Goal: Task Accomplishment & Management: Manage account settings

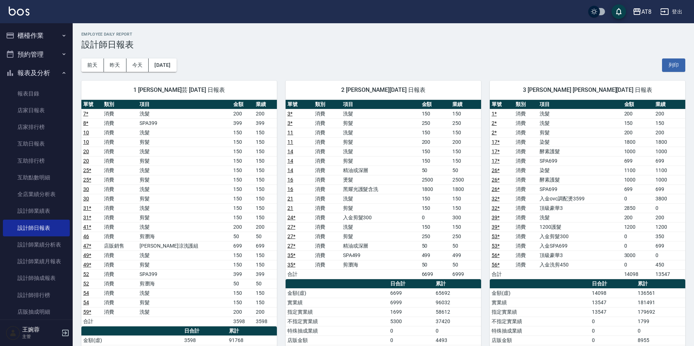
click at [40, 33] on button "櫃檯作業" at bounding box center [36, 35] width 67 height 19
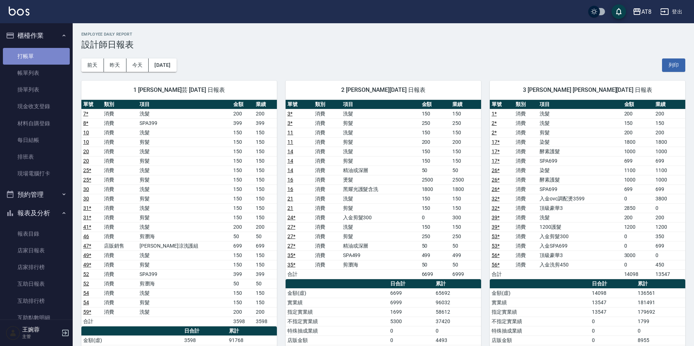
click at [40, 59] on link "打帳單" at bounding box center [36, 56] width 67 height 17
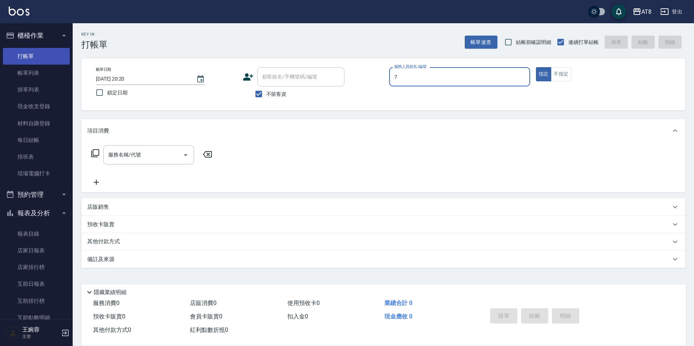
type input "[PERSON_NAME]-7"
type button "true"
click at [93, 150] on div "服務名稱/代號 服務名稱/代號" at bounding box center [151, 154] width 129 height 19
click at [91, 157] on icon at bounding box center [95, 153] width 9 height 9
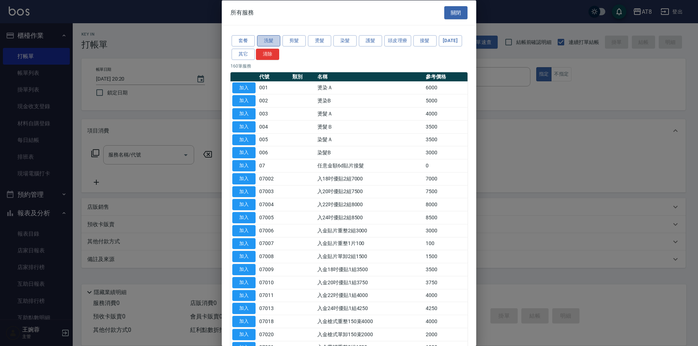
click at [274, 40] on button "洗髮" at bounding box center [268, 40] width 23 height 11
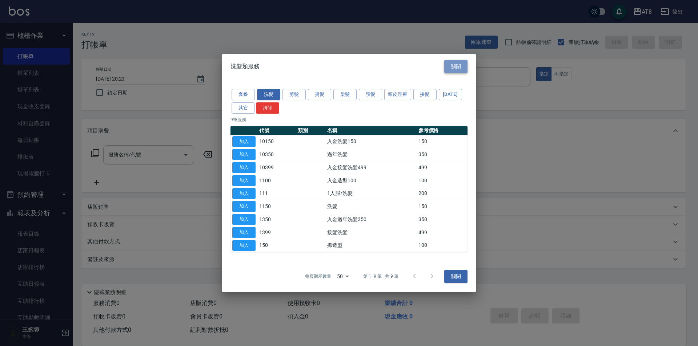
click at [464, 60] on button "關閉" at bounding box center [455, 66] width 23 height 13
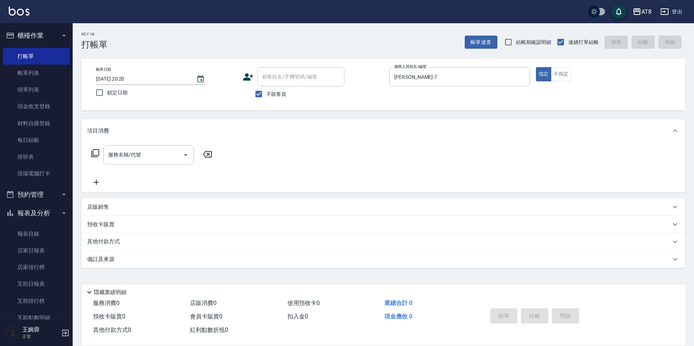
click at [100, 155] on icon at bounding box center [95, 153] width 9 height 9
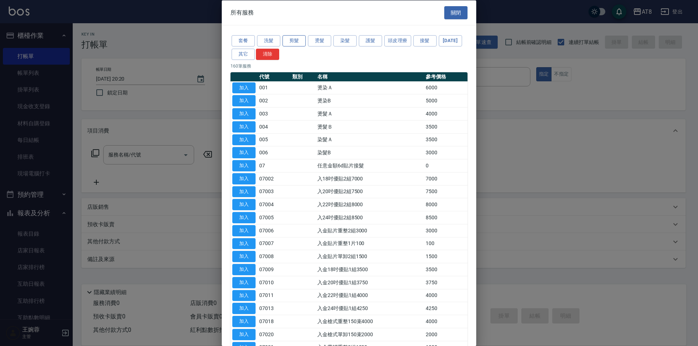
click at [299, 43] on button "剪髮" at bounding box center [293, 40] width 23 height 11
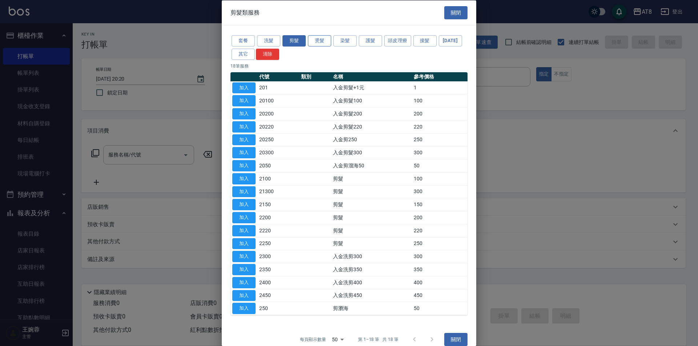
click at [324, 43] on button "燙髮" at bounding box center [319, 40] width 23 height 11
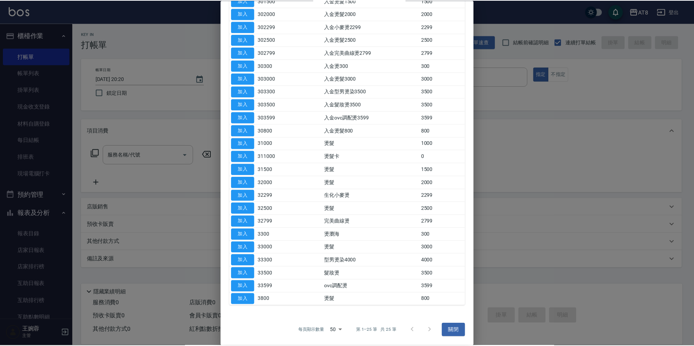
scroll to position [149, 0]
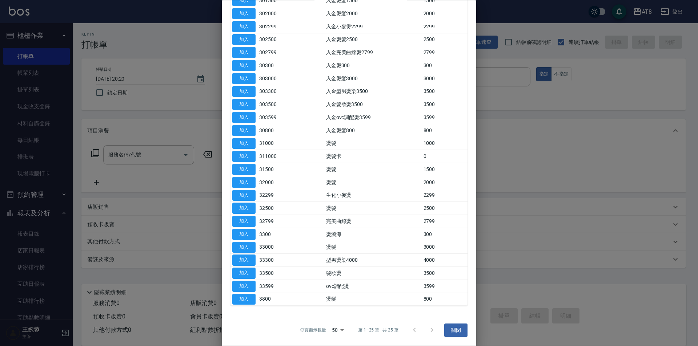
click at [245, 291] on button "加入" at bounding box center [243, 286] width 23 height 11
type input "ovc調配燙(33599)"
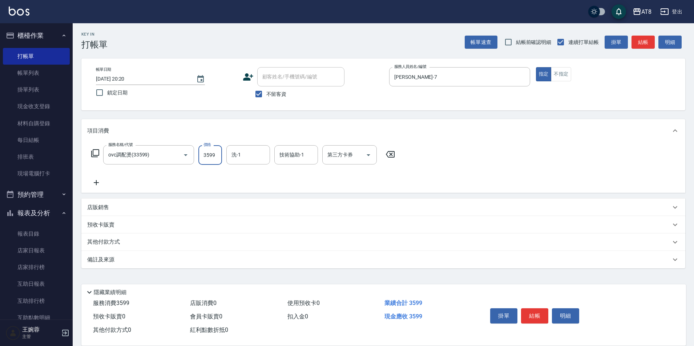
click at [215, 161] on input "3599" at bounding box center [210, 155] width 24 height 20
type input "3000"
type input "助理25-25"
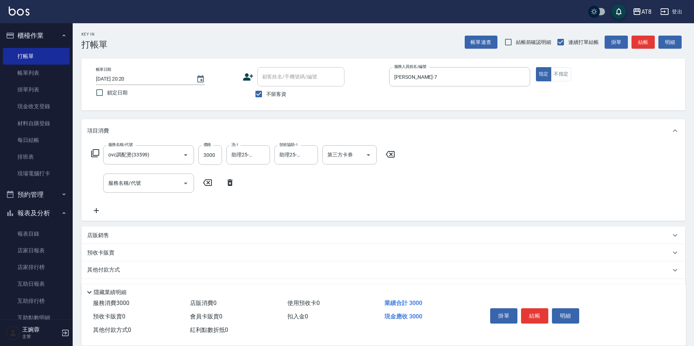
click at [231, 186] on icon at bounding box center [229, 182] width 5 height 7
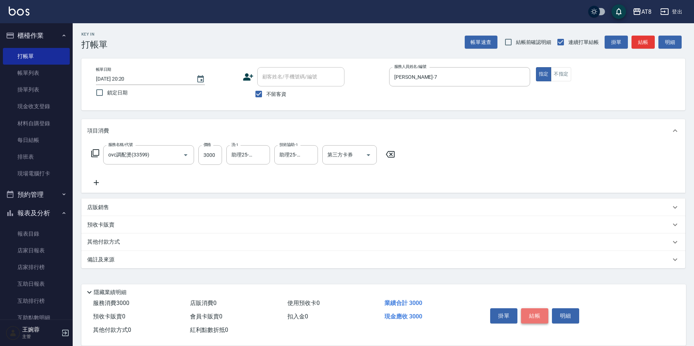
click at [534, 308] on button "結帳" at bounding box center [534, 315] width 27 height 15
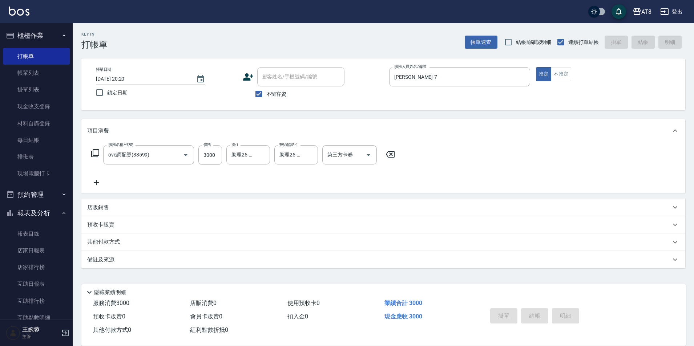
type input "[DATE] 20:21"
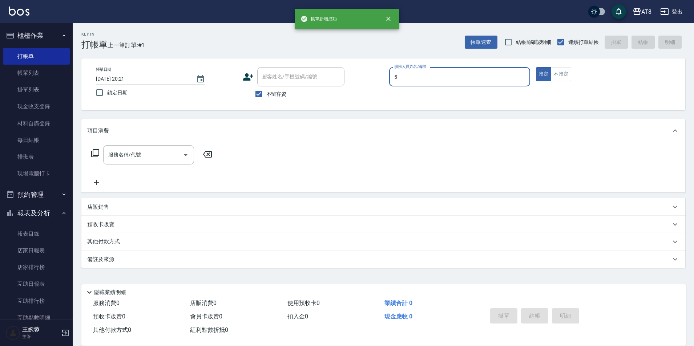
type input "HANK-5"
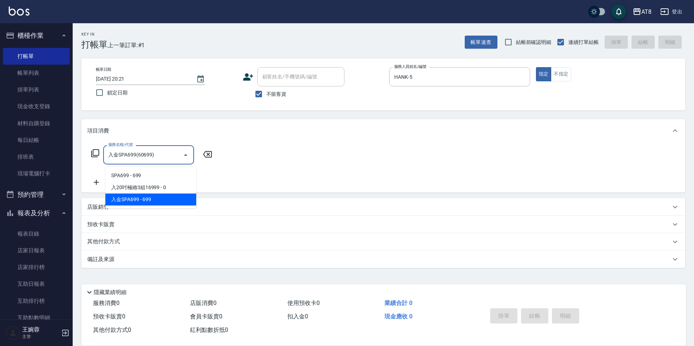
type input "入金SPA699(60699)"
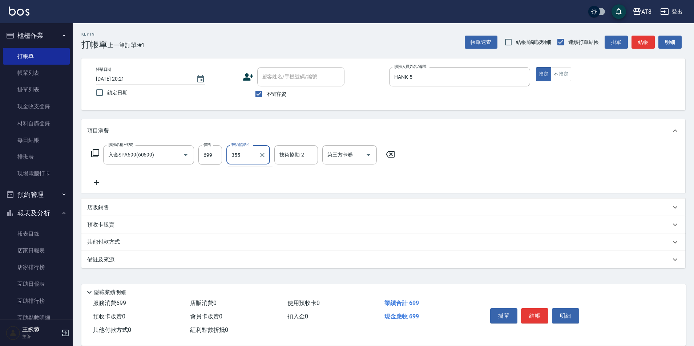
type input "355"
click at [258, 161] on input "技術協助-1" at bounding box center [248, 155] width 37 height 13
type input "助理35-35"
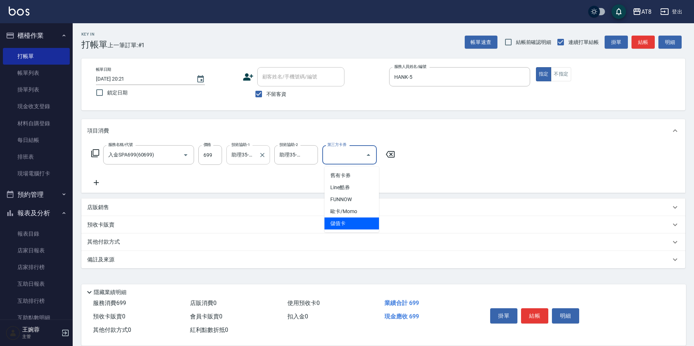
type input "儲值卡"
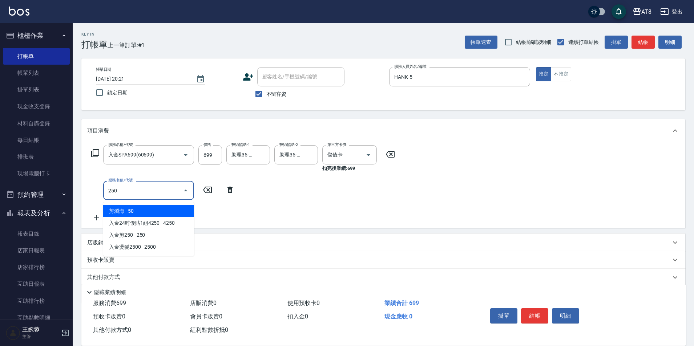
type input "250"
click at [221, 193] on div "服務名稱/代號 服務名稱/代號" at bounding box center [163, 190] width 152 height 19
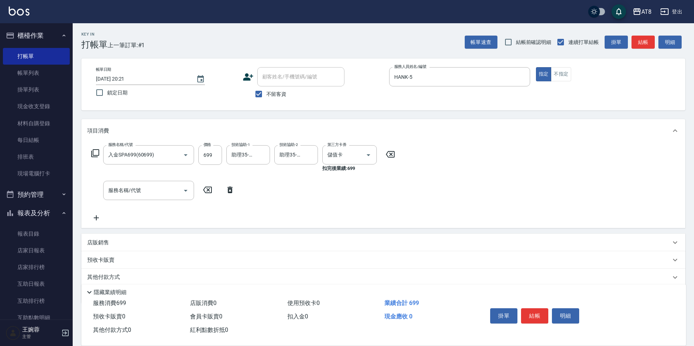
click at [98, 158] on icon at bounding box center [95, 153] width 9 height 9
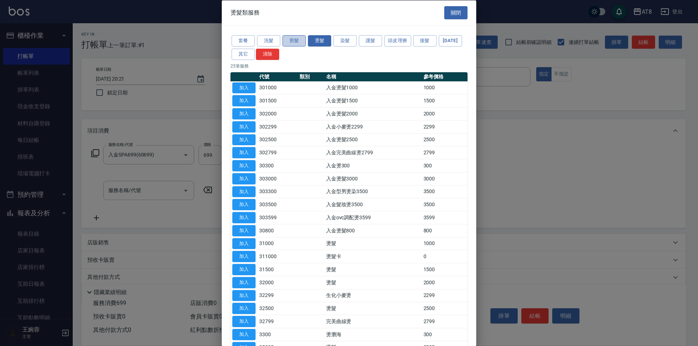
click at [296, 43] on button "剪髮" at bounding box center [293, 40] width 23 height 11
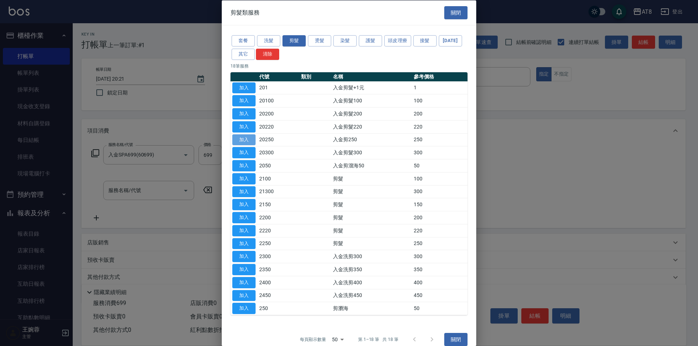
click at [251, 145] on button "加入" at bounding box center [243, 139] width 23 height 11
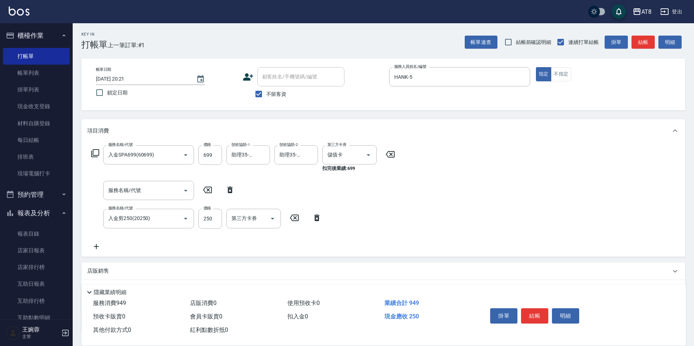
click at [231, 192] on icon at bounding box center [229, 190] width 5 height 7
type input "入金剪250(20250)"
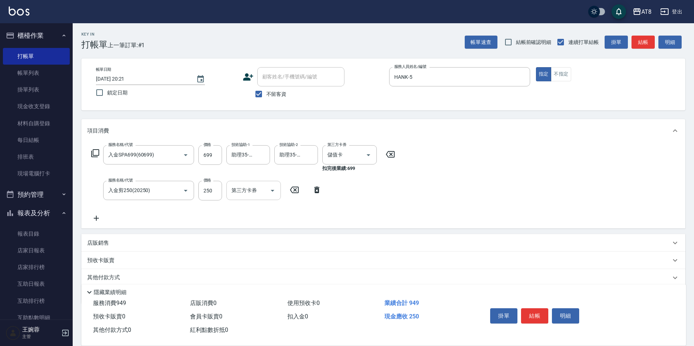
drag, startPoint x: 273, startPoint y: 194, endPoint x: 274, endPoint y: 201, distance: 7.3
click at [273, 194] on icon "Open" at bounding box center [272, 190] width 9 height 9
click at [254, 259] on span "儲值卡" at bounding box center [253, 259] width 54 height 12
type input "儲值卡"
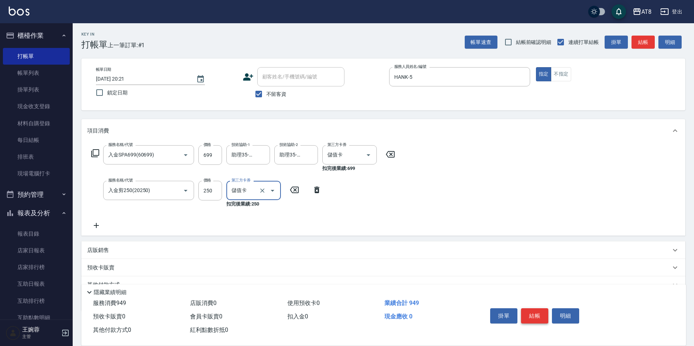
click at [538, 310] on button "結帳" at bounding box center [534, 315] width 27 height 15
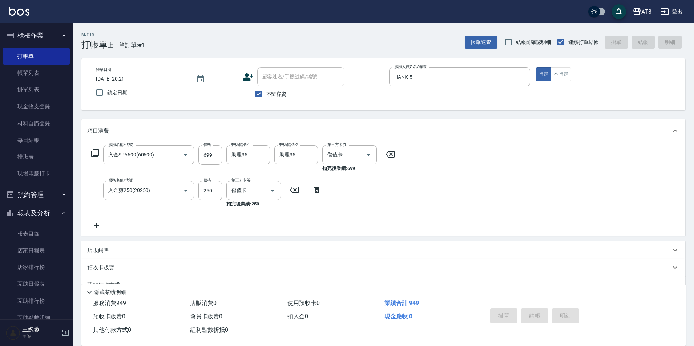
type input "[DATE] 20:22"
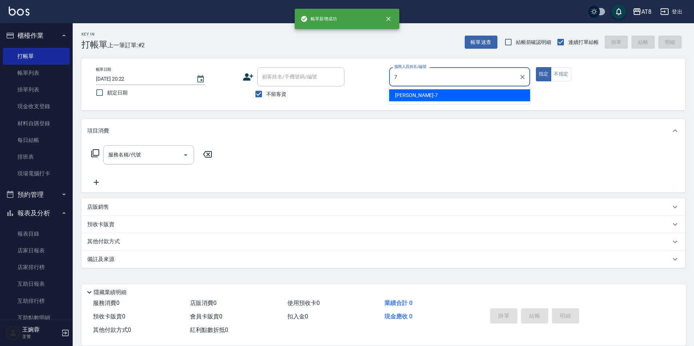
type input "[PERSON_NAME]-7"
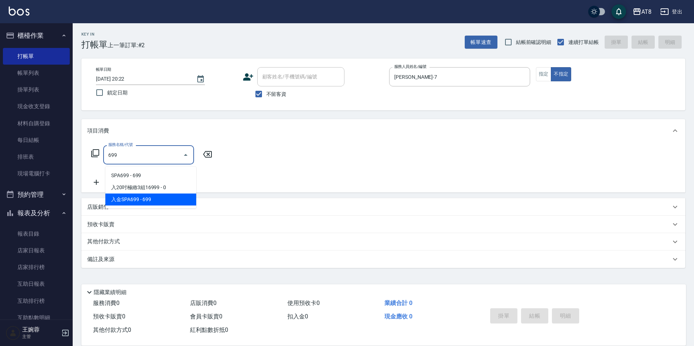
click at [155, 197] on span "入金SPA699 - 699" at bounding box center [150, 200] width 91 height 12
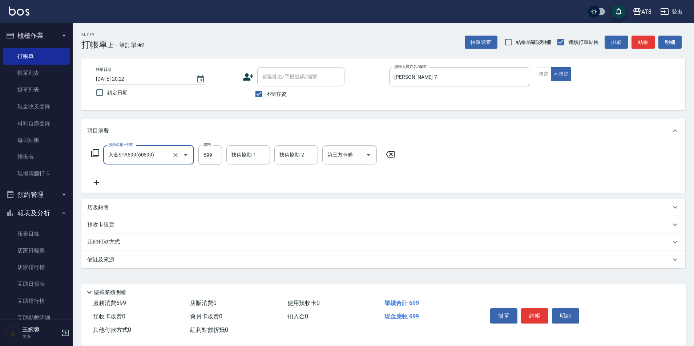
type input "入金SPA699(60699)"
click at [96, 153] on icon at bounding box center [95, 153] width 9 height 9
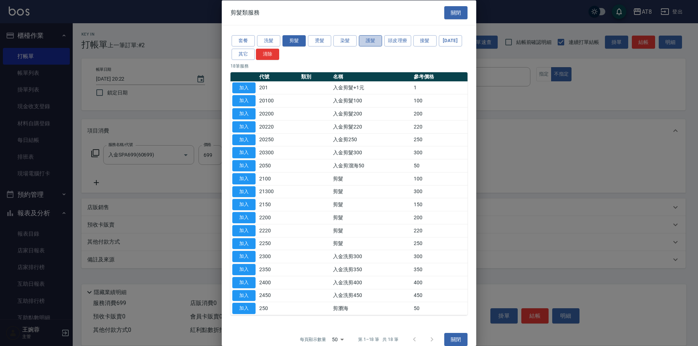
click at [367, 44] on button "護髮" at bounding box center [370, 40] width 23 height 11
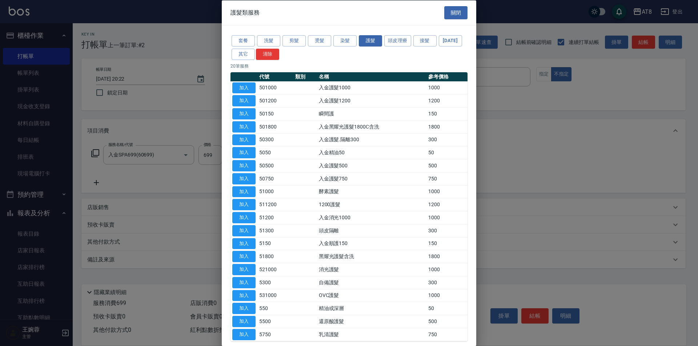
click at [246, 132] on button "加入" at bounding box center [243, 126] width 23 height 11
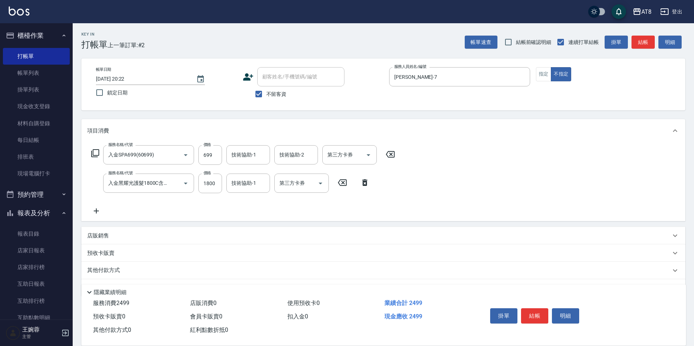
click at [243, 188] on input "技術協助-1" at bounding box center [248, 183] width 37 height 13
type input "助理25-25"
click at [251, 158] on input "技術協助-1" at bounding box center [248, 155] width 37 height 13
type input "助理25-25"
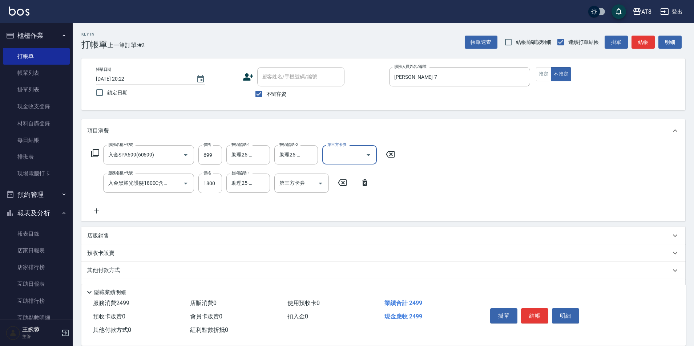
drag, startPoint x: 373, startPoint y: 154, endPoint x: 366, endPoint y: 162, distance: 10.0
click at [373, 154] on icon "Open" at bounding box center [368, 155] width 9 height 9
click at [348, 223] on span "儲值卡" at bounding box center [351, 224] width 54 height 12
type input "儲值卡"
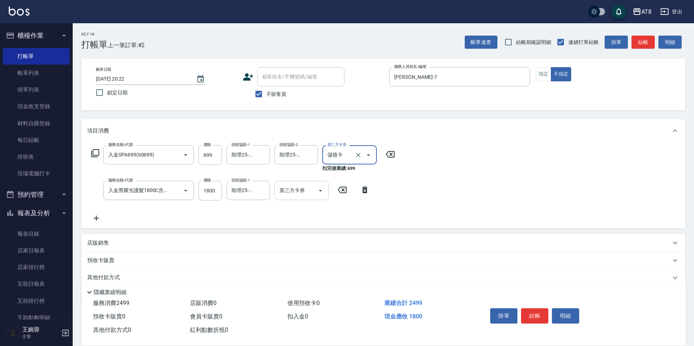
click at [312, 193] on input "第三方卡券" at bounding box center [296, 190] width 37 height 13
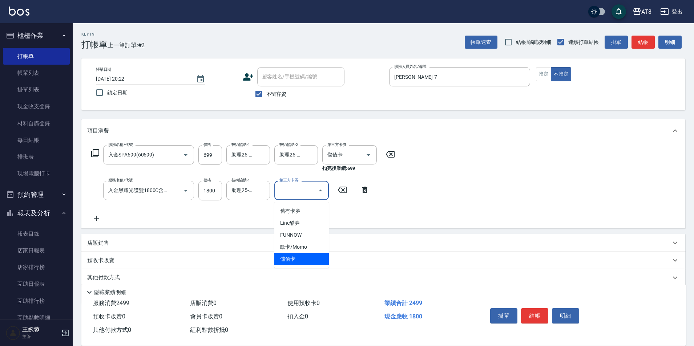
click at [303, 259] on span "儲值卡" at bounding box center [301, 259] width 54 height 12
type input "儲值卡"
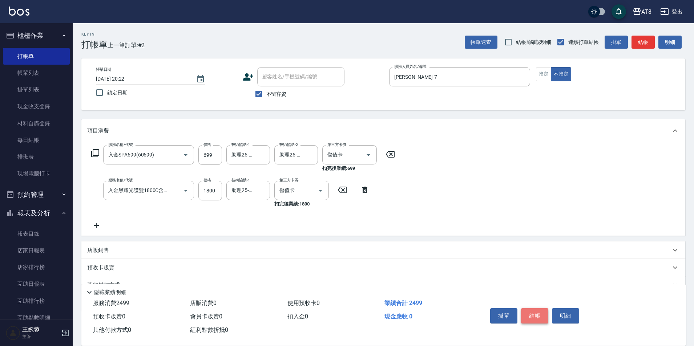
click at [540, 308] on button "結帳" at bounding box center [534, 315] width 27 height 15
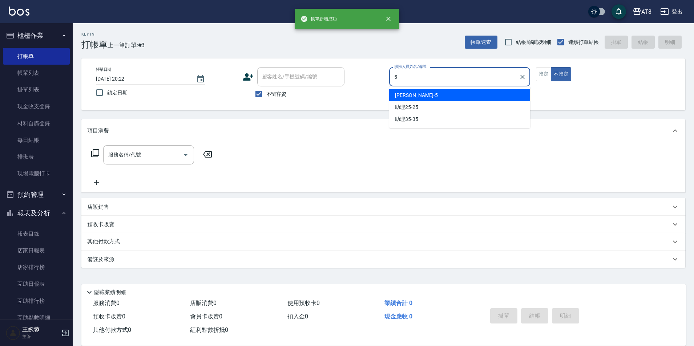
type input "HANK-5"
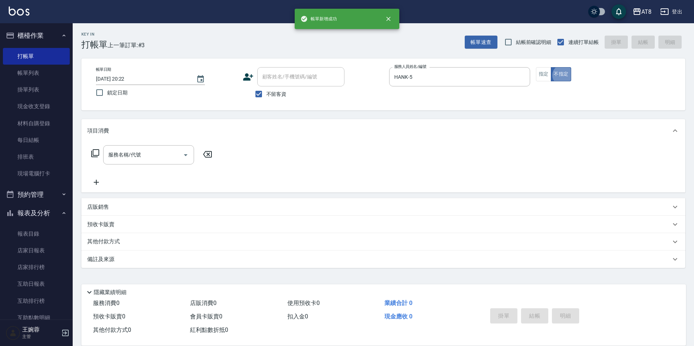
type button "false"
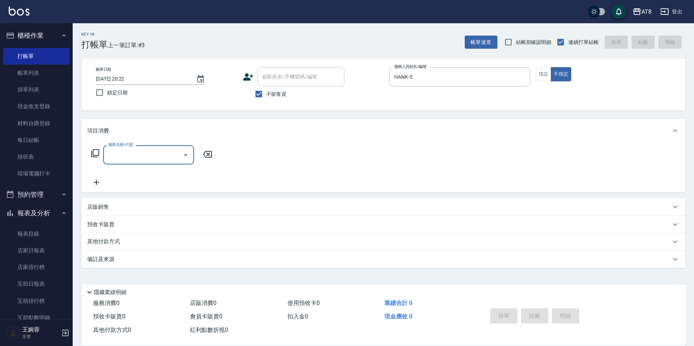
type input "4"
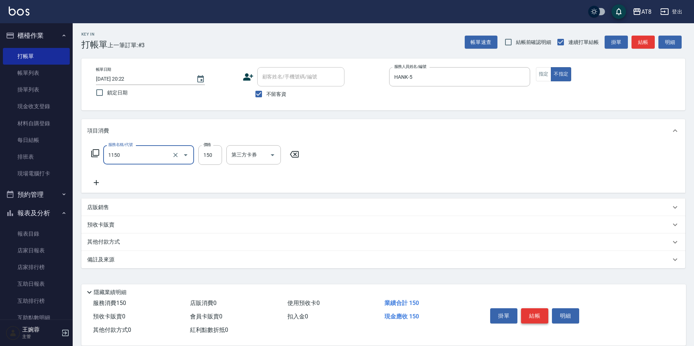
type input "洗髮(1150)"
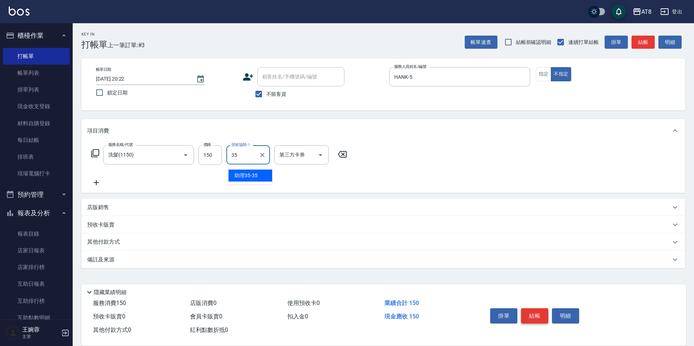
type input "助理35-35"
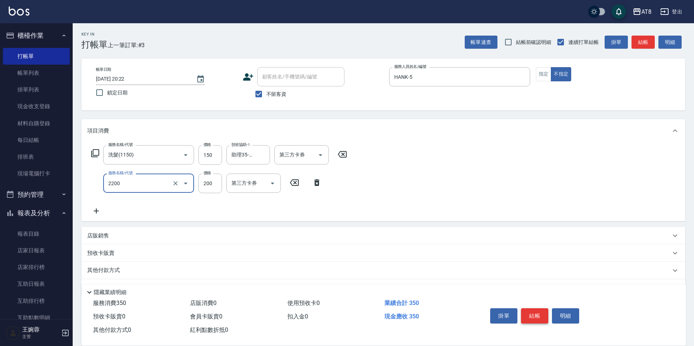
type input "剪髮(2200)"
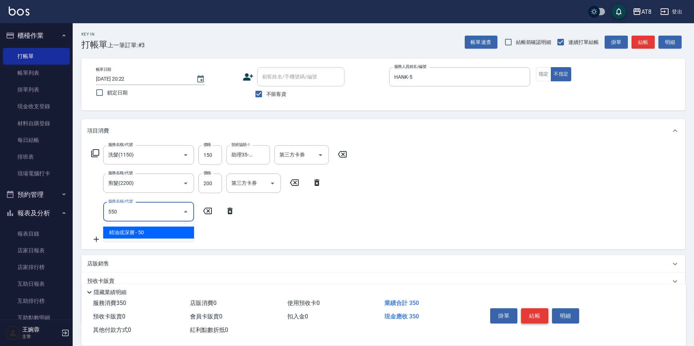
type input "精油或深層(550)"
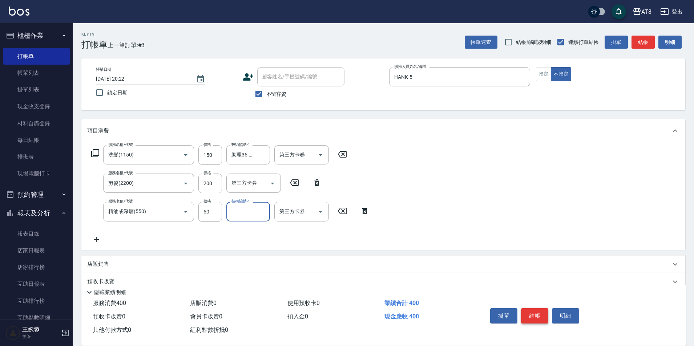
type input "2"
type input "助理35-35"
click at [623, 238] on div "服務名稱/代號 洗髮(1150) 服務名稱/代號 價格 150 價格 技術協助-1 助理35-35 技術協助-1 第三方卡券 第三方卡券 服務名稱/代號 剪髮…" at bounding box center [383, 195] width 604 height 107
click at [542, 311] on button "結帳" at bounding box center [534, 315] width 27 height 15
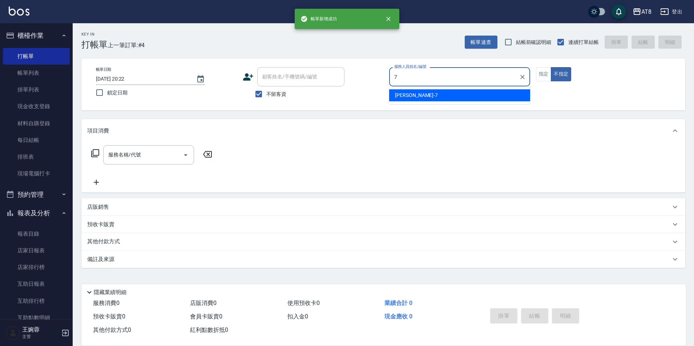
type input "[PERSON_NAME]-7"
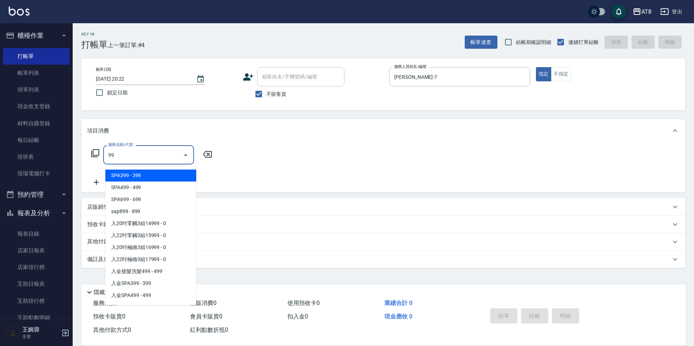
type input "9"
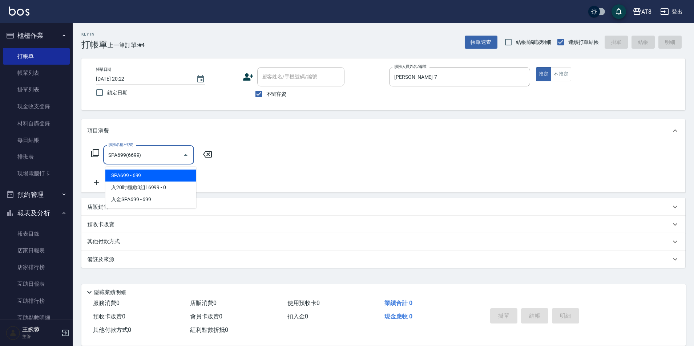
type input "SPA699(6699)"
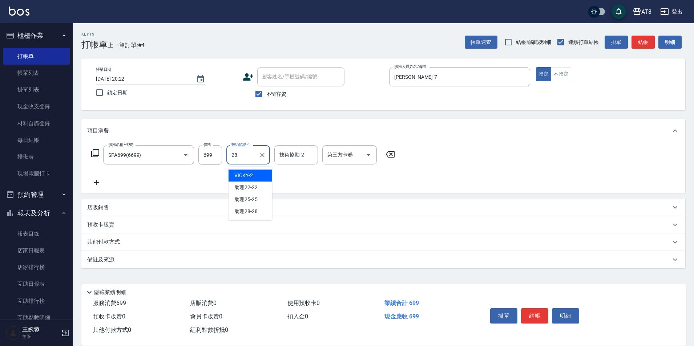
type input "助理28-28"
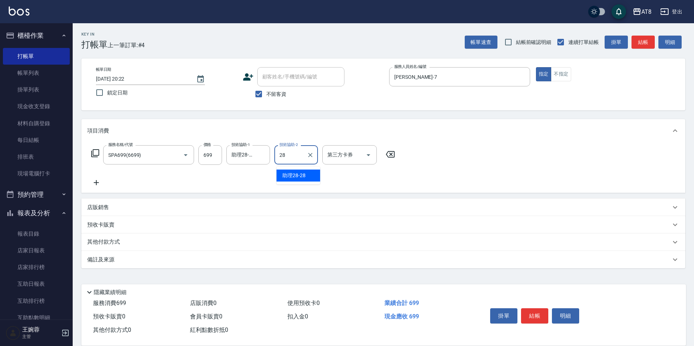
type input "助理28-28"
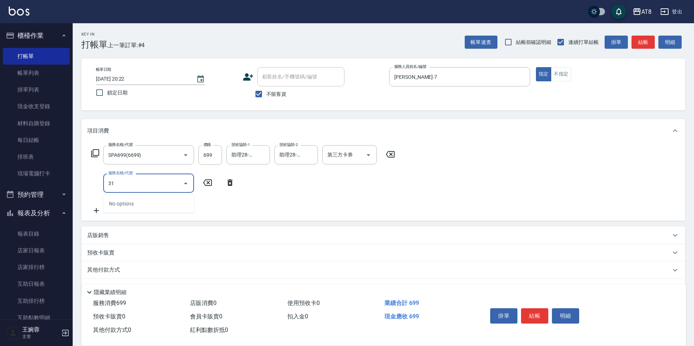
type input "3"
type input "剪髮(21300)"
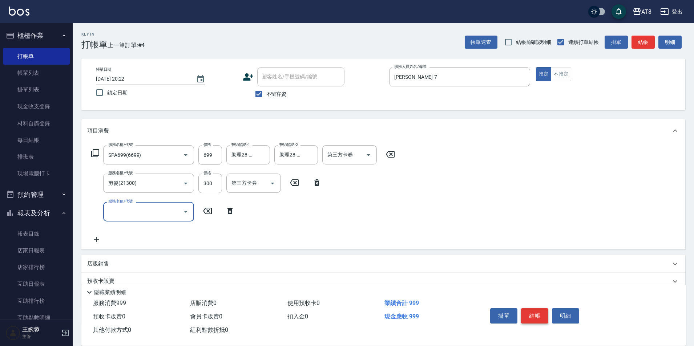
click at [545, 308] on button "結帳" at bounding box center [534, 315] width 27 height 15
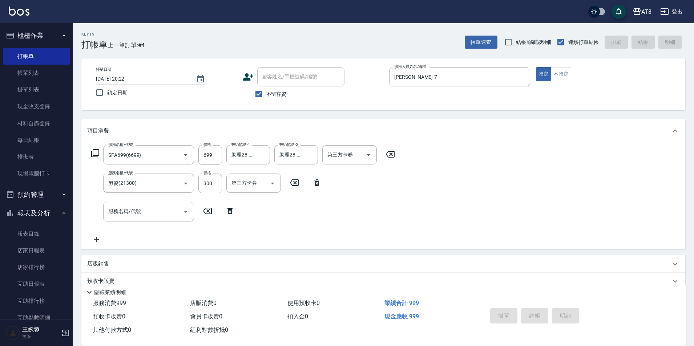
type input "[DATE] 20:23"
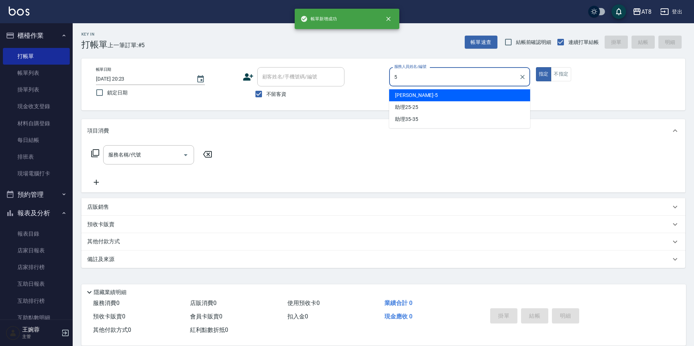
type input "HANK-5"
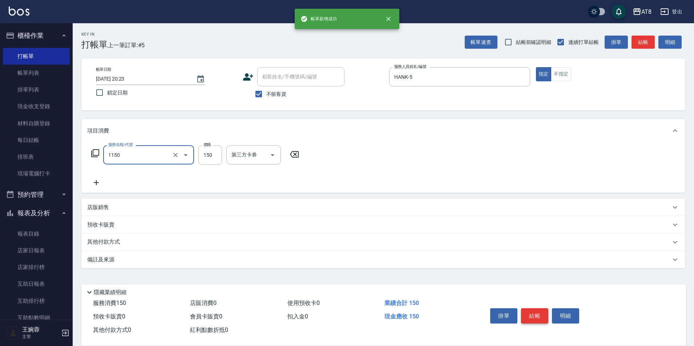
type input "洗髮(1150)"
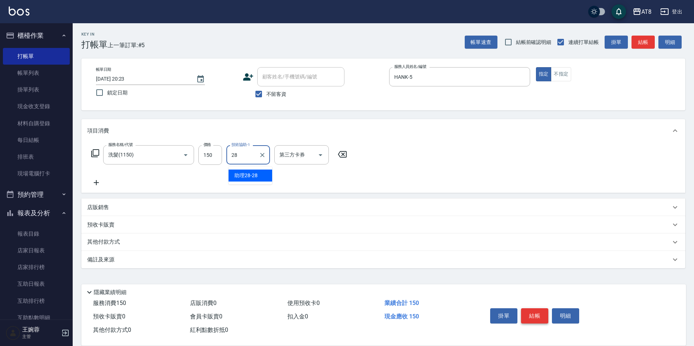
type input "助理28-28"
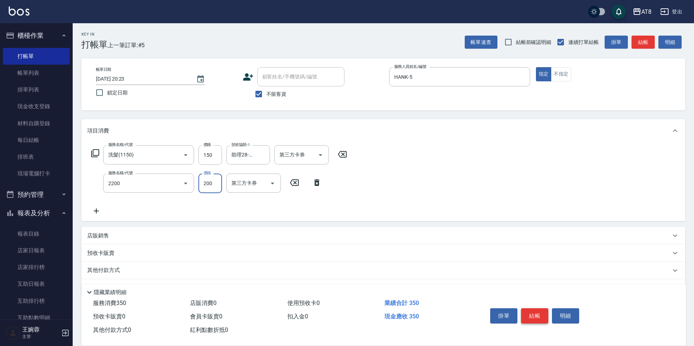
type input "剪髮(2200)"
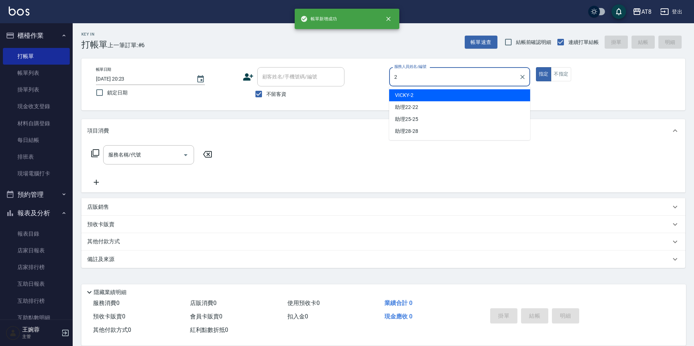
type input "VICKY-2"
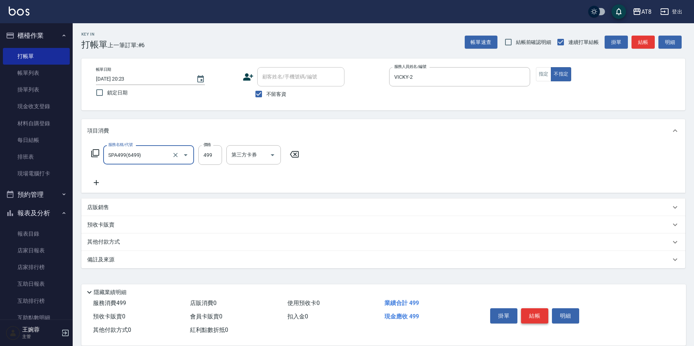
type input "SPA499(6499)"
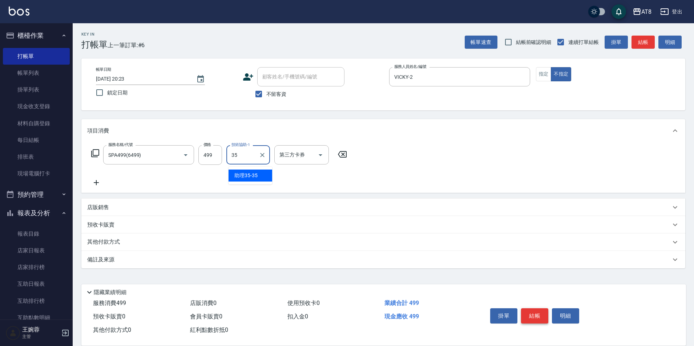
type input "助理35-35"
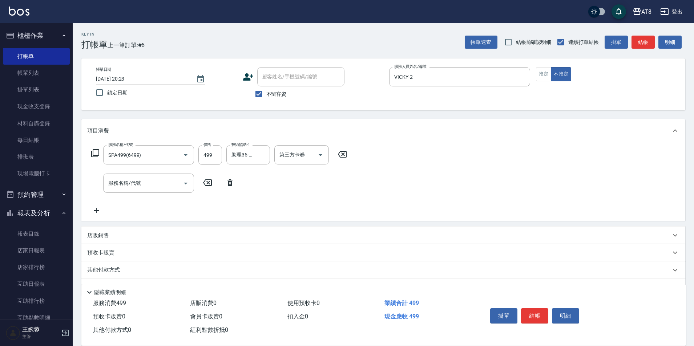
click at [341, 156] on icon at bounding box center [342, 154] width 18 height 9
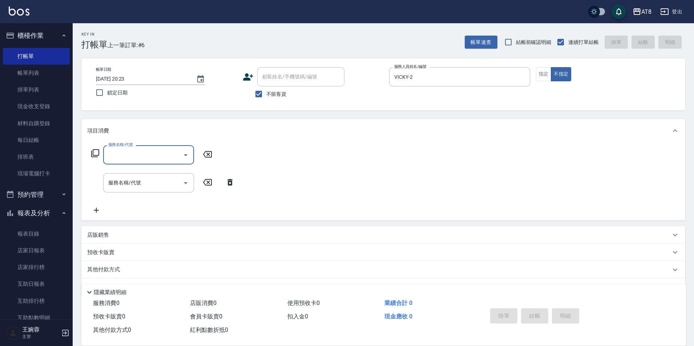
click at [235, 185] on icon at bounding box center [230, 182] width 18 height 9
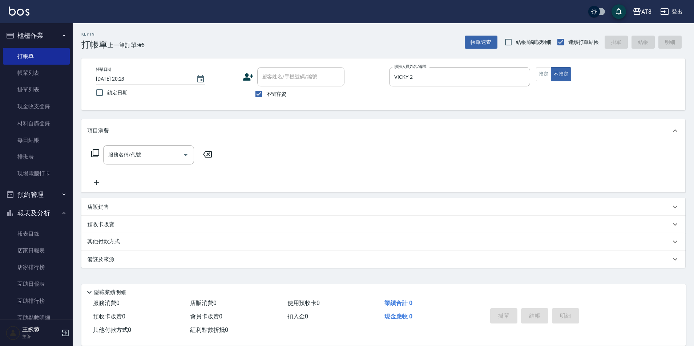
click at [100, 153] on icon at bounding box center [95, 153] width 9 height 9
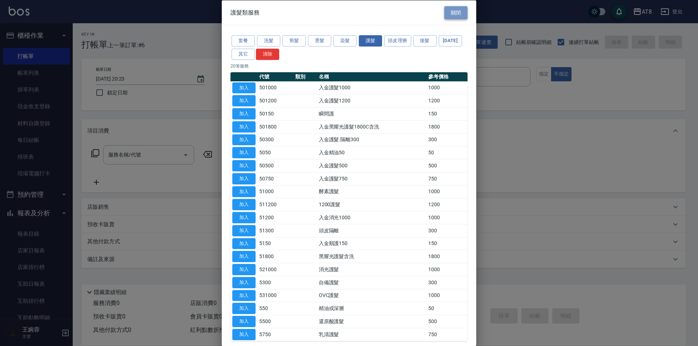
click at [450, 11] on button "關閉" at bounding box center [455, 12] width 23 height 13
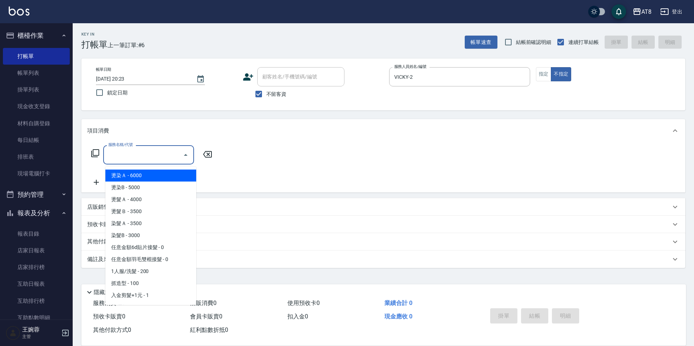
click at [172, 161] on input "服務名稱/代號" at bounding box center [142, 155] width 73 height 13
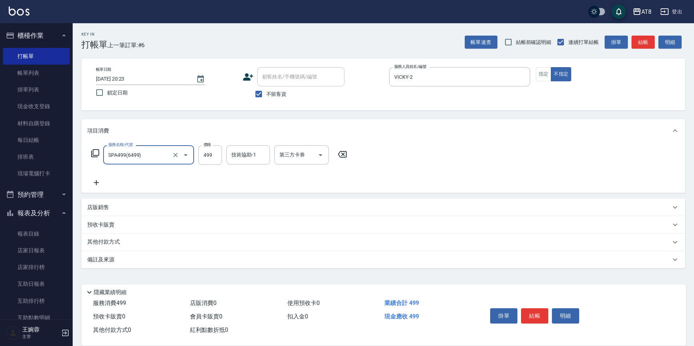
type input "SPA499(6499)"
type input "助理35-35"
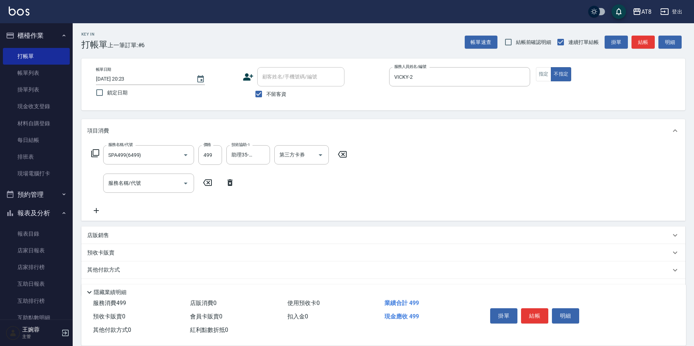
click at [226, 184] on icon at bounding box center [230, 182] width 18 height 9
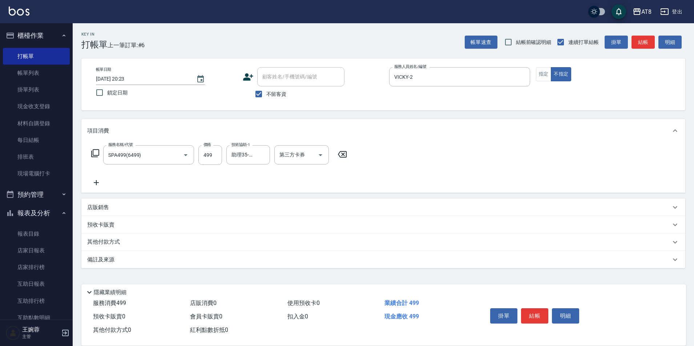
click at [96, 154] on icon at bounding box center [95, 153] width 9 height 9
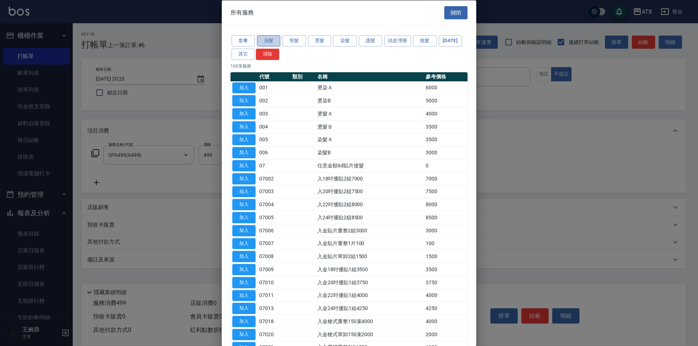
click at [272, 41] on button "洗髮" at bounding box center [268, 40] width 23 height 11
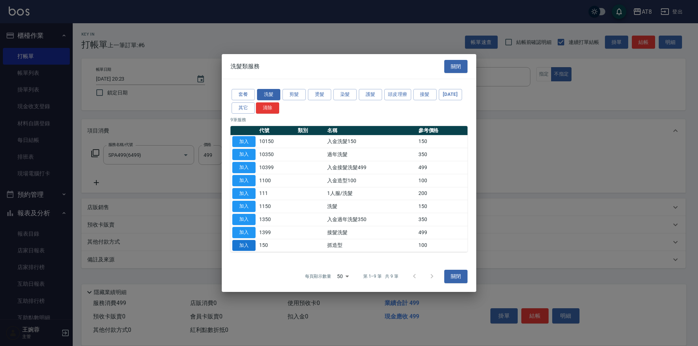
click at [244, 251] on button "加入" at bounding box center [243, 245] width 23 height 11
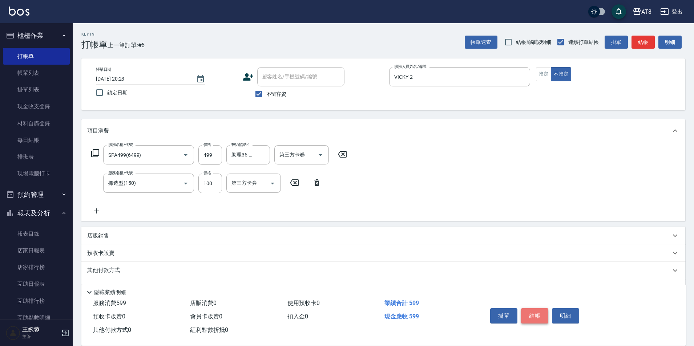
click at [534, 308] on button "結帳" at bounding box center [534, 315] width 27 height 15
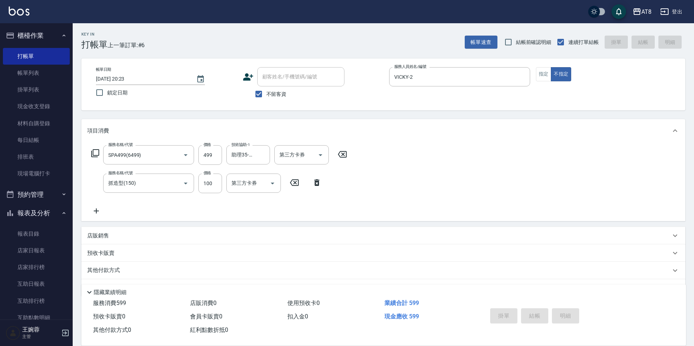
type input "[DATE] 20:24"
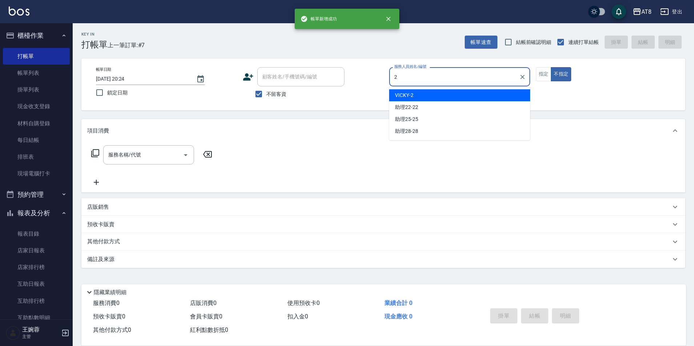
type input "VICKY-2"
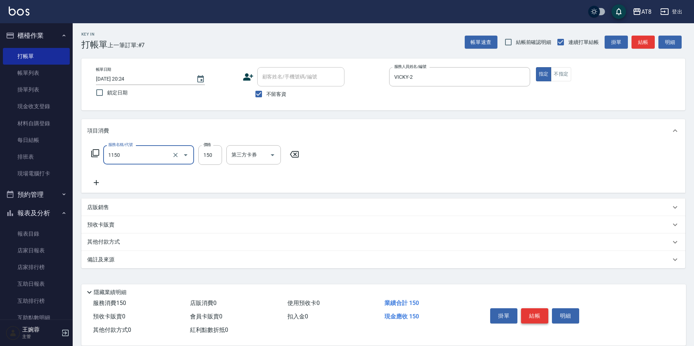
type input "洗髮(1150)"
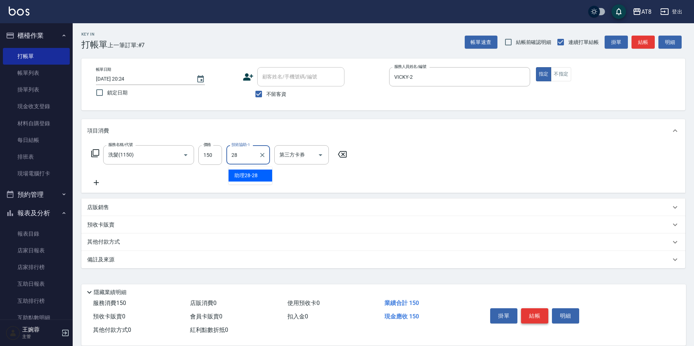
type input "助理28-28"
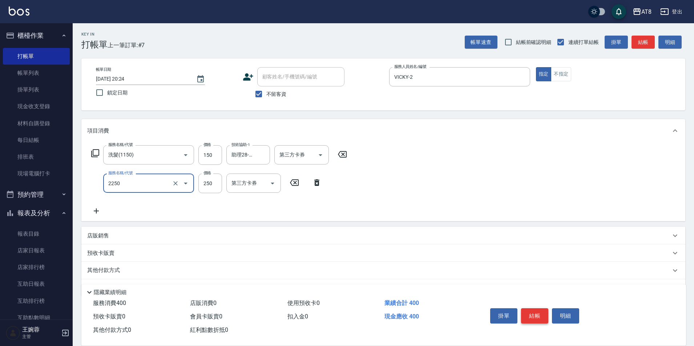
type input "剪髮(2250)"
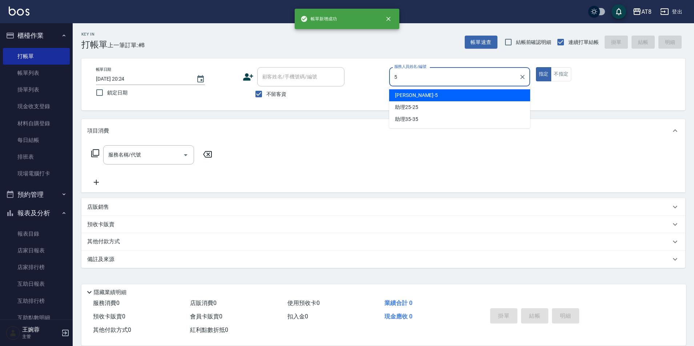
type input "HANK-5"
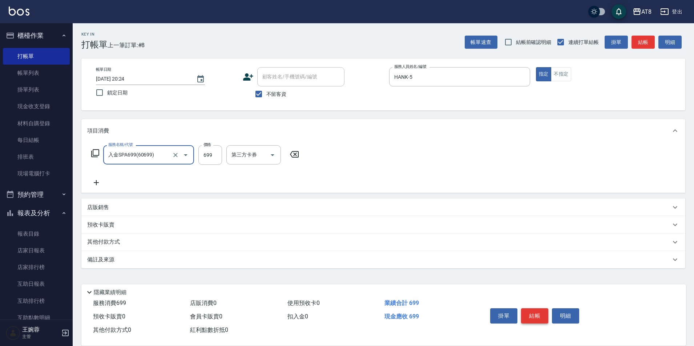
type input "入金SPA699(60699)"
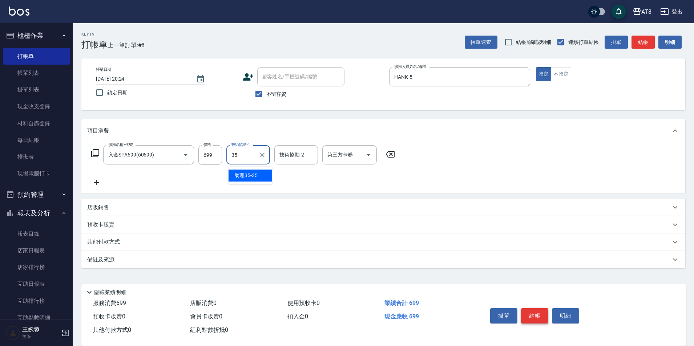
type input "助理35-35"
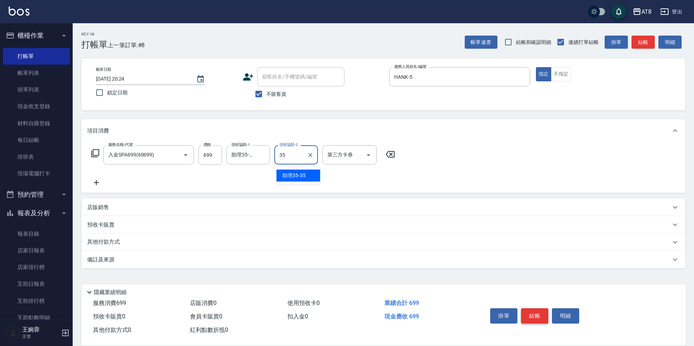
type input "助理35-35"
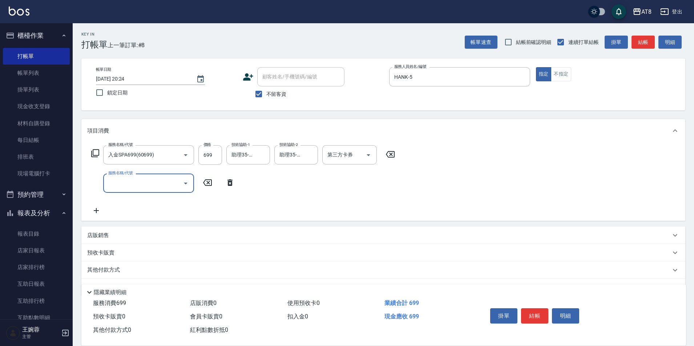
click at [236, 186] on icon at bounding box center [230, 182] width 18 height 9
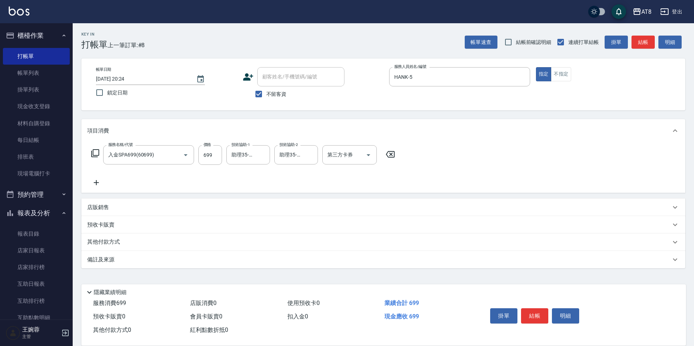
click at [173, 205] on div "店販銷售" at bounding box center [383, 207] width 604 height 17
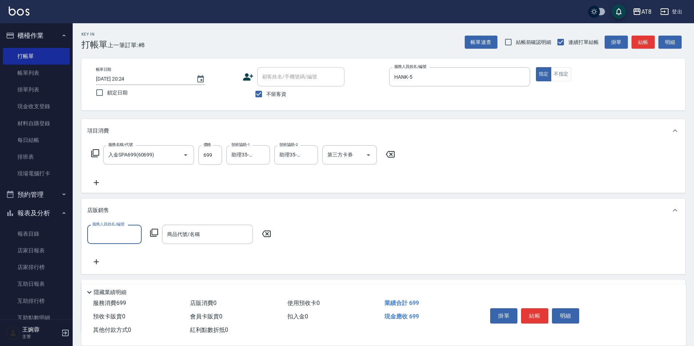
scroll to position [0, 0]
type input "HANK-5"
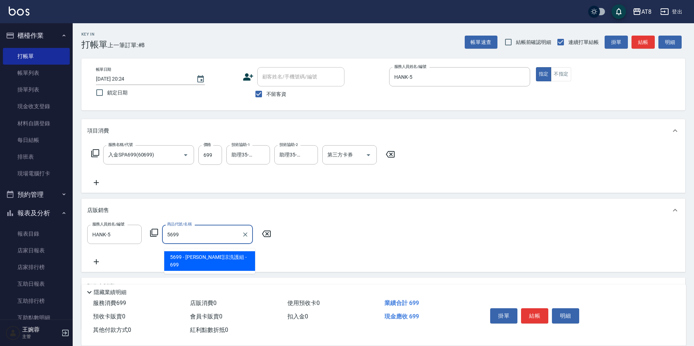
type input "[PERSON_NAME]涼洗護組"
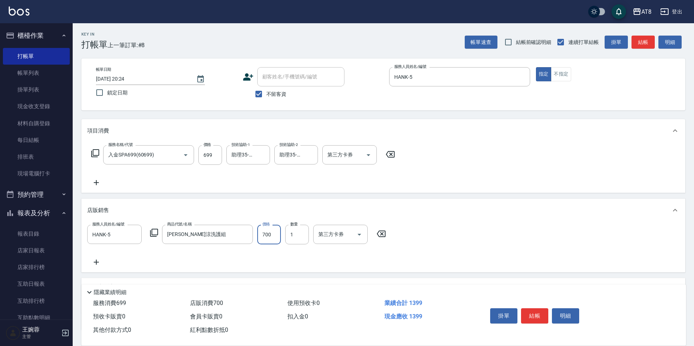
type input "700"
click at [348, 236] on input "第三方卡券" at bounding box center [334, 234] width 37 height 13
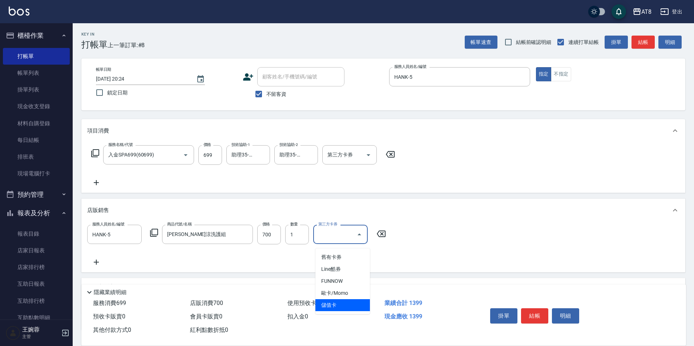
click at [339, 304] on span "儲值卡" at bounding box center [342, 305] width 54 height 12
type input "儲值卡"
click at [365, 159] on icon "Open" at bounding box center [368, 155] width 9 height 9
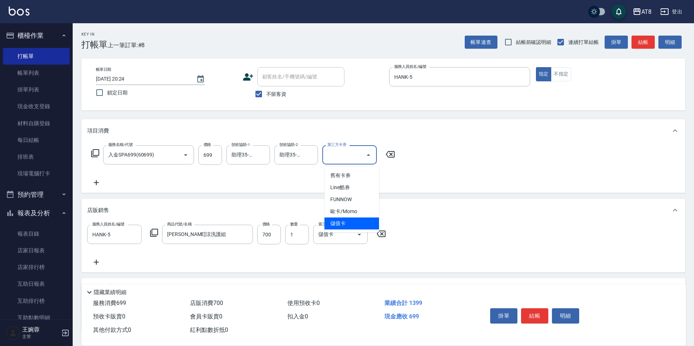
click at [343, 225] on span "儲值卡" at bounding box center [351, 224] width 54 height 12
type input "儲值卡"
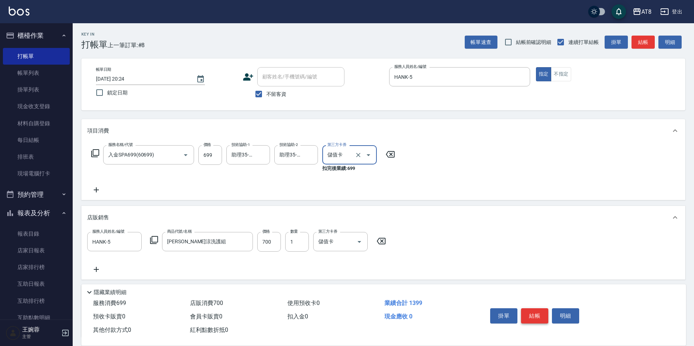
click at [540, 308] on button "結帳" at bounding box center [534, 315] width 27 height 15
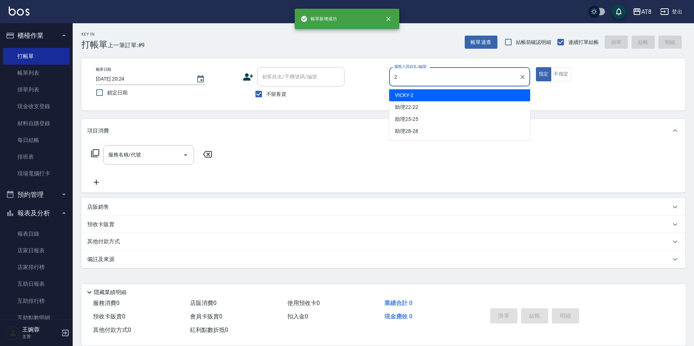
type input "VICKY-2"
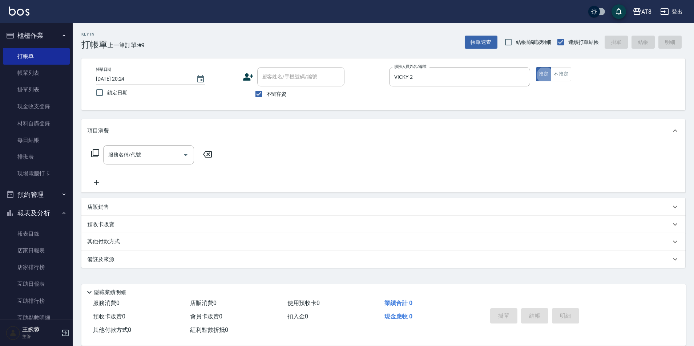
click at [90, 155] on div "服務名稱/代號 服務名稱/代號" at bounding box center [151, 154] width 129 height 19
click at [92, 156] on icon at bounding box center [95, 153] width 9 height 9
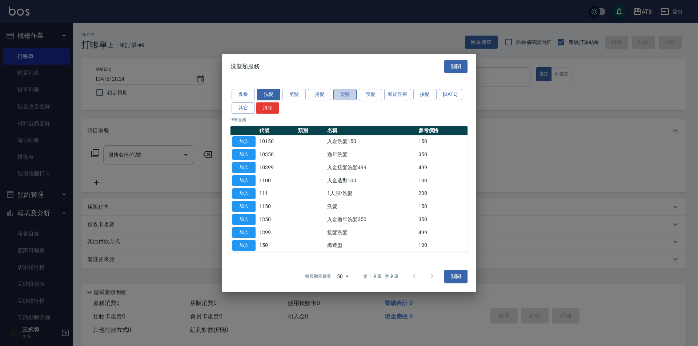
click at [343, 89] on button "染髮" at bounding box center [344, 94] width 23 height 11
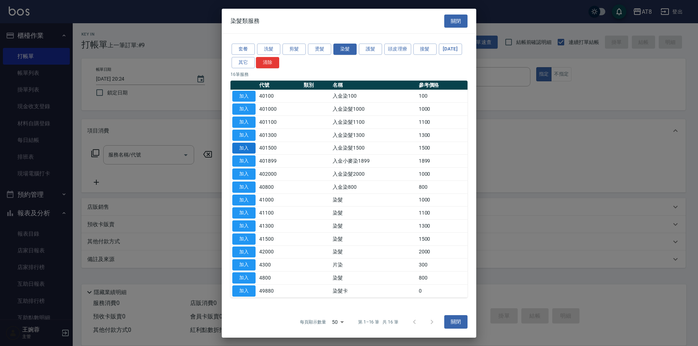
click at [254, 152] on button "加入" at bounding box center [243, 147] width 23 height 11
type input "入金染髮1500(401500)"
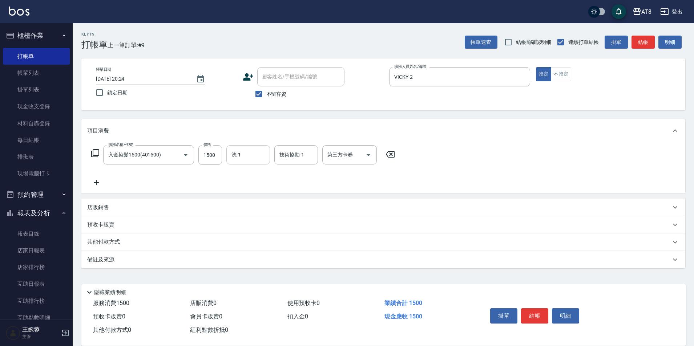
click at [255, 156] on input "洗-1" at bounding box center [248, 155] width 37 height 13
type input "助理25-25"
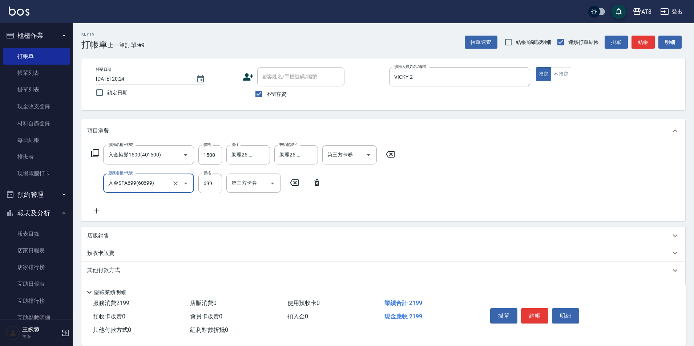
type input "入金SPA699(60699)"
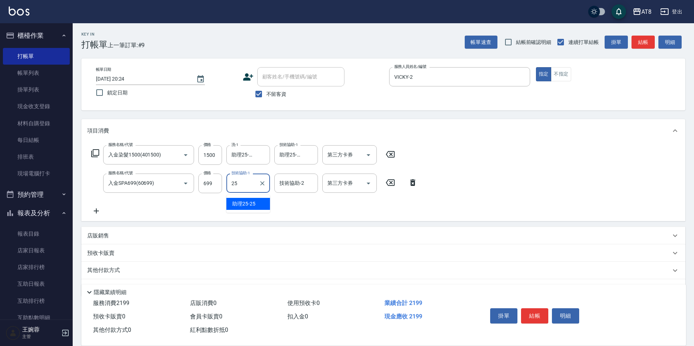
type input "助理25-25"
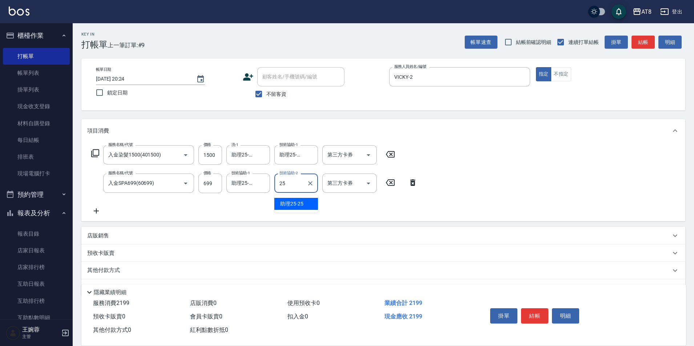
type input "助理25-25"
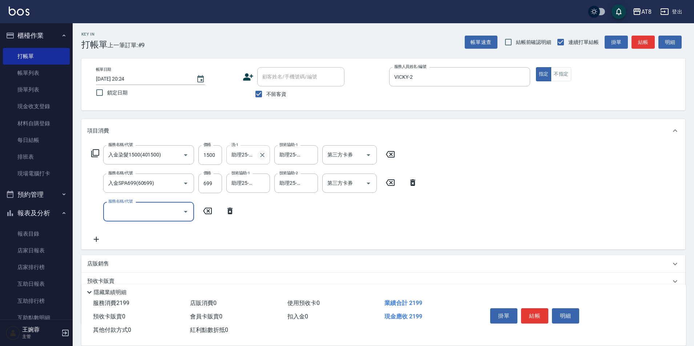
click at [263, 159] on icon "Clear" at bounding box center [262, 154] width 7 height 7
click at [153, 213] on input "服務名稱/代號" at bounding box center [142, 211] width 73 height 13
click at [229, 210] on icon at bounding box center [230, 211] width 18 height 9
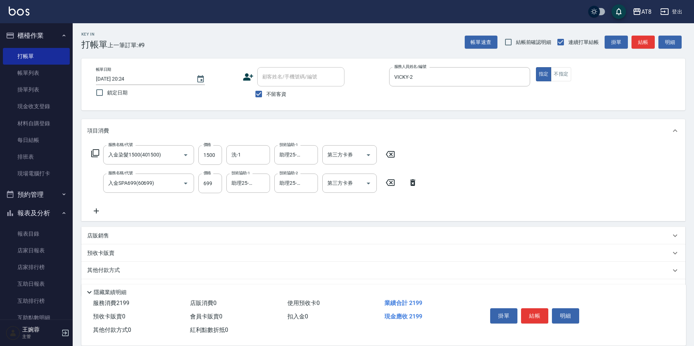
click at [97, 154] on icon at bounding box center [95, 153] width 9 height 9
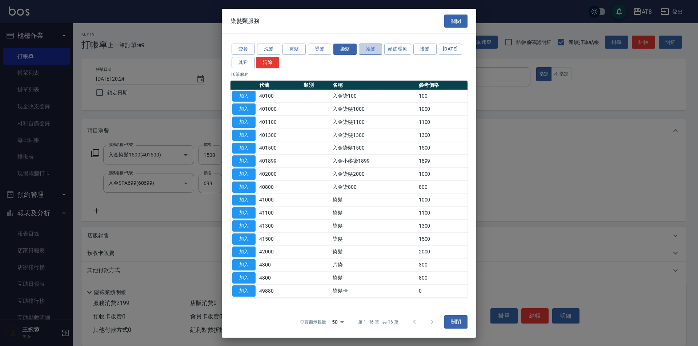
click at [368, 44] on button "護髮" at bounding box center [370, 49] width 23 height 11
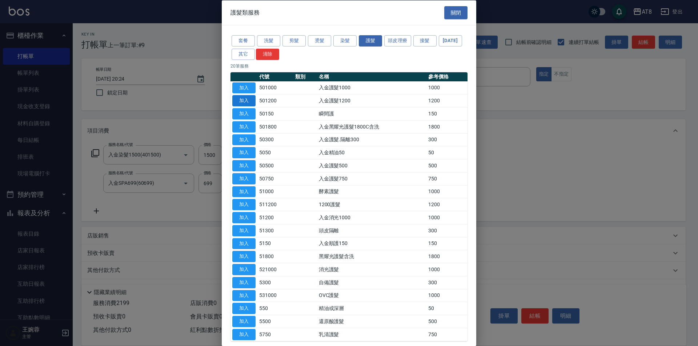
click at [247, 106] on button "加入" at bounding box center [243, 100] width 23 height 11
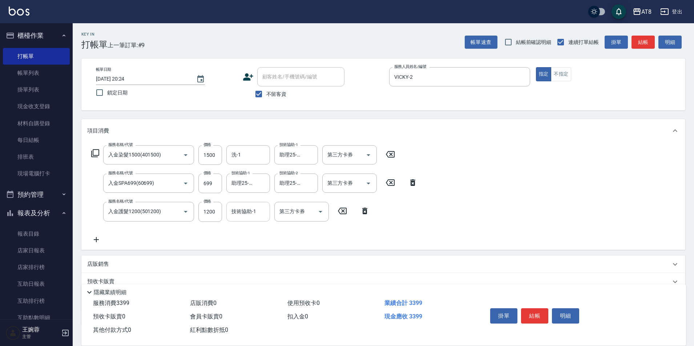
click at [255, 211] on input "技術協助-1" at bounding box center [248, 211] width 37 height 13
type input "助理25-25"
click at [490, 214] on div "服務名稱/代號 入金染髮1500(401500) 服務名稱/代號 價格 1500 價格 洗-1 洗-1 技術協助-1 助理25-25 技術協助-1 第三方卡券…" at bounding box center [383, 195] width 604 height 107
click at [318, 214] on icon "Open" at bounding box center [320, 211] width 9 height 9
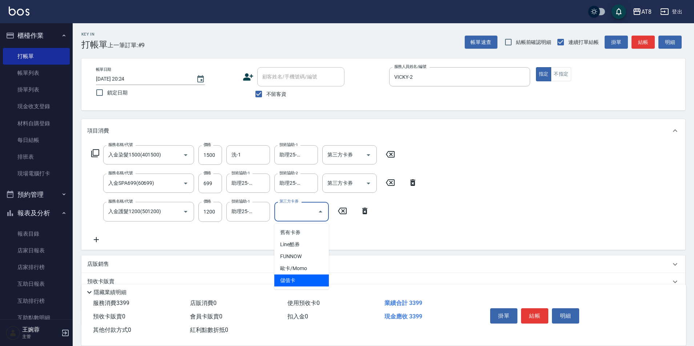
click at [307, 281] on span "儲值卡" at bounding box center [301, 281] width 54 height 12
type input "儲值卡"
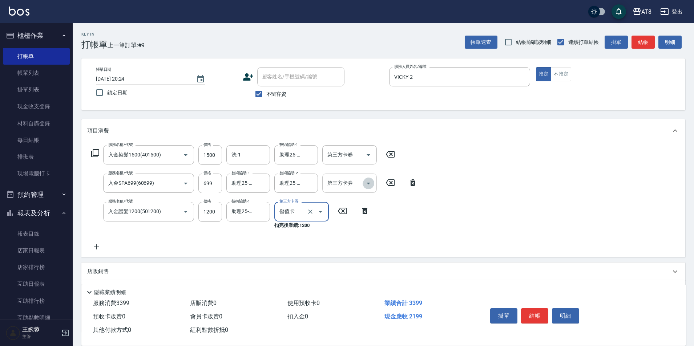
click at [368, 186] on icon "Open" at bounding box center [368, 183] width 9 height 9
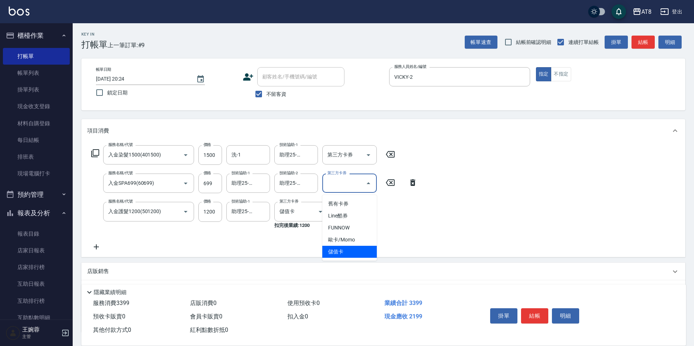
drag, startPoint x: 344, startPoint y: 250, endPoint x: 375, endPoint y: 210, distance: 49.9
click at [344, 250] on span "儲值卡" at bounding box center [349, 252] width 54 height 12
type input "儲值卡"
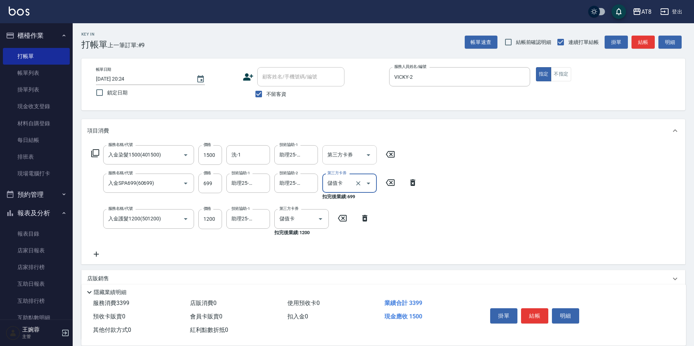
click at [368, 161] on button "Open" at bounding box center [369, 155] width 12 height 12
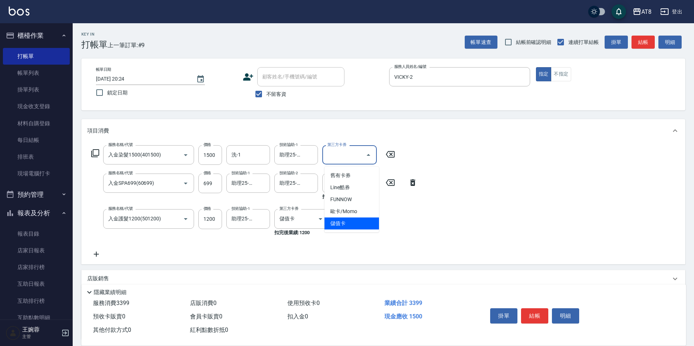
click at [349, 226] on span "儲值卡" at bounding box center [351, 224] width 54 height 12
type input "儲值卡"
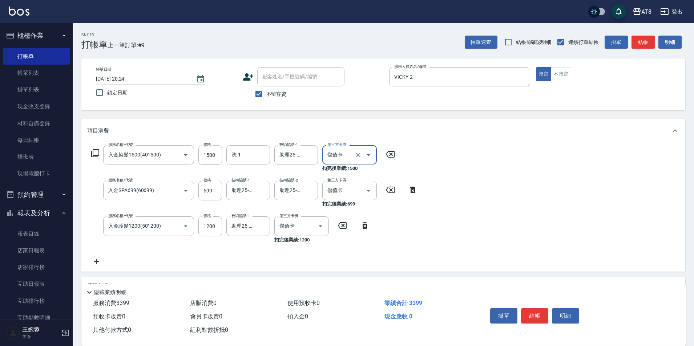
click at [467, 195] on div "服務名稱/代號 入金染髮1500(401500) 服務名稱/代號 價格 1500 價格 洗-1 洗-1 技術協助-1 助理25-25 技術協助-1 第三方卡券…" at bounding box center [383, 206] width 604 height 129
click at [540, 308] on button "結帳" at bounding box center [534, 315] width 27 height 15
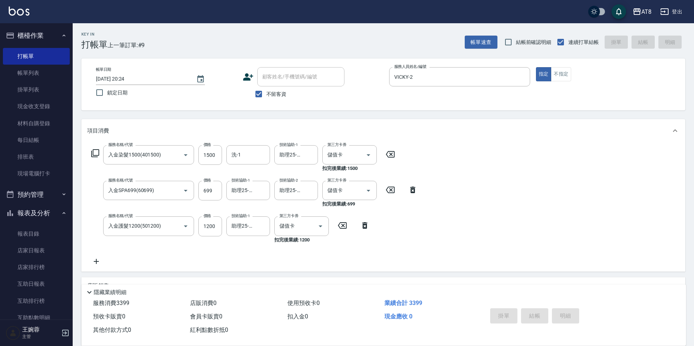
type input "[DATE] 20:25"
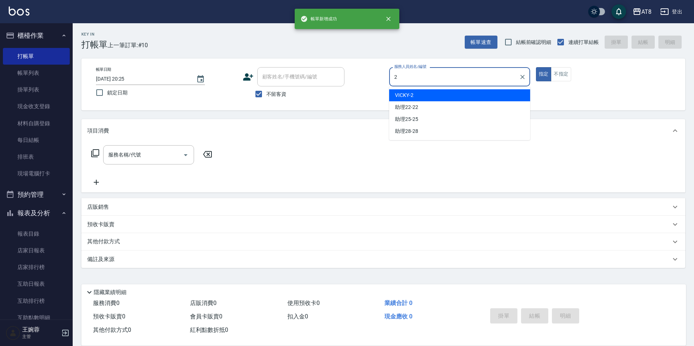
type input "VICKY-2"
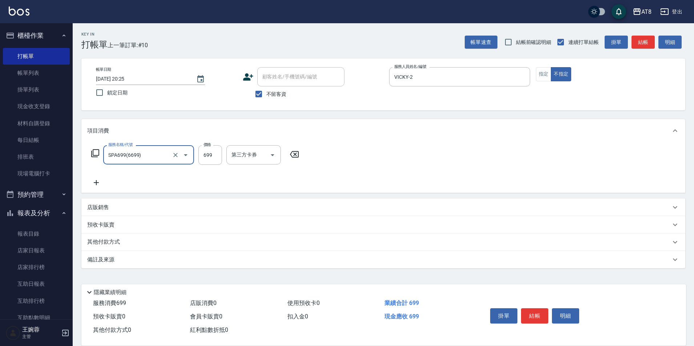
type input "SPA699(6699)"
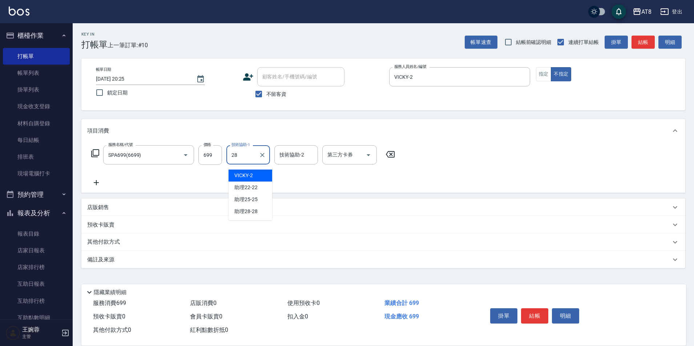
type input "助理28-28"
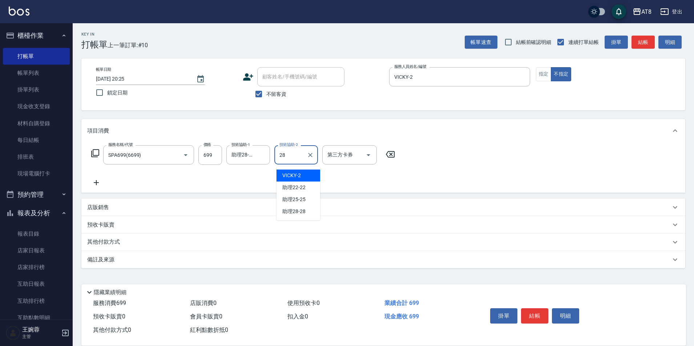
type input "助理28-28"
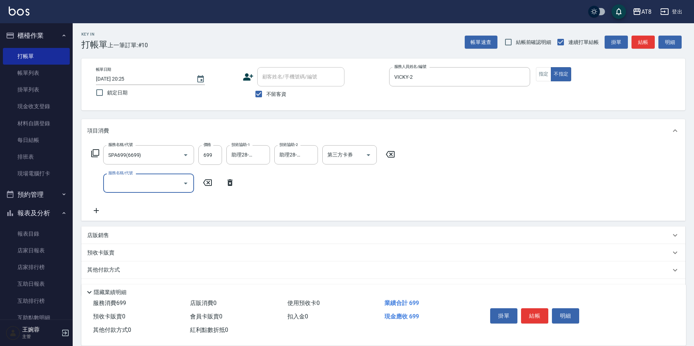
click at [227, 186] on icon at bounding box center [229, 182] width 5 height 7
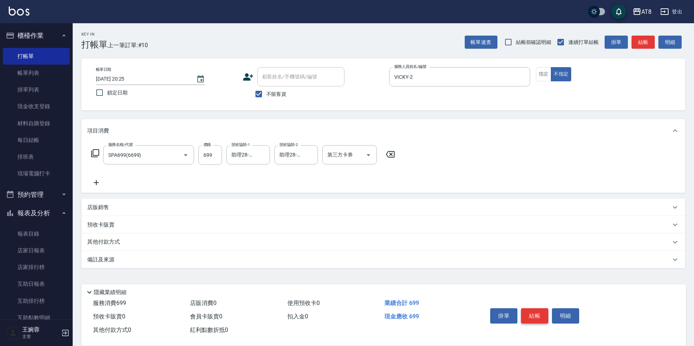
click at [540, 308] on button "結帳" at bounding box center [534, 315] width 27 height 15
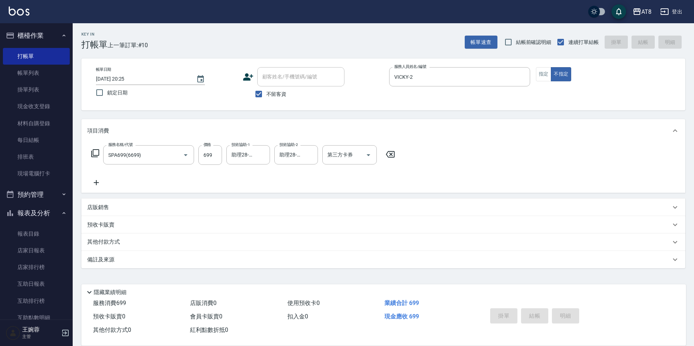
type input "[DATE] 20:27"
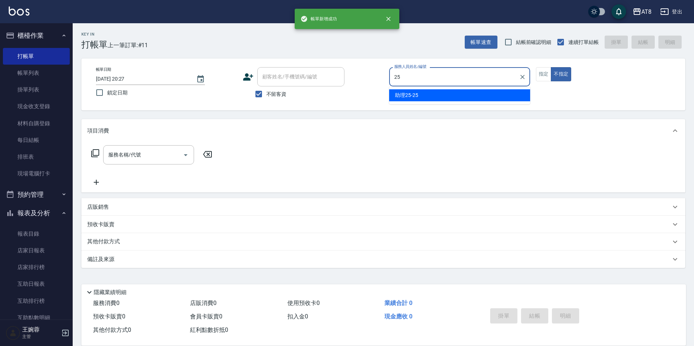
type input "2"
type input "HANK-5"
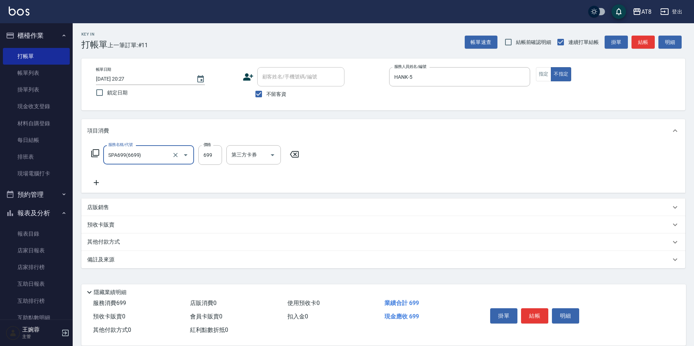
type input "SPA699(6699)"
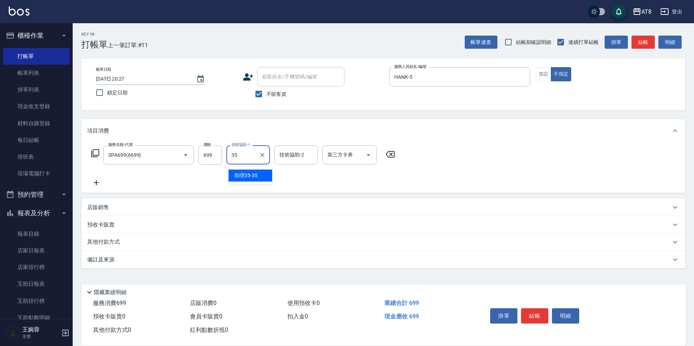
type input "助理35-35"
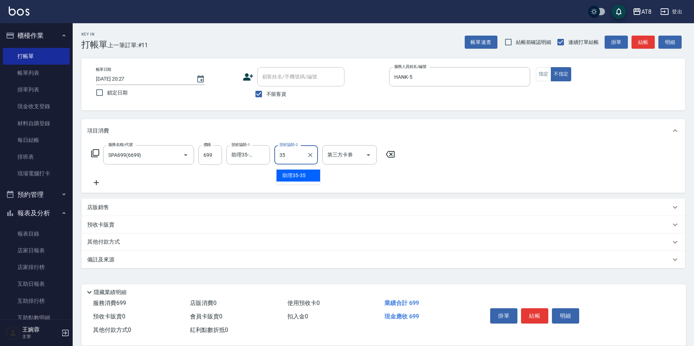
type input "助理35-35"
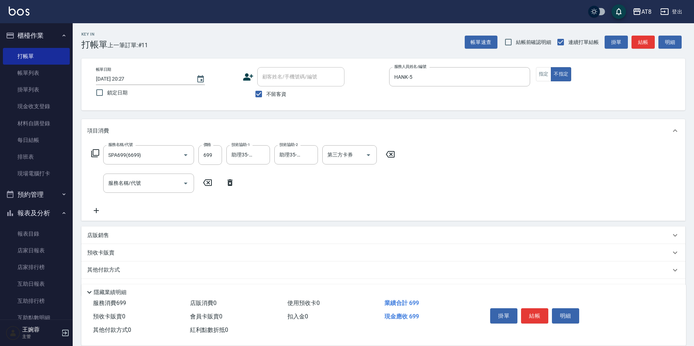
drag, startPoint x: 133, startPoint y: 245, endPoint x: 131, endPoint y: 242, distance: 4.2
click at [131, 242] on div "店販銷售" at bounding box center [383, 235] width 604 height 17
click at [131, 239] on div "店販銷售" at bounding box center [378, 236] width 583 height 8
click at [128, 239] on div "店販銷售" at bounding box center [378, 236] width 583 height 8
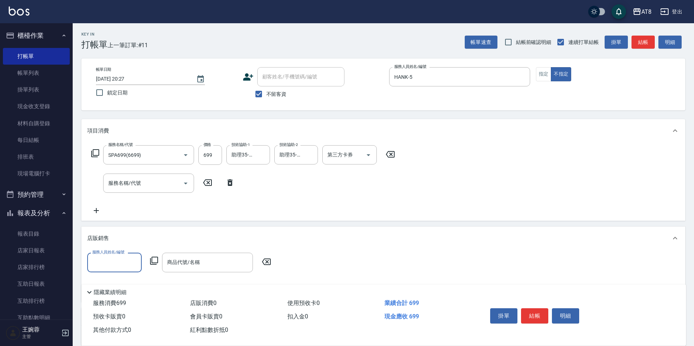
scroll to position [0, 0]
type input "HANK-5"
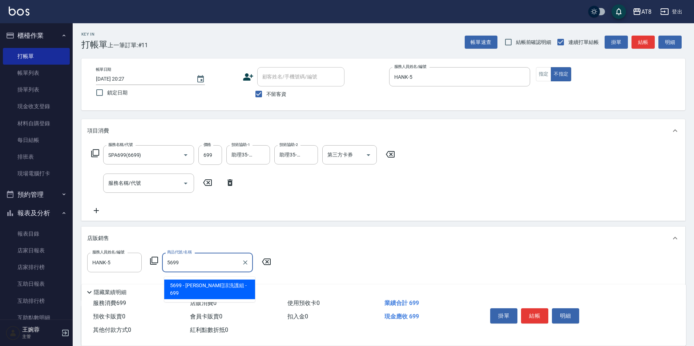
type input "[PERSON_NAME]涼洗護組"
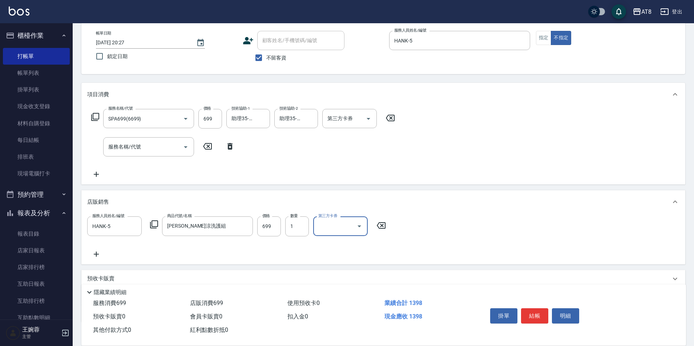
scroll to position [62, 0]
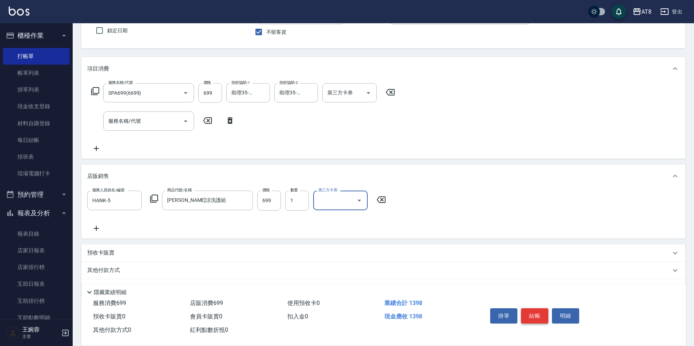
click at [539, 308] on button "結帳" at bounding box center [534, 315] width 27 height 15
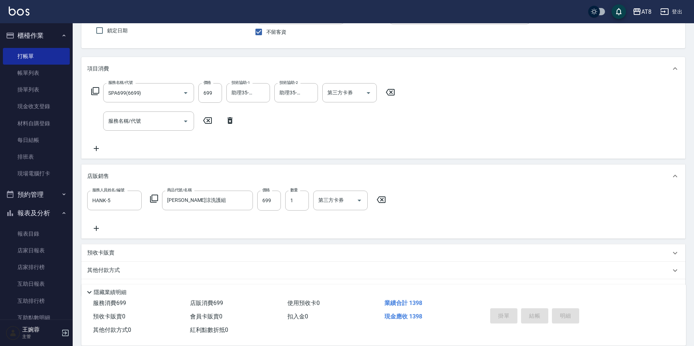
type input "[DATE] 20:28"
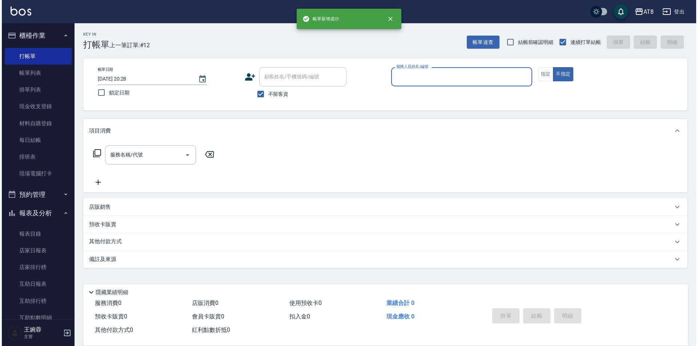
scroll to position [4, 0]
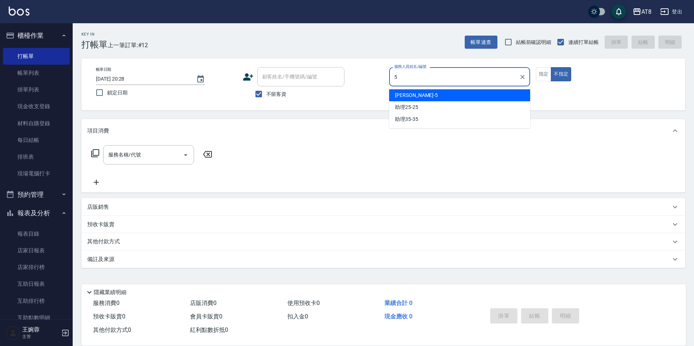
type input "HANK-5"
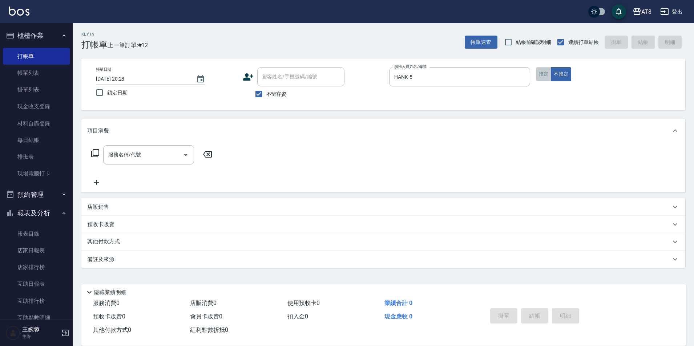
click at [551, 77] on button "指定" at bounding box center [544, 74] width 16 height 14
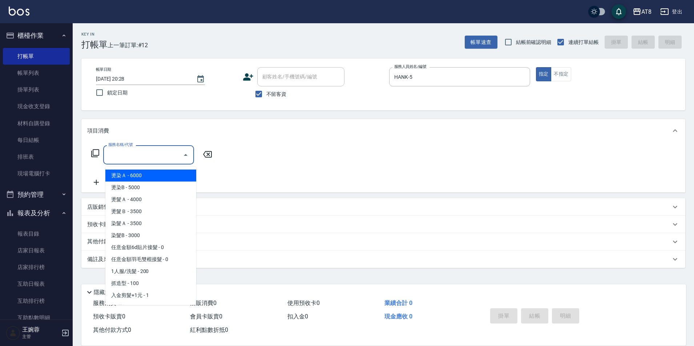
click at [155, 158] on input "服務名稱/代號" at bounding box center [142, 155] width 73 height 13
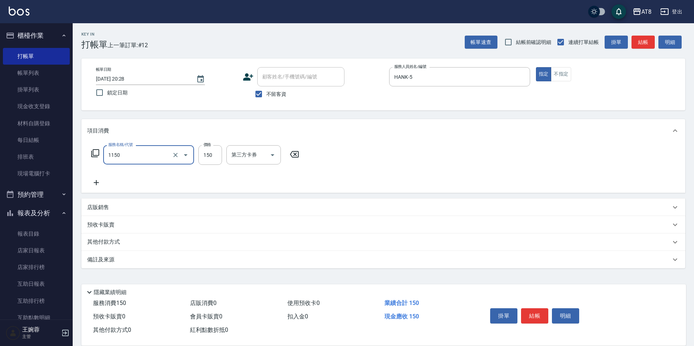
type input "洗髮(1150)"
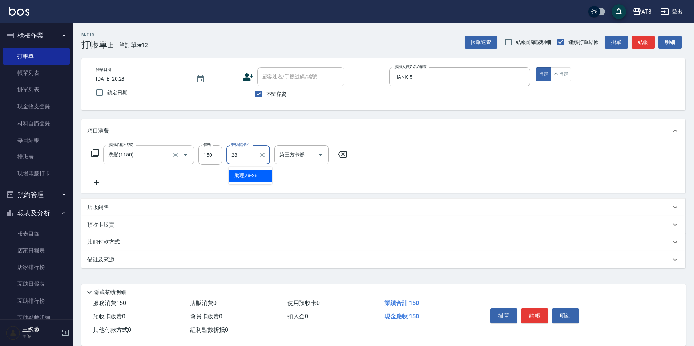
type input "助理28-28"
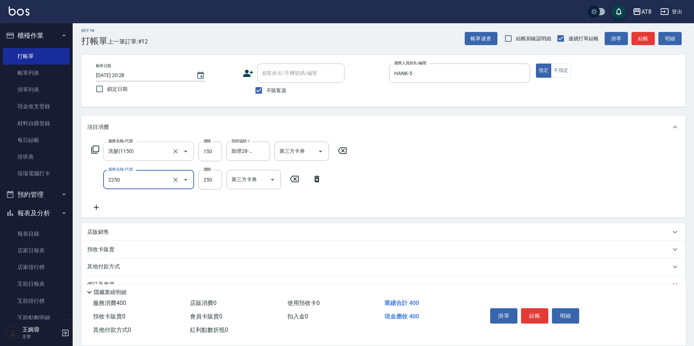
type input "剪髮(2250)"
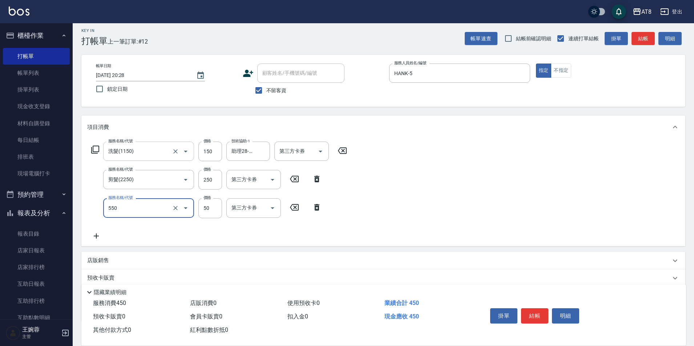
type input "精油或深層(550)"
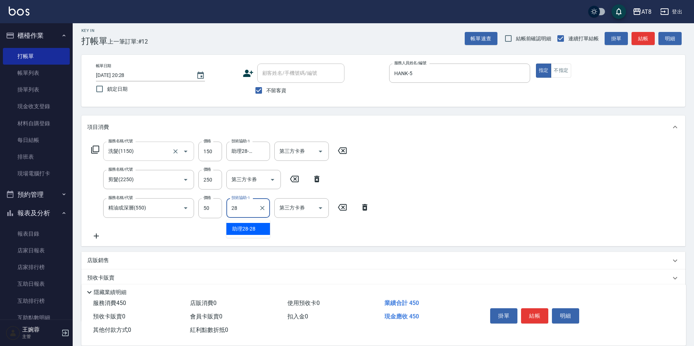
type input "助理28-28"
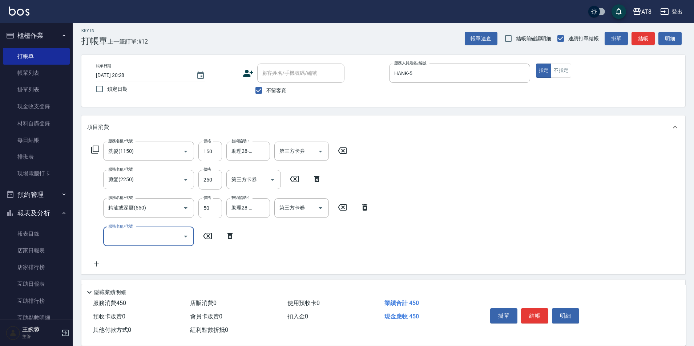
click at [316, 175] on div "服務名稱/代號 剪髮(2250) 服務名稱/代號 價格 250 價格 第三方卡券 第三方卡券" at bounding box center [206, 180] width 239 height 20
click at [317, 180] on icon at bounding box center [317, 179] width 18 height 9
type input "精油或深層(550)"
type input "50"
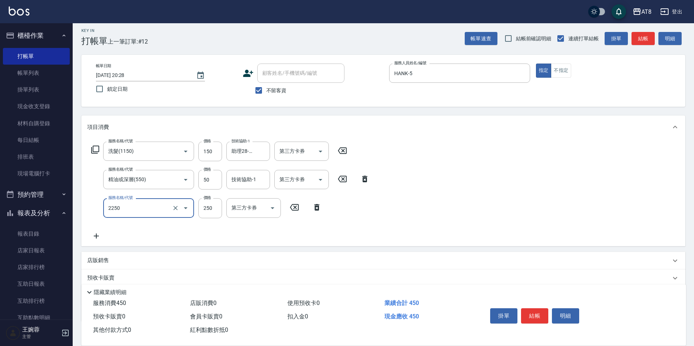
type input "剪髮(2250)"
click at [308, 209] on div "服務名稱/代號 剪髮(2250) 服務名稱/代號 價格 250 價格 第三方卡券 第三方卡券" at bounding box center [206, 208] width 239 height 20
click at [314, 209] on icon at bounding box center [317, 207] width 18 height 9
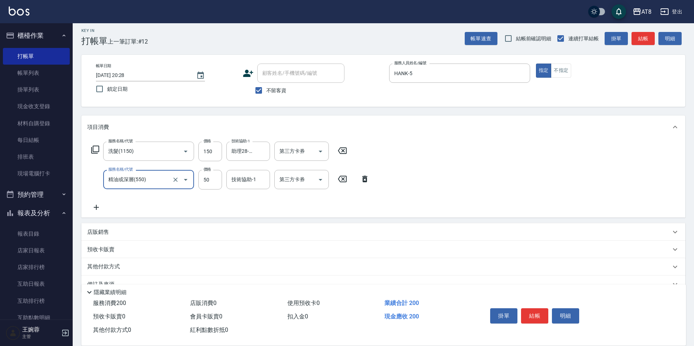
click at [96, 208] on icon at bounding box center [96, 207] width 18 height 9
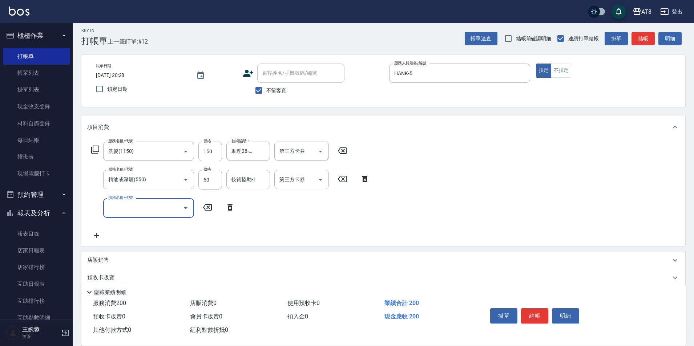
click at [134, 209] on input "服務名稱/代號" at bounding box center [142, 208] width 73 height 13
type input "剪髮(2200)"
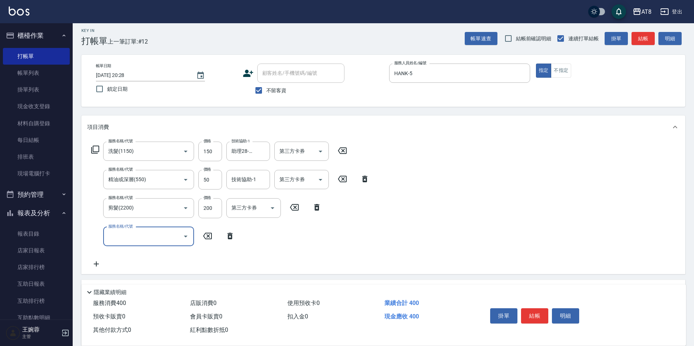
click at [231, 239] on icon at bounding box center [230, 236] width 18 height 9
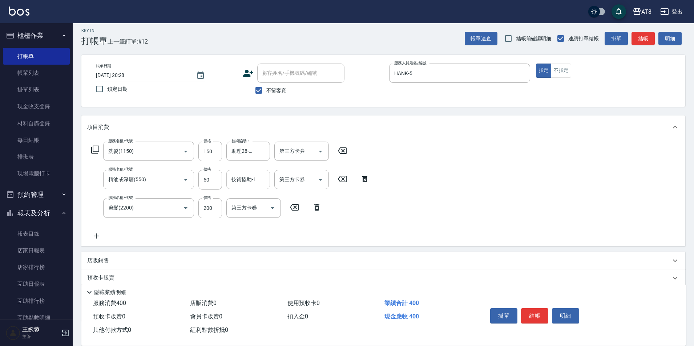
click at [256, 186] on input "技術協助-1" at bounding box center [248, 179] width 37 height 13
type input "助理28-28"
click at [546, 241] on div "服務名稱/代號 洗髮(1150) 服務名稱/代號 價格 150 價格 技術協助-1 助理28-28 技術協助-1 第三方卡券 第三方卡券 服務名稱/代號 精油…" at bounding box center [383, 192] width 604 height 107
click at [541, 308] on button "結帳" at bounding box center [534, 315] width 27 height 15
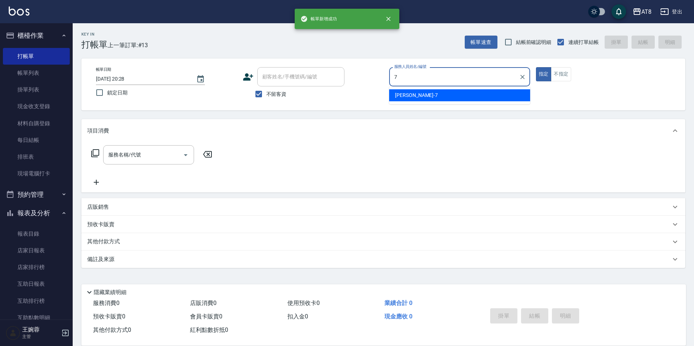
type input "[PERSON_NAME]-7"
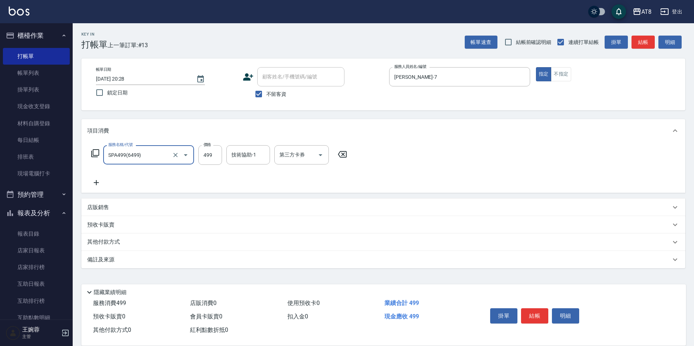
type input "SPA499(6499)"
click at [354, 156] on div "服務名稱/代號 SPA499(6499) 服務名稱/代號 價格 499 價格 技術協助-1 技術協助-1 第三方卡券 第三方卡券" at bounding box center [383, 167] width 604 height 50
drag, startPoint x: 345, startPoint y: 156, endPoint x: 339, endPoint y: 158, distance: 5.9
click at [344, 156] on icon at bounding box center [342, 154] width 18 height 9
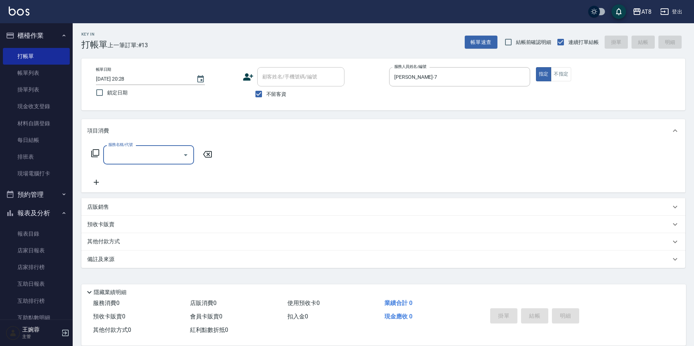
click at [98, 154] on icon at bounding box center [95, 153] width 9 height 9
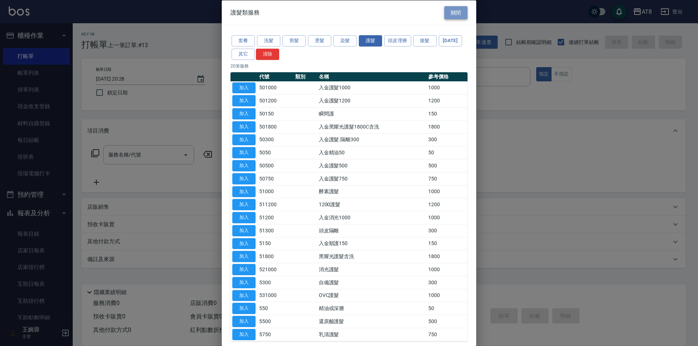
click at [448, 12] on button "關閉" at bounding box center [455, 12] width 23 height 13
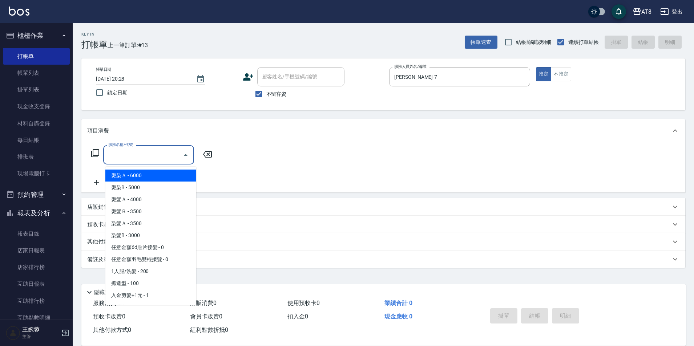
click at [149, 150] on input "服務名稱/代號" at bounding box center [142, 155] width 73 height 13
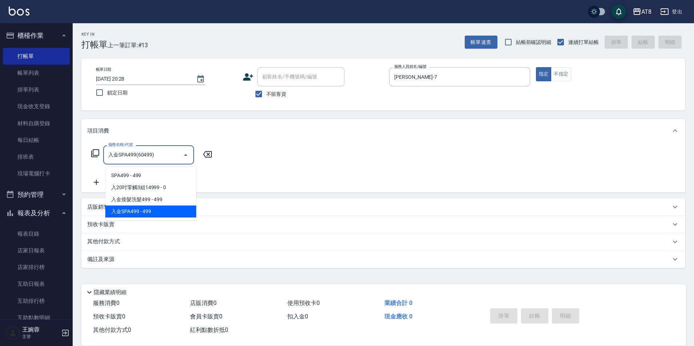
type input "入金SPA499(60499)"
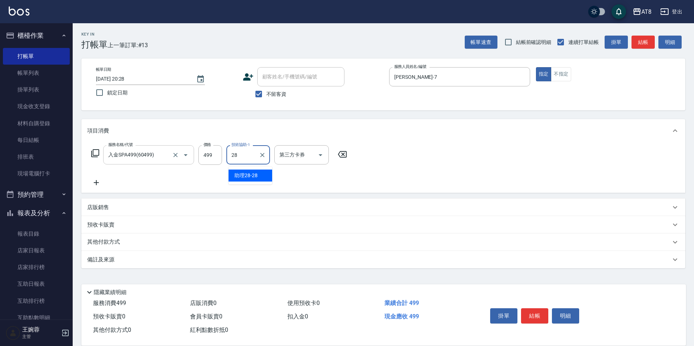
type input "助理28-28"
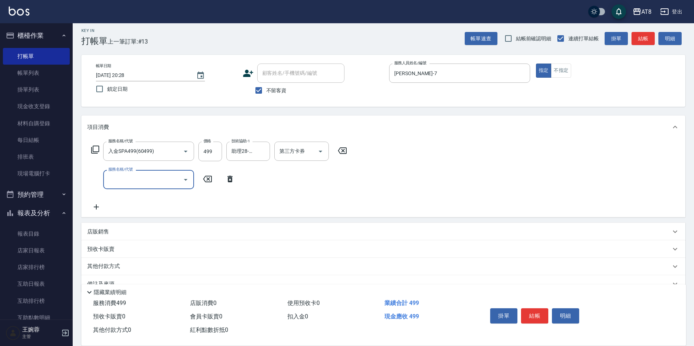
click at [234, 183] on icon at bounding box center [230, 179] width 18 height 9
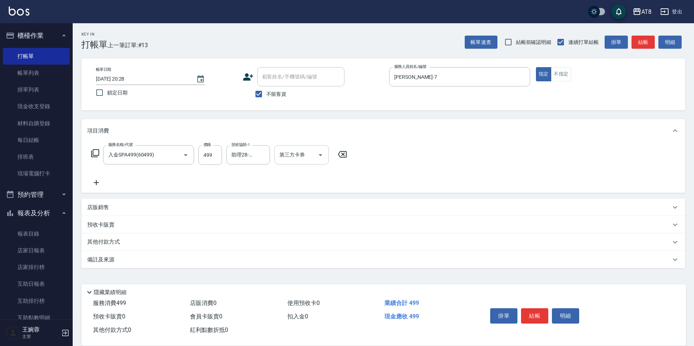
click at [324, 152] on icon "Open" at bounding box center [320, 155] width 9 height 9
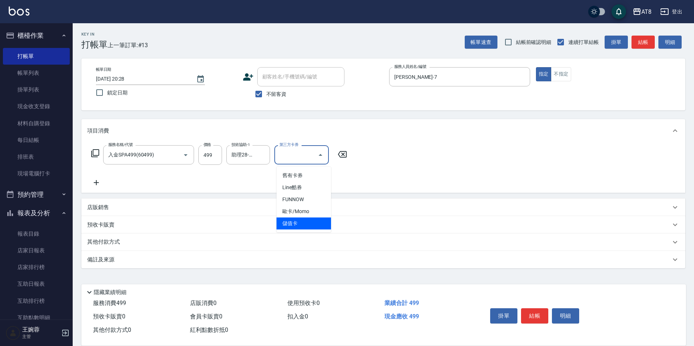
click at [305, 218] on span "儲值卡" at bounding box center [303, 224] width 54 height 12
type input "儲值卡"
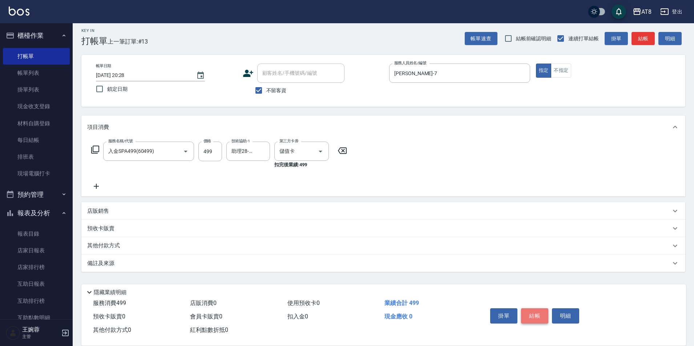
click at [537, 308] on button "結帳" at bounding box center [534, 315] width 27 height 15
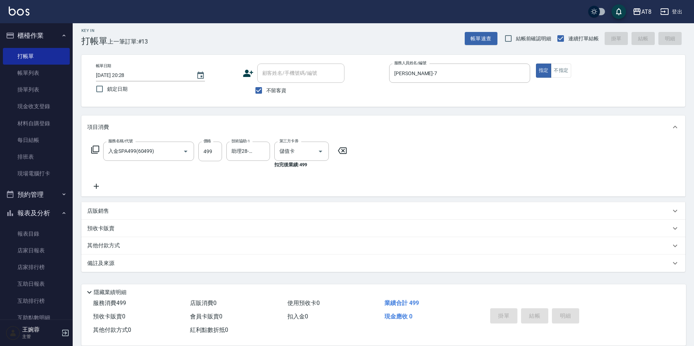
type input "[DATE] 20:32"
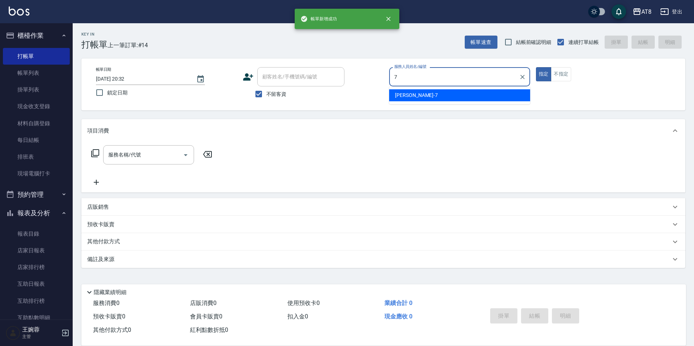
type input "[PERSON_NAME]-7"
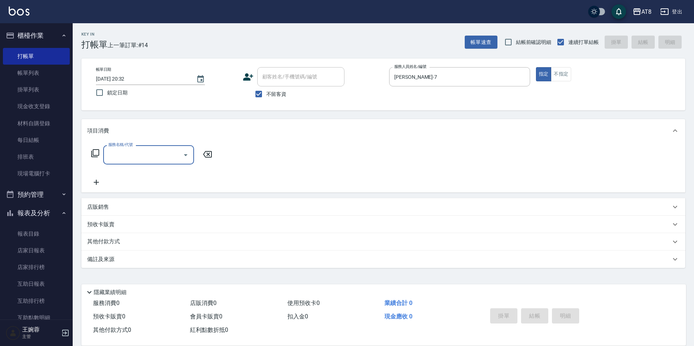
click at [99, 155] on icon at bounding box center [95, 153] width 8 height 8
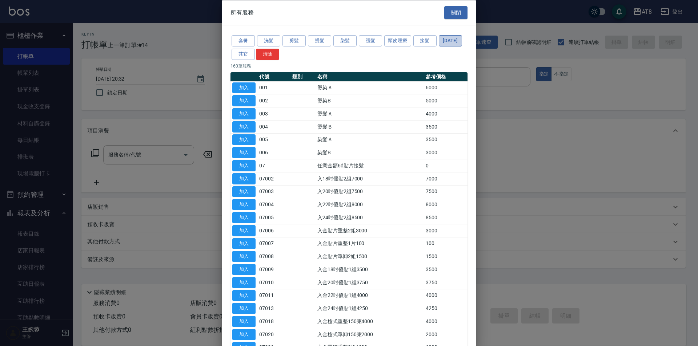
click at [438, 47] on button "[DATE]" at bounding box center [449, 40] width 23 height 11
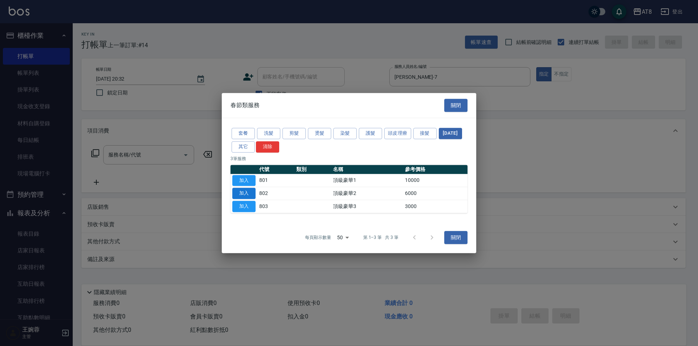
click at [249, 194] on button "加入" at bounding box center [243, 193] width 23 height 11
type input "頂級豪華2(802)"
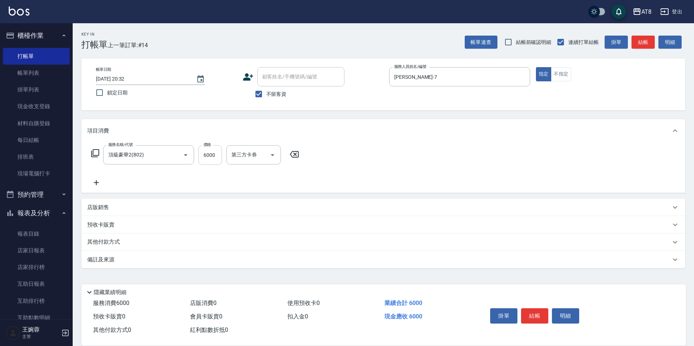
click at [220, 154] on input "6000" at bounding box center [210, 155] width 24 height 20
type input "6397"
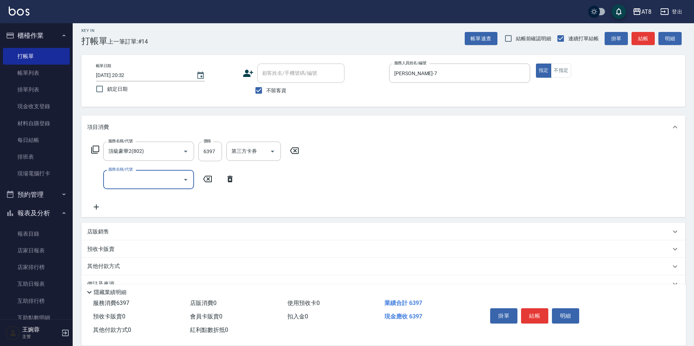
click at [231, 182] on icon at bounding box center [229, 179] width 5 height 7
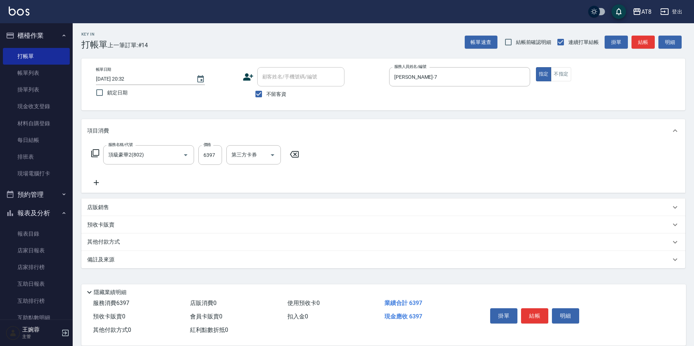
click at [94, 181] on icon at bounding box center [96, 182] width 18 height 9
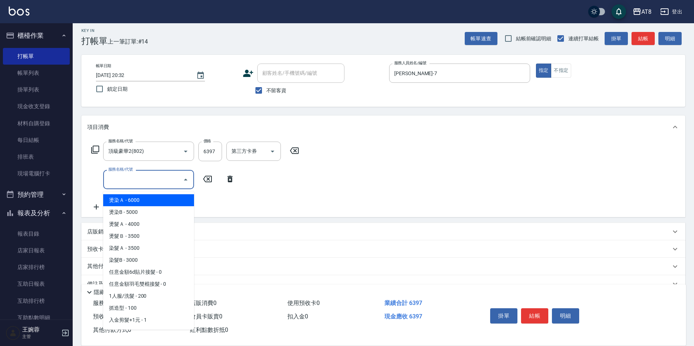
click at [145, 178] on input "服務名稱/代號" at bounding box center [142, 179] width 73 height 13
click at [232, 182] on icon at bounding box center [229, 179] width 5 height 7
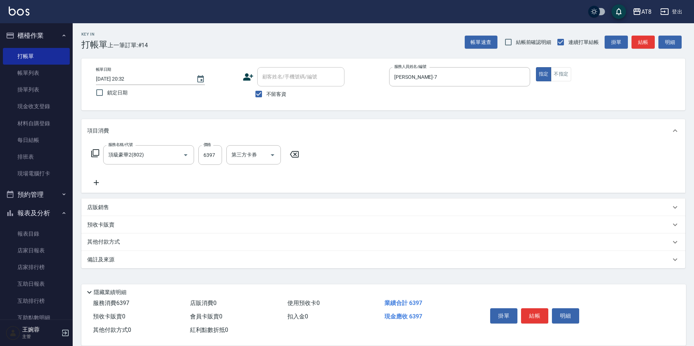
click at [98, 150] on icon at bounding box center [95, 153] width 9 height 9
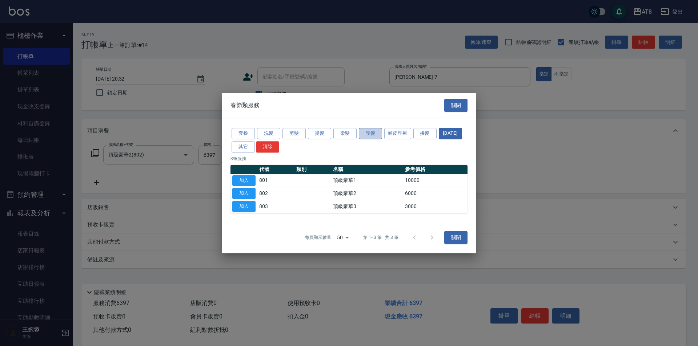
click at [363, 130] on button "護髮" at bounding box center [370, 133] width 23 height 11
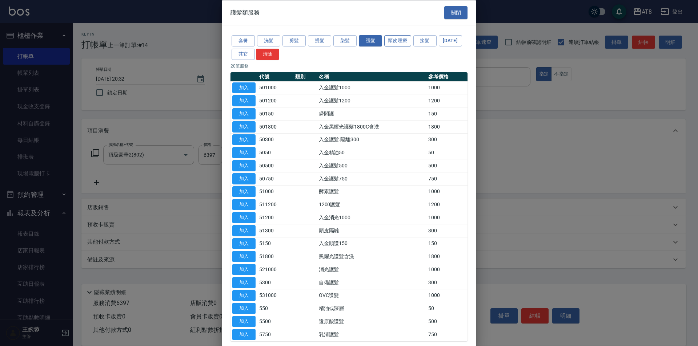
click at [398, 44] on button "頭皮理療" at bounding box center [397, 40] width 27 height 11
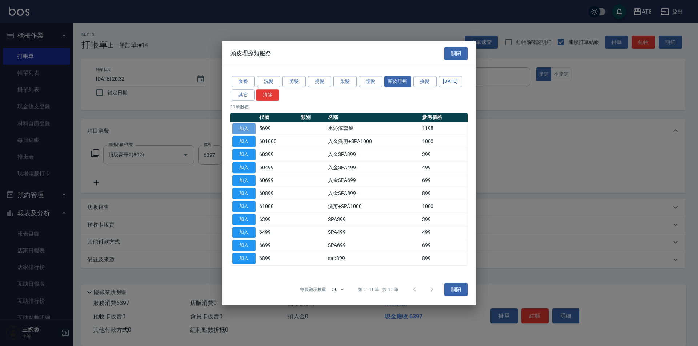
click at [247, 123] on button "加入" at bounding box center [243, 128] width 23 height 11
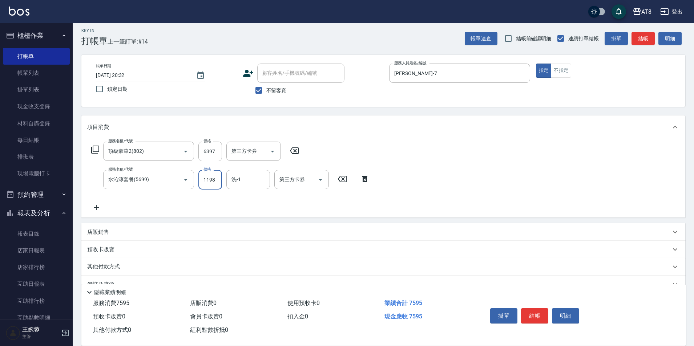
click at [216, 183] on input "1198" at bounding box center [210, 180] width 24 height 20
type input "1098"
type input "助理25-25"
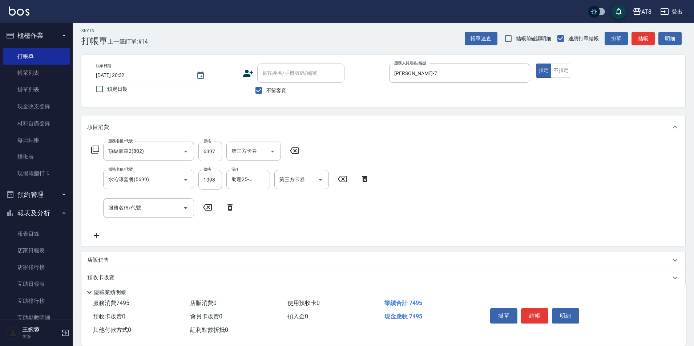
drag, startPoint x: 232, startPoint y: 214, endPoint x: 186, endPoint y: 208, distance: 46.1
click at [231, 211] on icon at bounding box center [229, 207] width 5 height 7
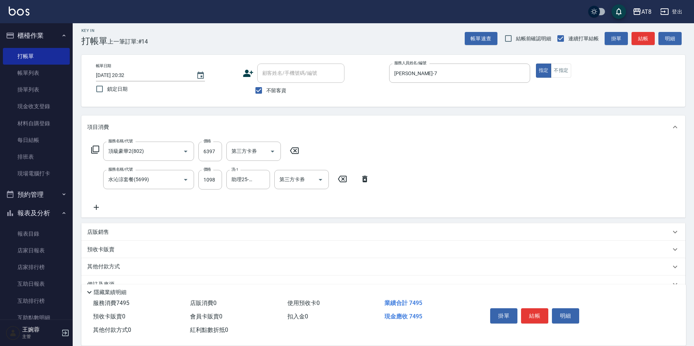
click at [97, 154] on icon at bounding box center [95, 150] width 8 height 8
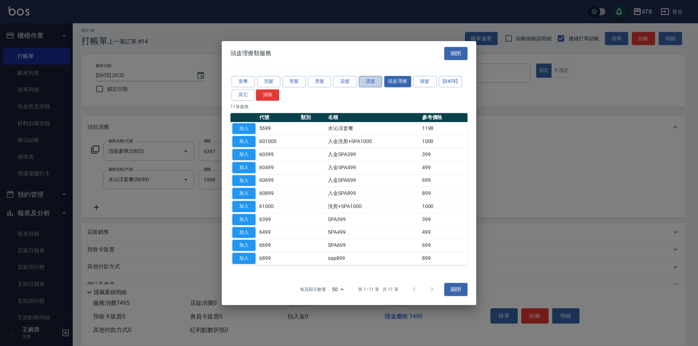
click at [371, 76] on button "護髮" at bounding box center [370, 81] width 23 height 11
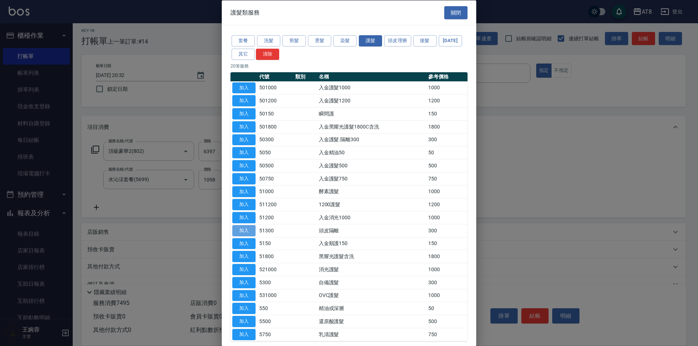
click at [244, 236] on button "加入" at bounding box center [243, 230] width 23 height 11
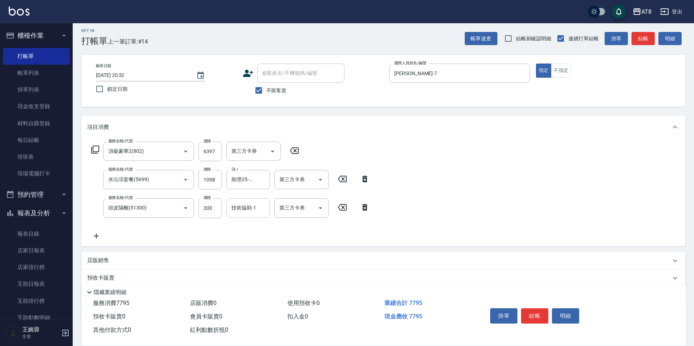
click at [242, 209] on input "技術協助-1" at bounding box center [248, 208] width 37 height 13
type input "助理25-25"
click at [450, 206] on div "服務名稱/代號 頂級豪華2(802) 服務名稱/代號 價格 6397 價格 第三方卡券 第三方卡券 服務名稱/代號 水沁涼套餐(5699) 服務名稱/代號 價…" at bounding box center [383, 192] width 604 height 107
click at [210, 211] on input "300" at bounding box center [210, 208] width 24 height 20
type input "200"
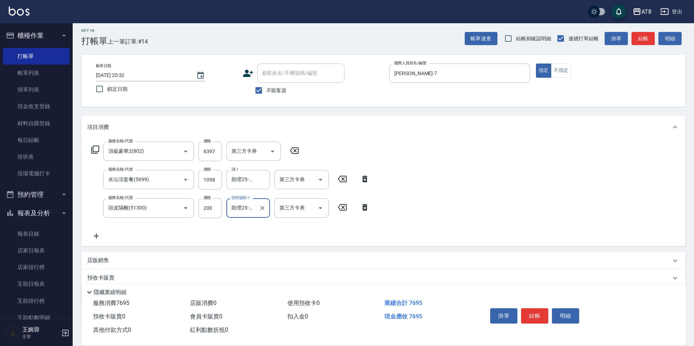
drag, startPoint x: 459, startPoint y: 144, endPoint x: 457, endPoint y: 150, distance: 5.9
click at [459, 146] on div "項目消費 服務名稱/代號 頂級豪華2(802) 服務名稱/代號 價格 6397 價格 第三方卡券 第三方卡券 服務名稱/代號 水沁涼套餐(5699) 服務名稱…" at bounding box center [383, 181] width 604 height 130
click at [97, 237] on icon at bounding box center [96, 236] width 5 height 5
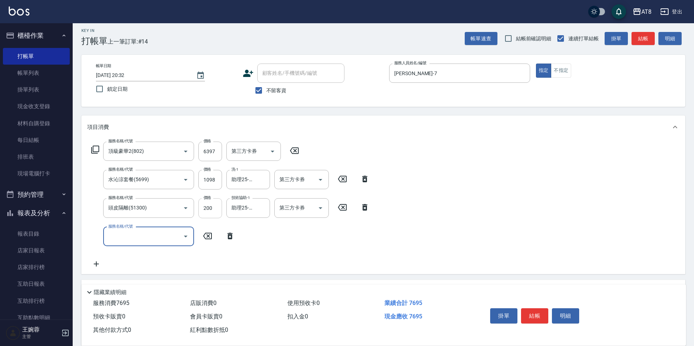
click at [235, 240] on icon at bounding box center [230, 236] width 18 height 9
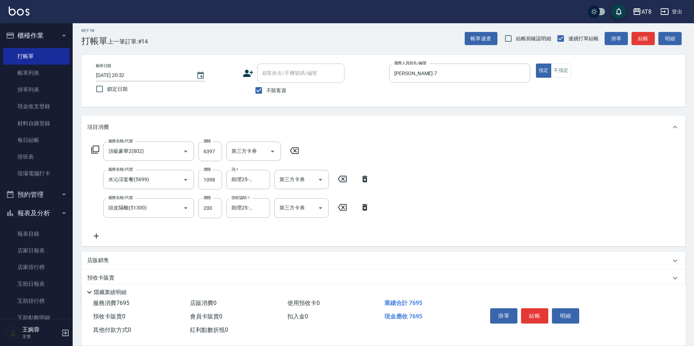
click at [102, 150] on div "服務名稱/代號 頂級豪華2(802) 服務名稱/代號 價格 6397 價格 第三方卡券 第三方卡券" at bounding box center [195, 152] width 216 height 20
click at [104, 150] on div "服務名稱/代號 頂級豪華2(802) 服務名稱/代號 價格 6397 價格 第三方卡券 第三方卡券" at bounding box center [195, 152] width 216 height 20
click at [104, 153] on div "服務名稱/代號 頂級豪華2(802) 服務名稱/代號 價格 6397 價格 第三方卡券 第三方卡券" at bounding box center [195, 152] width 216 height 20
click at [100, 152] on icon at bounding box center [95, 149] width 9 height 9
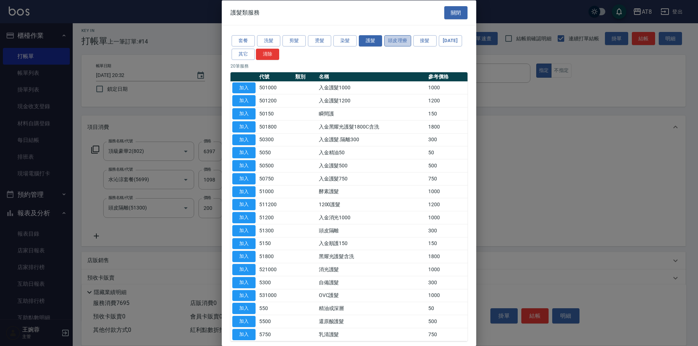
click at [401, 41] on button "頭皮理療" at bounding box center [397, 40] width 27 height 11
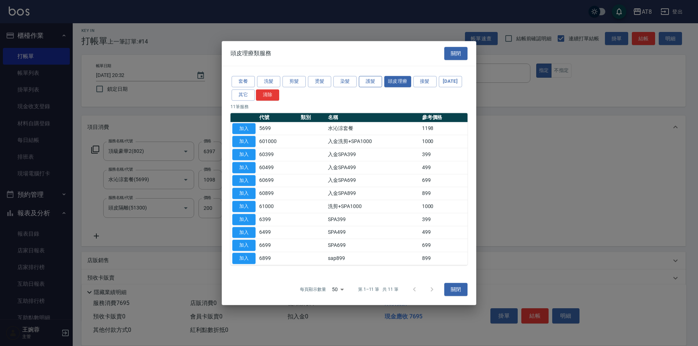
drag, startPoint x: 367, startPoint y: 44, endPoint x: 370, endPoint y: 62, distance: 18.5
click at [367, 45] on div "頭皮理療類服務 關閉" at bounding box center [349, 53] width 254 height 25
click at [368, 76] on button "護髮" at bounding box center [370, 81] width 23 height 11
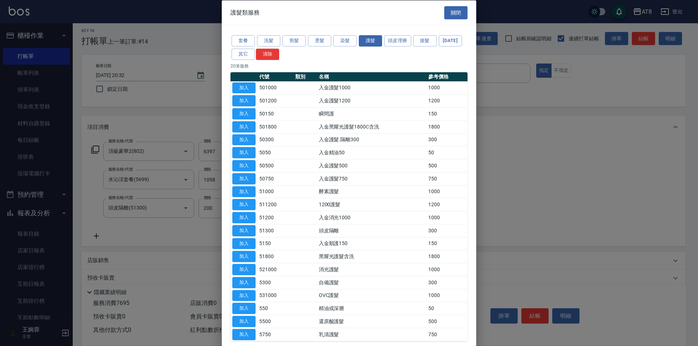
drag, startPoint x: 473, startPoint y: 183, endPoint x: 472, endPoint y: 188, distance: 5.1
click at [472, 190] on div "套餐 洗髮 剪髮 燙髮 染髮 護髮 頭皮理療 接髮 [DATE] 其它 清除 20 筆服務 代號 類別 名稱 參考價格 加入 501000 入金護髮1000 …" at bounding box center [349, 187] width 254 height 325
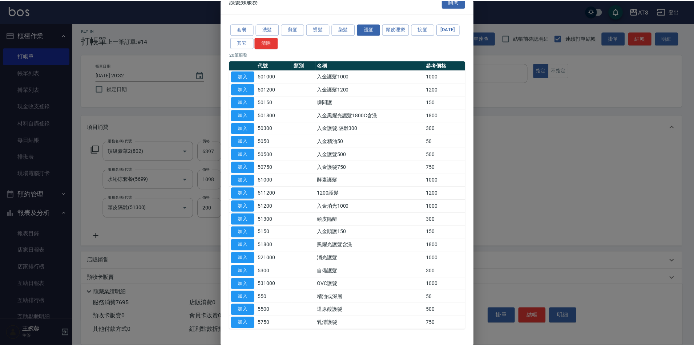
scroll to position [10, 0]
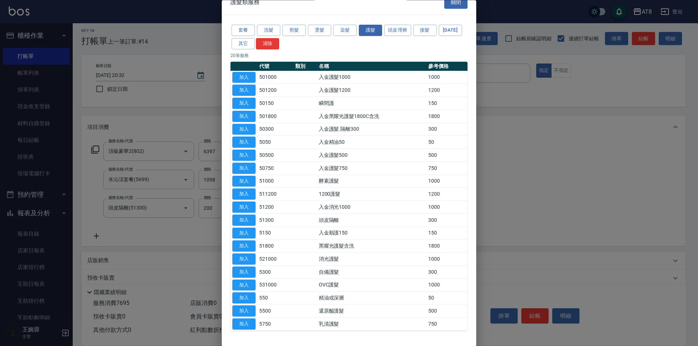
click at [252, 96] on button "加入" at bounding box center [243, 90] width 23 height 11
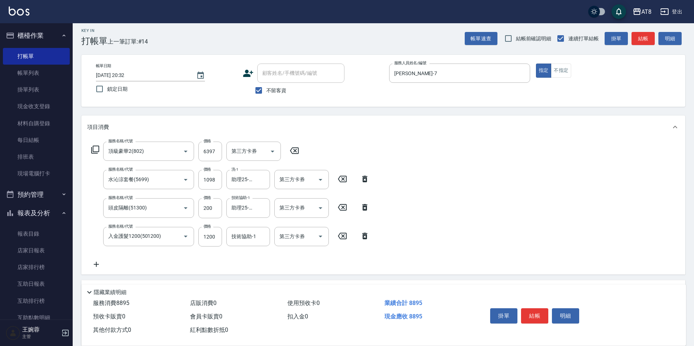
click at [97, 151] on icon at bounding box center [95, 149] width 9 height 9
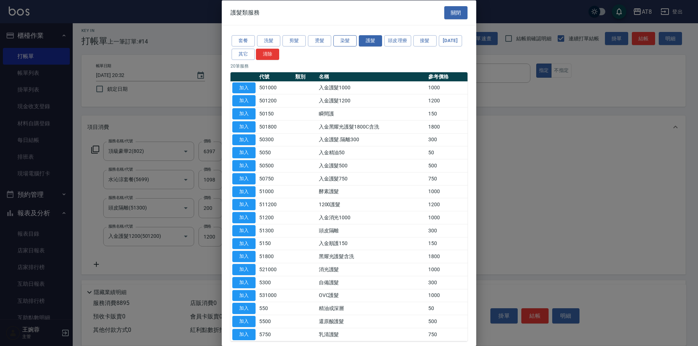
click at [350, 44] on button "染髮" at bounding box center [344, 40] width 23 height 11
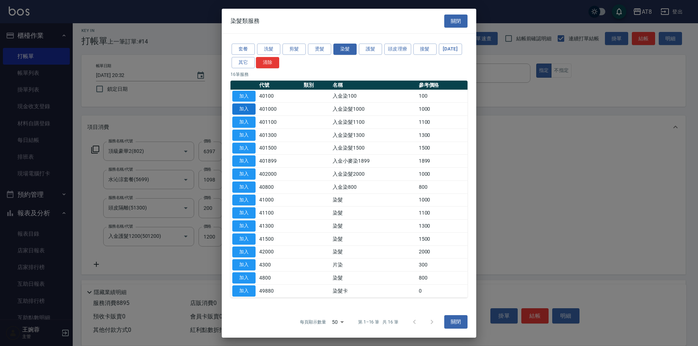
click at [246, 109] on button "加入" at bounding box center [243, 109] width 23 height 11
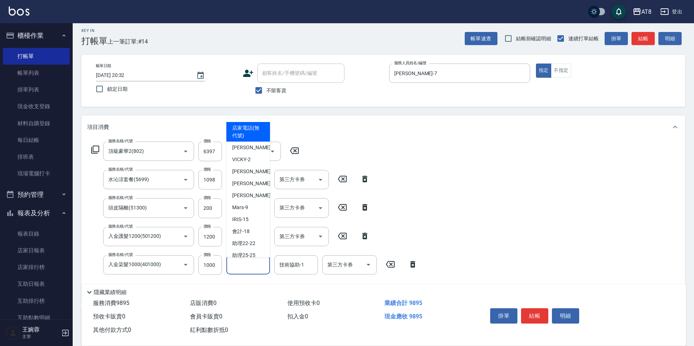
click at [245, 269] on input "洗-1" at bounding box center [248, 265] width 37 height 13
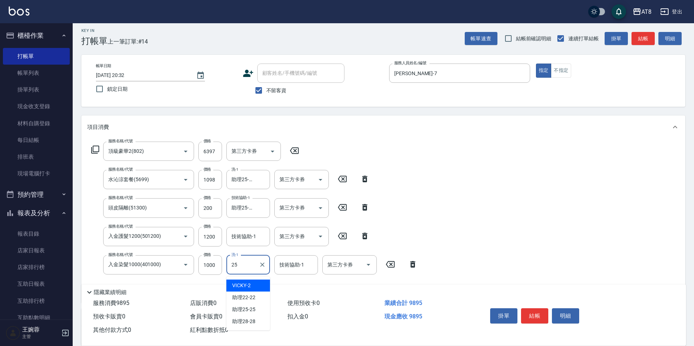
type input "助理25-25"
click at [254, 246] on div "技術協助-1" at bounding box center [248, 236] width 44 height 19
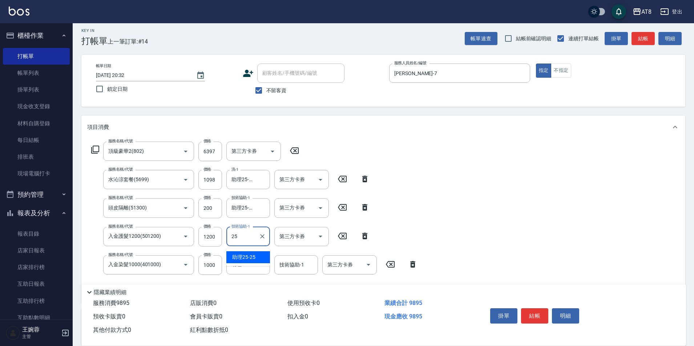
type input "助理25-25"
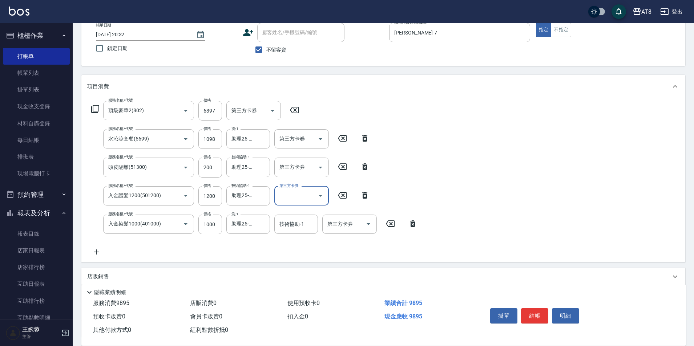
scroll to position [46, 0]
click at [290, 224] on input "技術協助-1" at bounding box center [296, 223] width 37 height 13
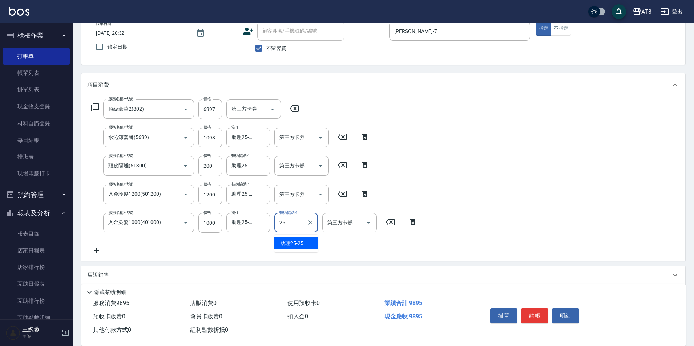
type input "助理25-25"
drag, startPoint x: 261, startPoint y: 226, endPoint x: 271, endPoint y: 222, distance: 10.8
click at [261, 226] on icon "Clear" at bounding box center [262, 222] width 7 height 7
click at [369, 224] on icon "Open" at bounding box center [368, 222] width 9 height 9
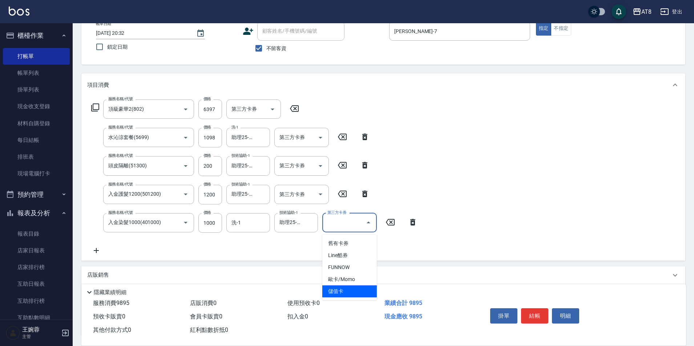
click at [349, 293] on span "儲值卡" at bounding box center [349, 292] width 54 height 12
type input "儲值卡"
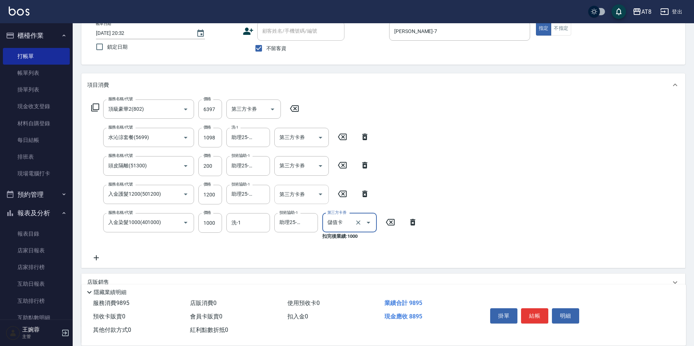
click at [318, 199] on icon "Open" at bounding box center [320, 194] width 9 height 9
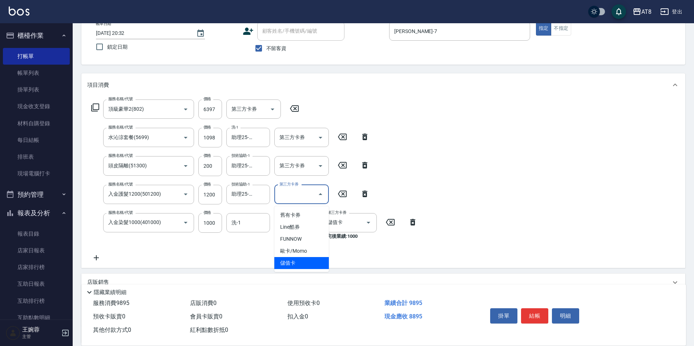
click at [316, 263] on span "儲值卡" at bounding box center [301, 263] width 54 height 12
type input "儲值卡"
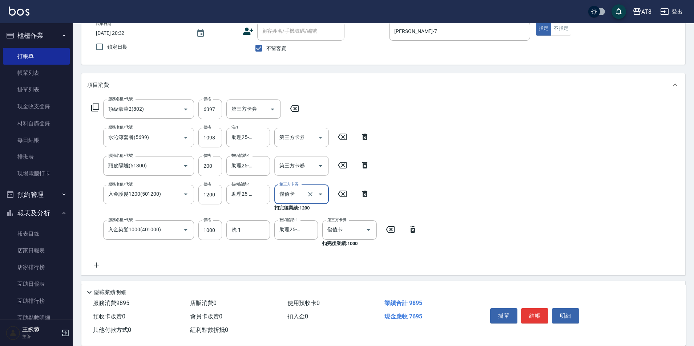
click at [320, 167] on icon "Open" at bounding box center [321, 166] width 4 height 2
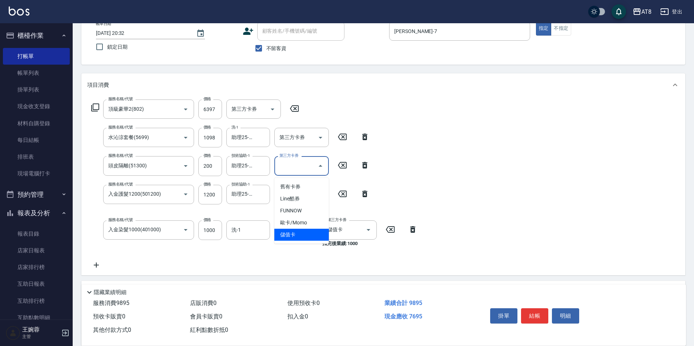
click at [304, 234] on span "儲值卡" at bounding box center [301, 235] width 54 height 12
type input "儲值卡"
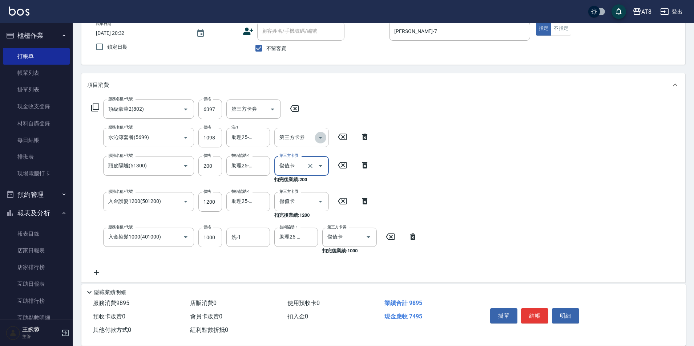
drag, startPoint x: 320, startPoint y: 144, endPoint x: 318, endPoint y: 147, distance: 4.2
click at [319, 142] on icon "Open" at bounding box center [320, 137] width 9 height 9
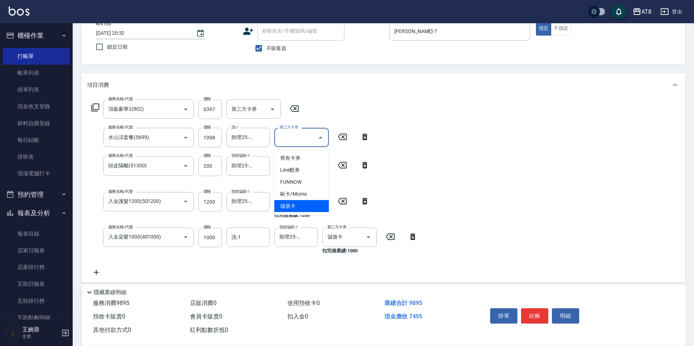
click at [304, 202] on span "儲值卡" at bounding box center [301, 206] width 54 height 12
type input "儲值卡"
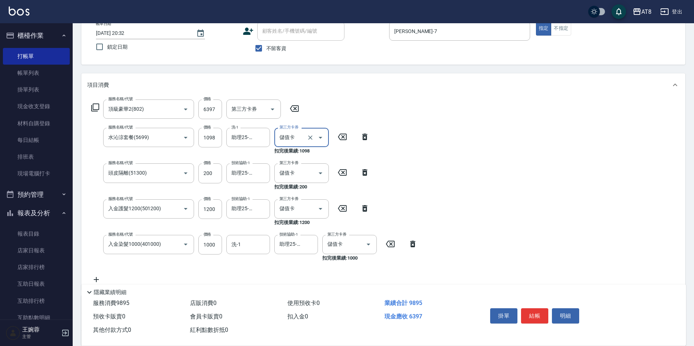
drag, startPoint x: 494, startPoint y: 165, endPoint x: 490, endPoint y: 168, distance: 4.9
click at [494, 166] on div "服務名稱/代號 頂級豪華2(802) 服務名稱/代號 價格 6397 價格 第三方卡券 第三方卡券 服務名稱/代號 水沁涼套餐(5699) 服務名稱/代號 價…" at bounding box center [383, 193] width 604 height 193
click at [533, 308] on button "結帳" at bounding box center [534, 315] width 27 height 15
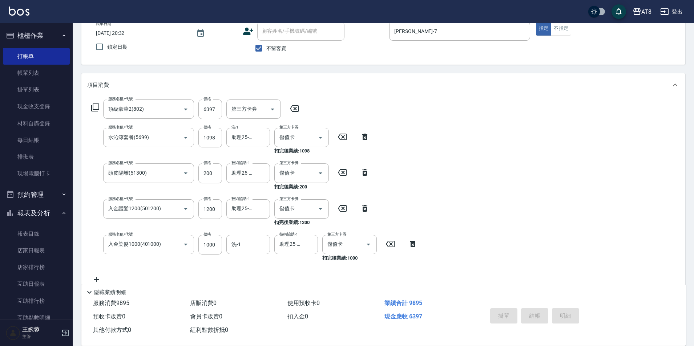
type input "[DATE] 20:35"
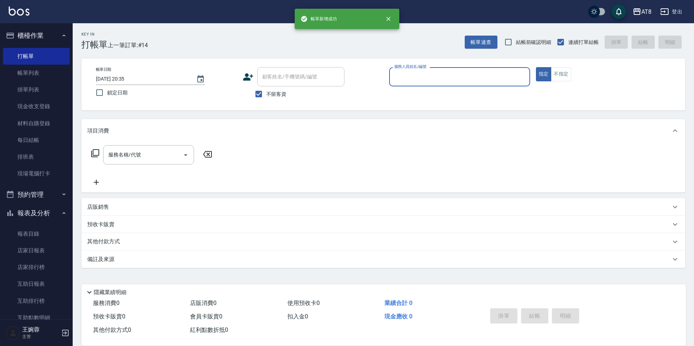
scroll to position [4, 0]
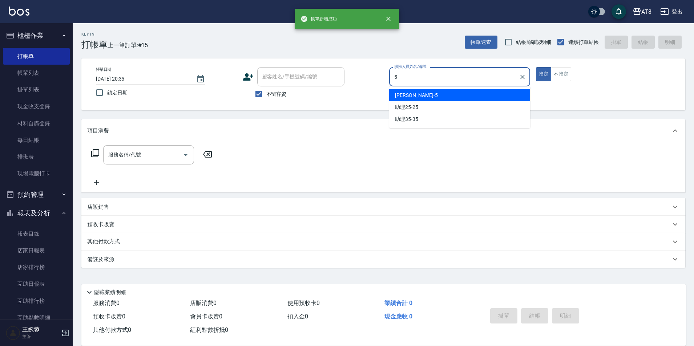
type input "HANK-5"
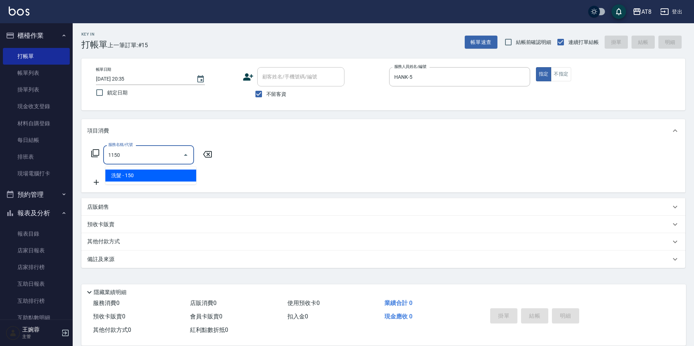
type input "1150"
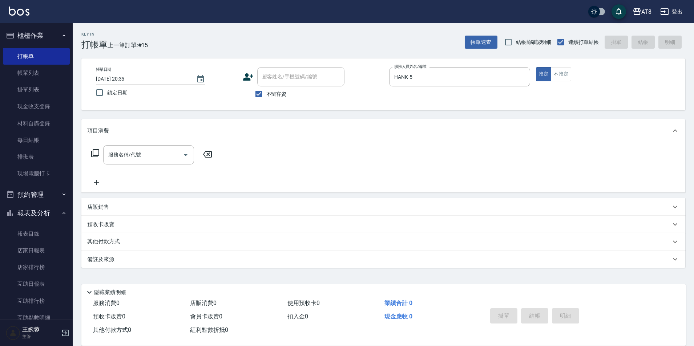
drag, startPoint x: 90, startPoint y: 149, endPoint x: 101, endPoint y: 151, distance: 10.8
click at [97, 150] on div "服務名稱/代號 服務名稱/代號" at bounding box center [151, 154] width 129 height 19
click at [101, 154] on div "服務名稱/代號 服務名稱/代號" at bounding box center [151, 154] width 129 height 19
click at [100, 154] on icon at bounding box center [95, 153] width 9 height 9
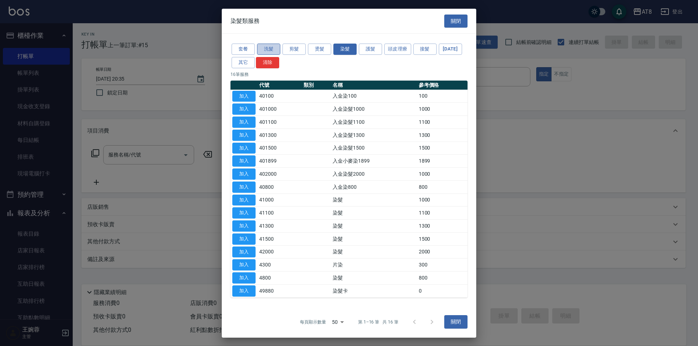
click at [263, 44] on button "洗髮" at bounding box center [268, 49] width 23 height 11
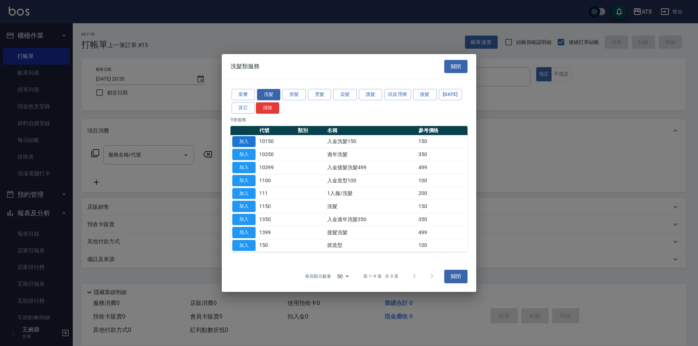
click at [245, 136] on button "加入" at bounding box center [243, 141] width 23 height 11
type input "入金洗髮150(10150)"
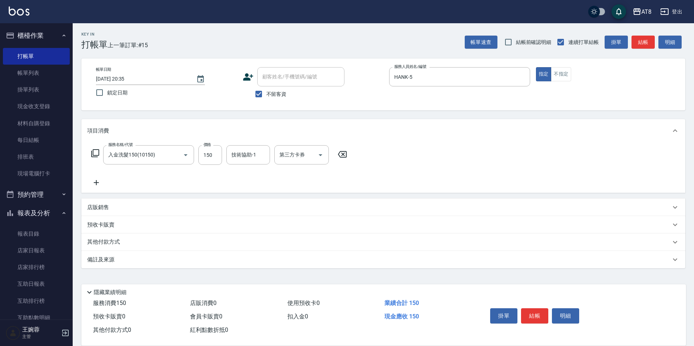
click at [100, 150] on icon at bounding box center [95, 153] width 9 height 9
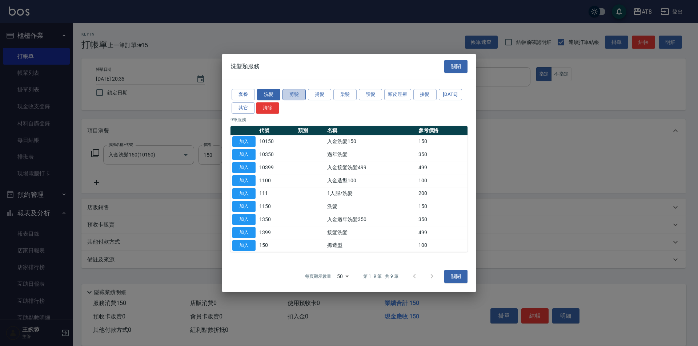
click at [287, 89] on button "剪髮" at bounding box center [293, 94] width 23 height 11
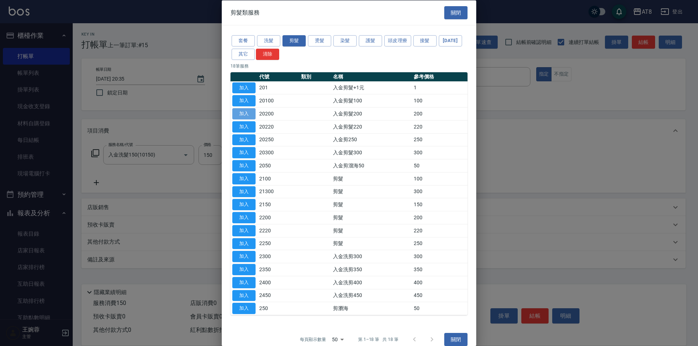
click at [248, 120] on button "加入" at bounding box center [243, 113] width 23 height 11
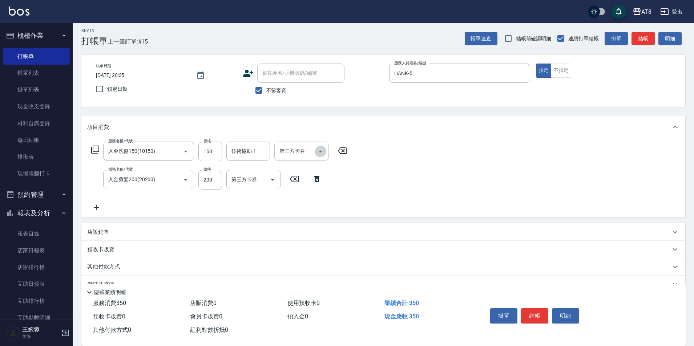
click at [319, 154] on icon "Open" at bounding box center [320, 151] width 9 height 9
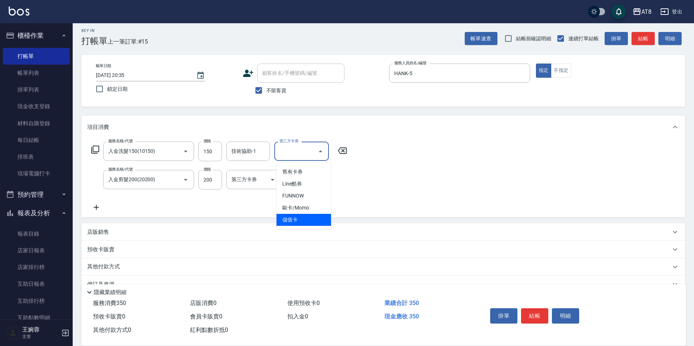
click at [293, 218] on span "儲值卡" at bounding box center [303, 220] width 54 height 12
type input "儲值卡"
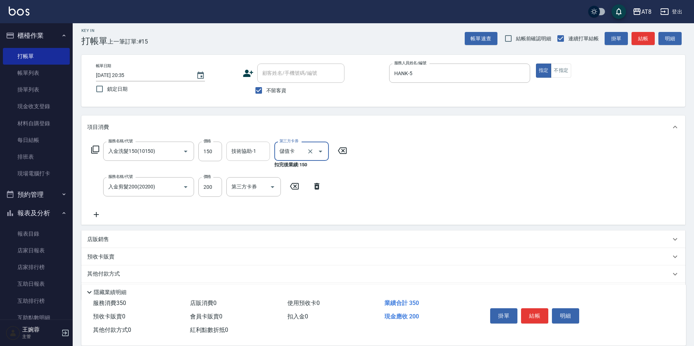
click at [247, 160] on div "技術協助-1" at bounding box center [248, 151] width 44 height 19
type input "HANK-5"
click at [271, 188] on icon "Open" at bounding box center [273, 187] width 4 height 2
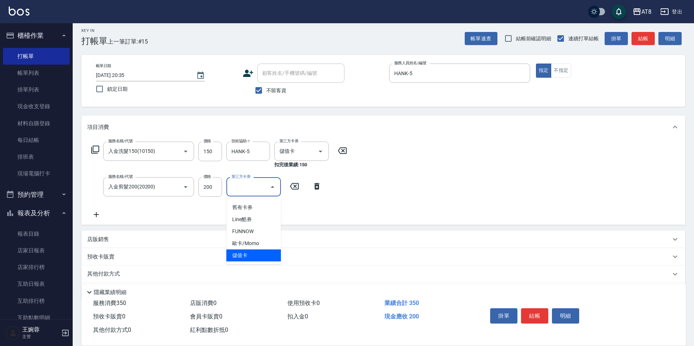
drag, startPoint x: 254, startPoint y: 253, endPoint x: 258, endPoint y: 251, distance: 4.4
click at [254, 254] on span "儲值卡" at bounding box center [253, 256] width 54 height 12
type input "儲值卡"
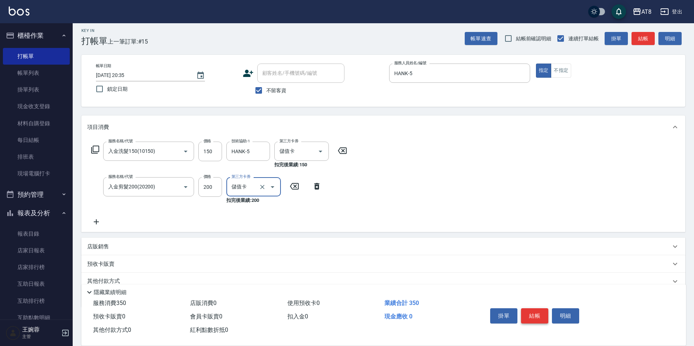
click at [537, 312] on button "結帳" at bounding box center [534, 315] width 27 height 15
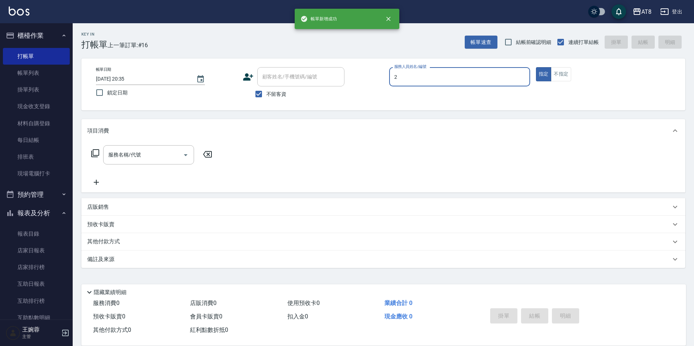
type input "VICKY-2"
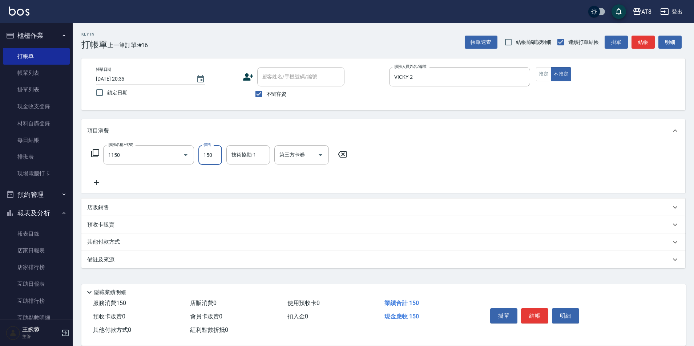
type input "洗髮(1150)"
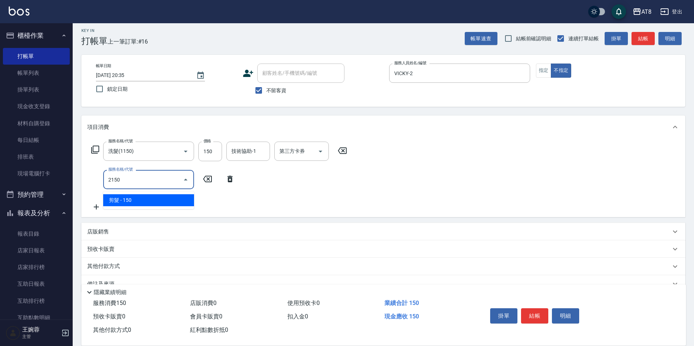
type input "剪髮(2150)"
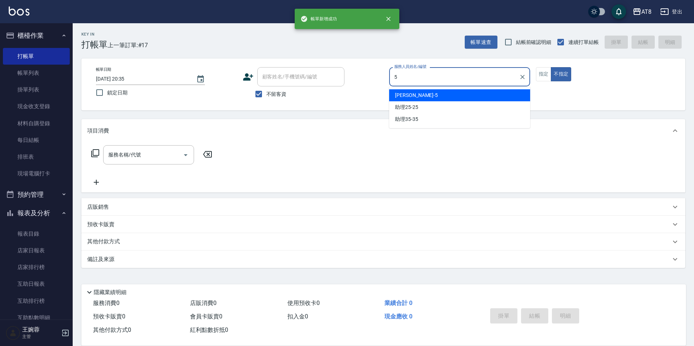
type input "HANK-5"
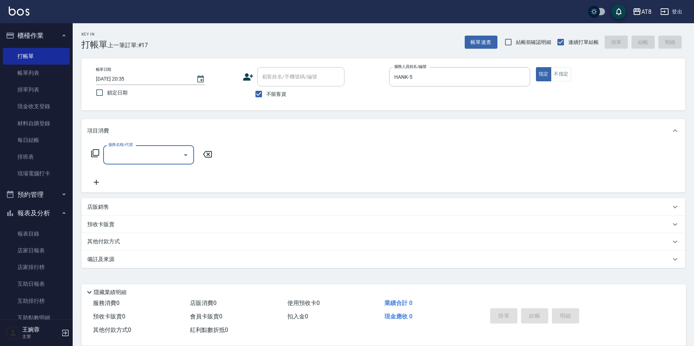
click at [97, 151] on icon at bounding box center [95, 153] width 9 height 9
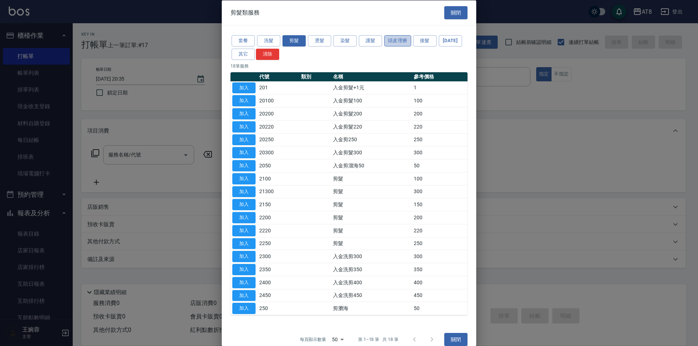
click at [403, 45] on button "頭皮理療" at bounding box center [397, 40] width 27 height 11
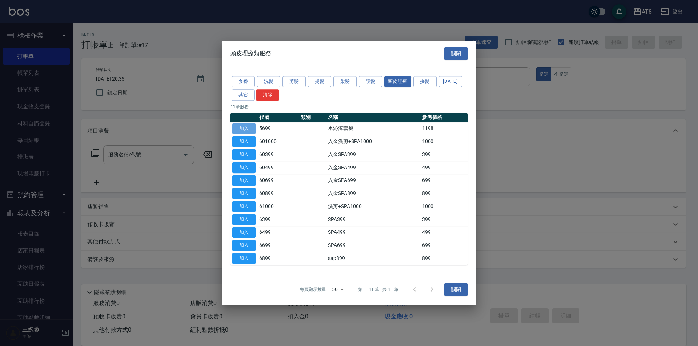
click at [248, 123] on button "加入" at bounding box center [243, 128] width 23 height 11
type input "水沁涼套餐(5699)"
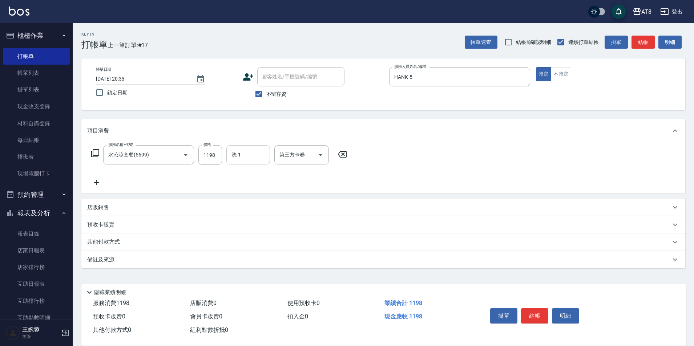
click at [256, 150] on input "洗-1" at bounding box center [248, 155] width 37 height 13
type input "助理25-25"
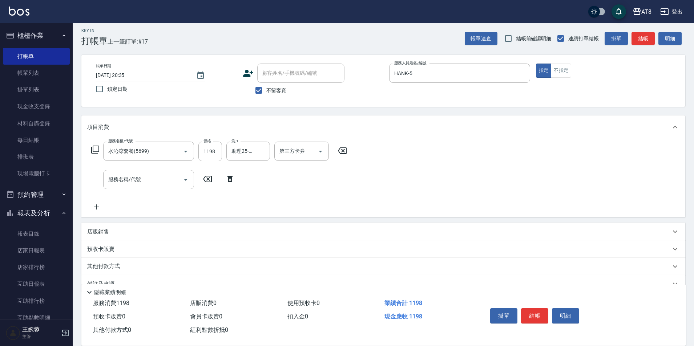
click at [225, 182] on icon at bounding box center [230, 179] width 18 height 9
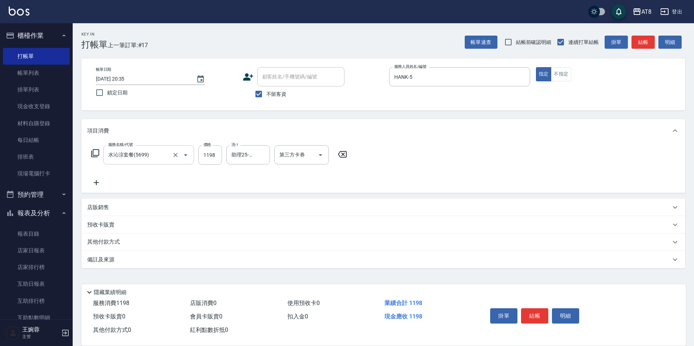
drag, startPoint x: 98, startPoint y: 147, endPoint x: 106, endPoint y: 149, distance: 7.9
click at [98, 148] on div "服務名稱/代號 水沁涼套餐(5699) 服務名稱/代號 價格 1198 價格 洗-1 助理25-25 洗-1 第三方卡券 第三方卡券" at bounding box center [219, 155] width 264 height 20
click at [105, 152] on div "服務名稱/代號 水沁涼套餐(5699) 服務名稱/代號 價格 1198 價格 洗-1 助理25-25 洗-1 第三方卡券 第三方卡券" at bounding box center [219, 155] width 264 height 20
click at [91, 154] on icon at bounding box center [95, 153] width 9 height 9
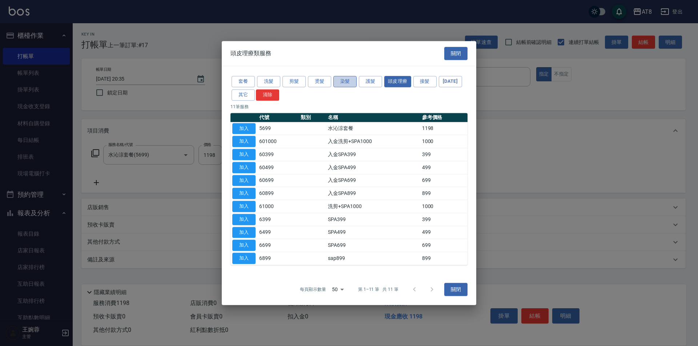
click at [337, 76] on button "染髮" at bounding box center [344, 81] width 23 height 11
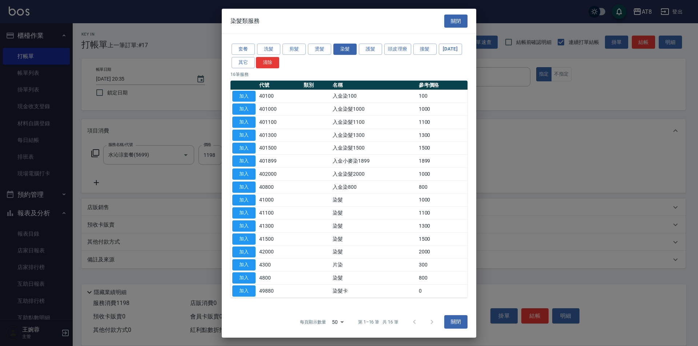
click at [320, 71] on p "16 筆服務" at bounding box center [348, 74] width 237 height 7
click at [320, 44] on button "燙髮" at bounding box center [319, 49] width 23 height 11
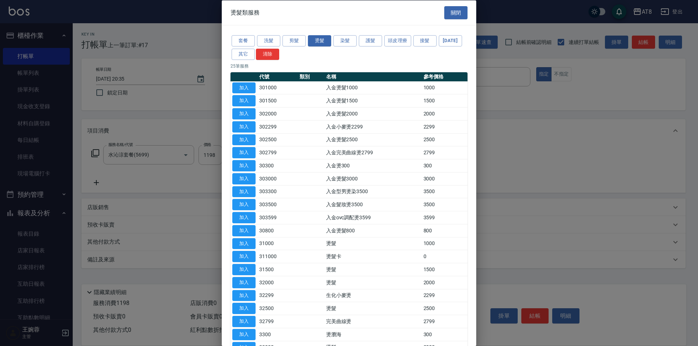
drag, startPoint x: 241, startPoint y: 110, endPoint x: 208, endPoint y: 134, distance: 40.8
click at [241, 106] on button "加入" at bounding box center [243, 100] width 23 height 11
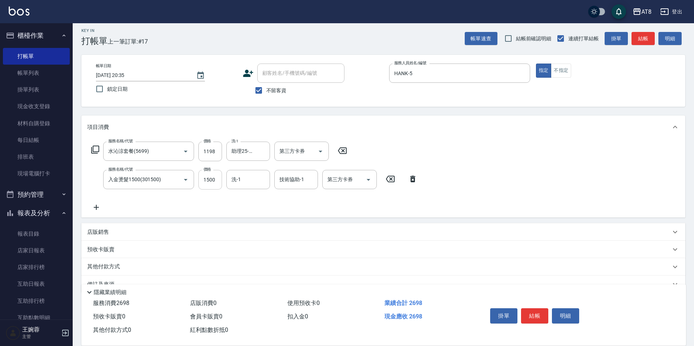
click at [209, 187] on input "1500" at bounding box center [210, 180] width 24 height 20
type input "1302"
type input "助理25-25"
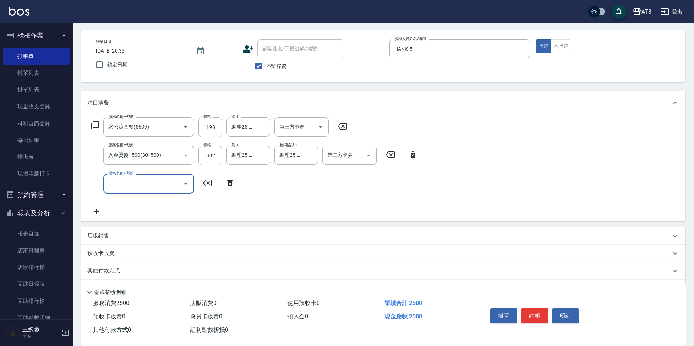
scroll to position [40, 0]
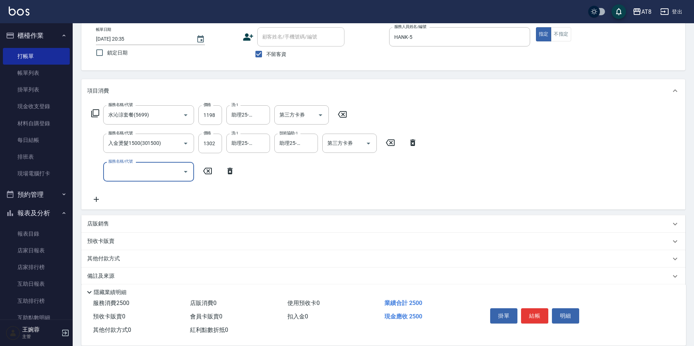
click at [233, 172] on icon at bounding box center [230, 171] width 18 height 9
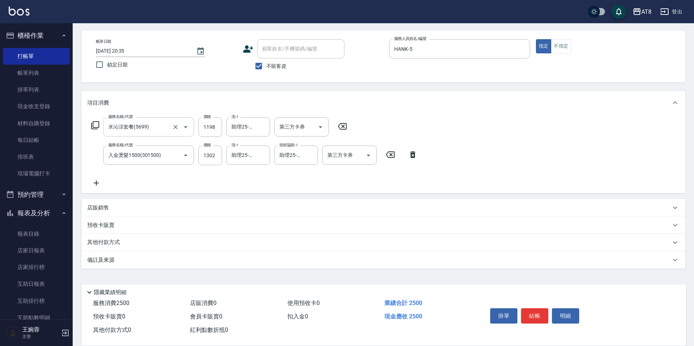
scroll to position [32, 0]
click at [94, 124] on icon at bounding box center [95, 125] width 9 height 9
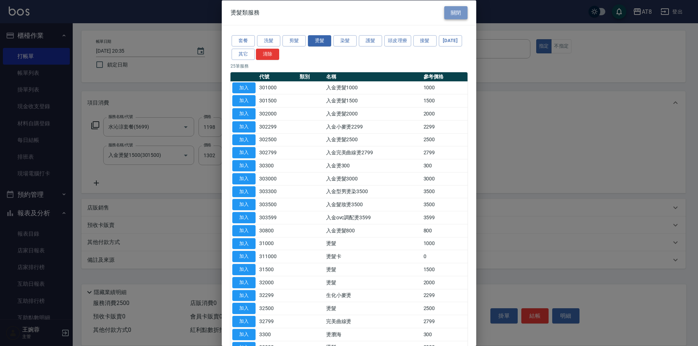
click at [448, 13] on button "關閉" at bounding box center [455, 12] width 23 height 13
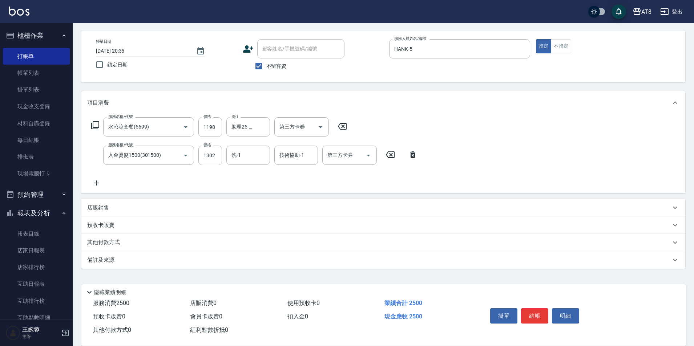
click at [108, 202] on div "店販銷售" at bounding box center [383, 207] width 604 height 17
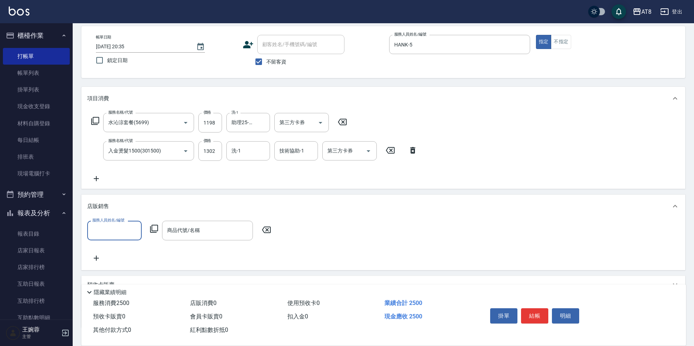
scroll to position [0, 0]
type input "HANK-5"
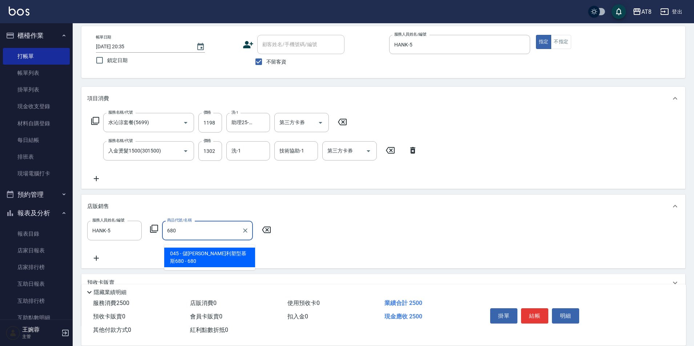
drag, startPoint x: 217, startPoint y: 253, endPoint x: 241, endPoint y: 255, distance: 24.0
click at [241, 255] on span "045 - 儲[PERSON_NAME]利塑型慕斯680 - 680" at bounding box center [209, 258] width 91 height 20
type input "儲[PERSON_NAME]塑型慕斯680"
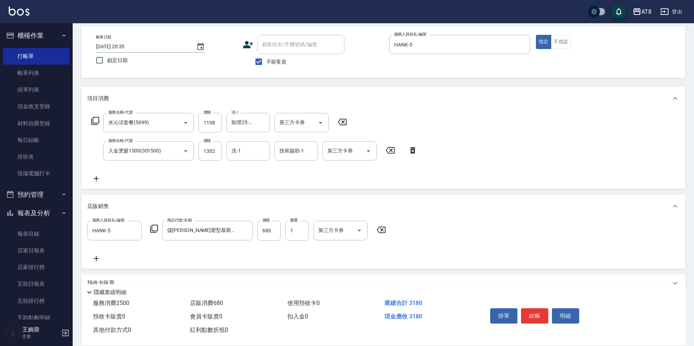
click at [232, 253] on div "服務人員姓名/編號 [PERSON_NAME]-5 服務人員姓名/編號 商品代號/名稱 儲[PERSON_NAME]塑型慕斯680 商品代號/名稱 價格 68…" at bounding box center [383, 242] width 592 height 42
drag, startPoint x: 533, startPoint y: 306, endPoint x: 567, endPoint y: 213, distance: 98.6
click at [570, 214] on div "Key In 打帳單 上一筆訂單:#17 帳單速查 結帳前確認明細 連續打單結帳 掛單 結帳 明細 帳單日期 [DATE] 20:35 鎖定日期 顧客姓名/手…" at bounding box center [383, 197] width 621 height 413
click at [538, 309] on button "結帳" at bounding box center [534, 315] width 27 height 15
type input "[DATE] 20:36"
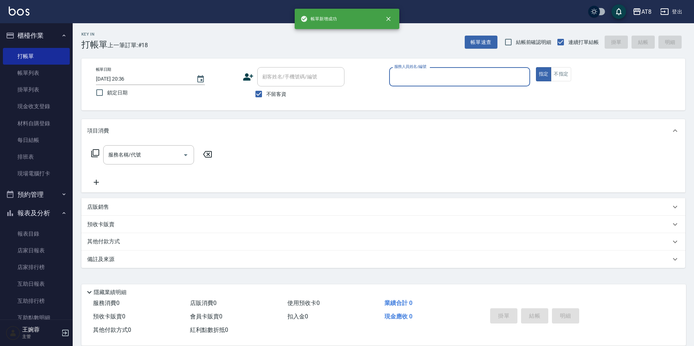
scroll to position [4, 0]
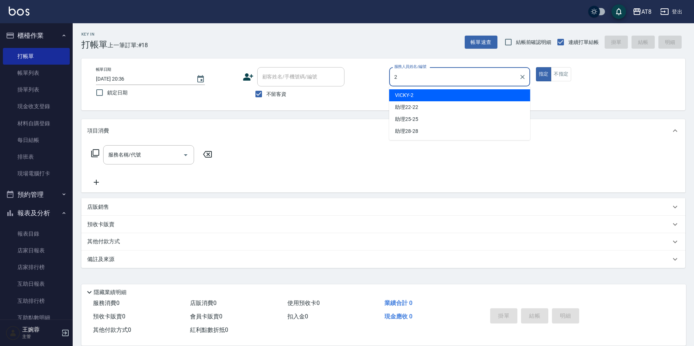
type input "VICKY-2"
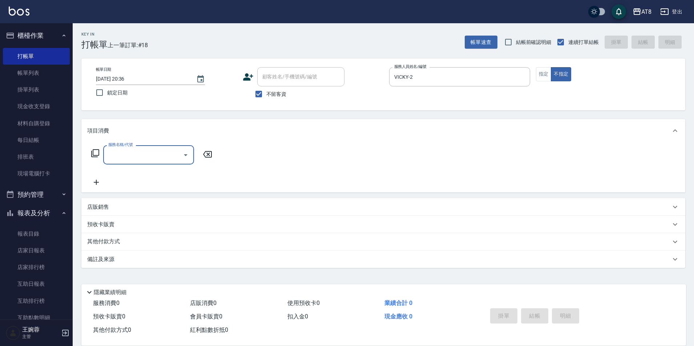
click at [100, 154] on icon at bounding box center [95, 153] width 9 height 9
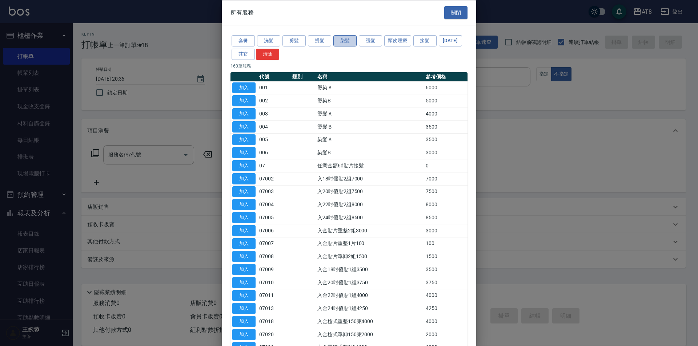
click at [341, 40] on button "染髮" at bounding box center [344, 40] width 23 height 11
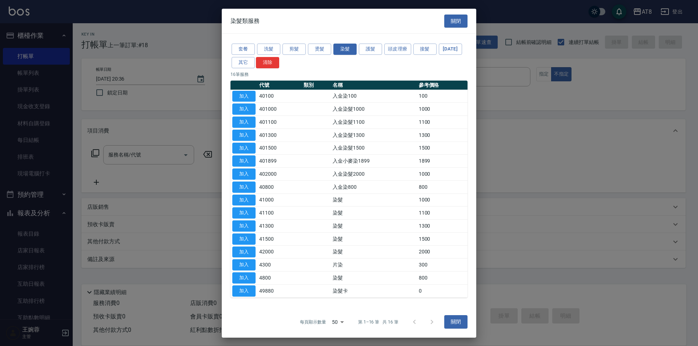
click at [250, 138] on button "加入" at bounding box center [243, 135] width 23 height 11
type input "入金染髮1300(401300)"
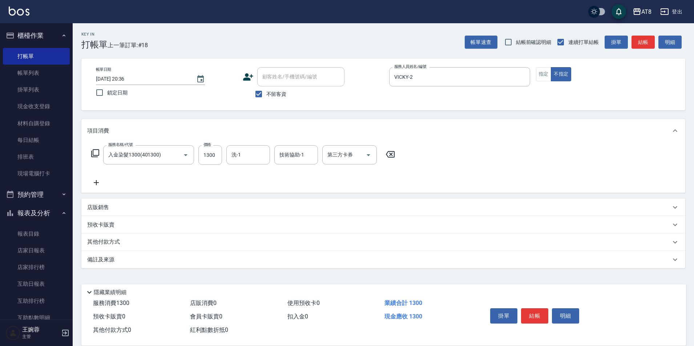
drag, startPoint x: 393, startPoint y: 153, endPoint x: 361, endPoint y: 150, distance: 32.9
click at [393, 153] on icon at bounding box center [390, 154] width 18 height 9
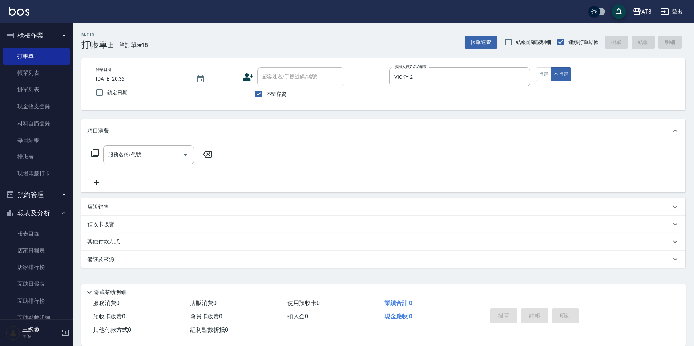
click at [94, 155] on icon at bounding box center [95, 153] width 9 height 9
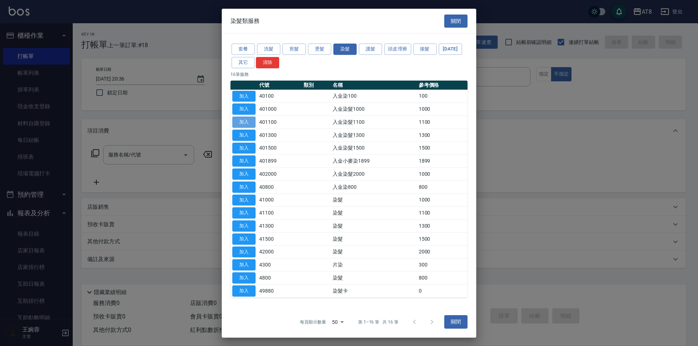
click at [245, 125] on button "加入" at bounding box center [243, 122] width 23 height 11
type input "入金染髮1100(401100)"
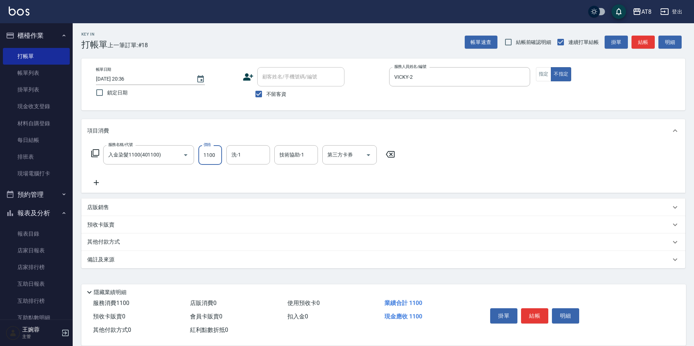
click at [212, 149] on input "1100" at bounding box center [210, 155] width 24 height 20
type input "1200"
type input "助理25-25"
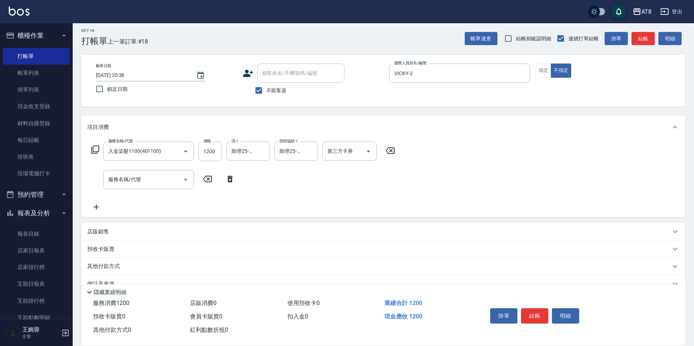
click at [231, 179] on icon at bounding box center [229, 179] width 5 height 7
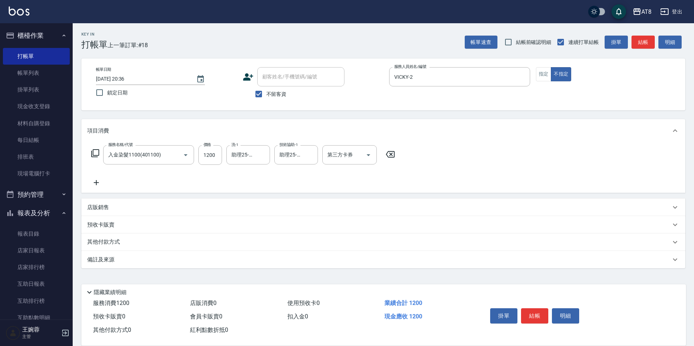
click at [100, 154] on icon at bounding box center [95, 153] width 9 height 9
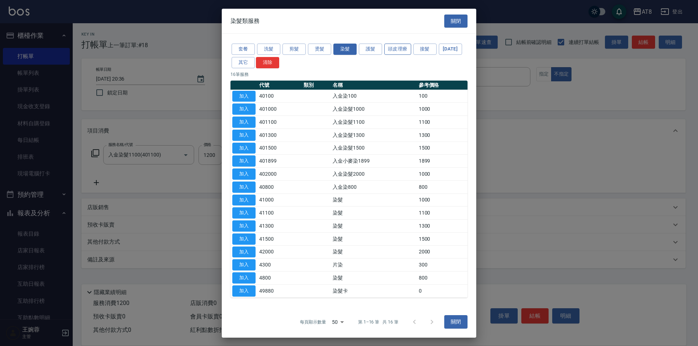
click at [411, 44] on button "頭皮理療" at bounding box center [397, 49] width 27 height 11
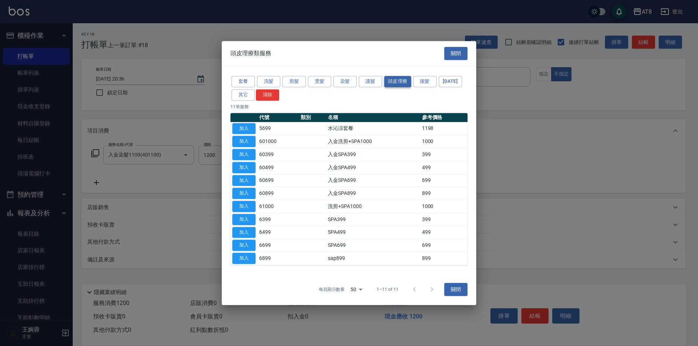
click at [399, 41] on div "頭皮理療類服務 關閉" at bounding box center [349, 53] width 254 height 25
click at [244, 123] on button "加入" at bounding box center [243, 128] width 23 height 11
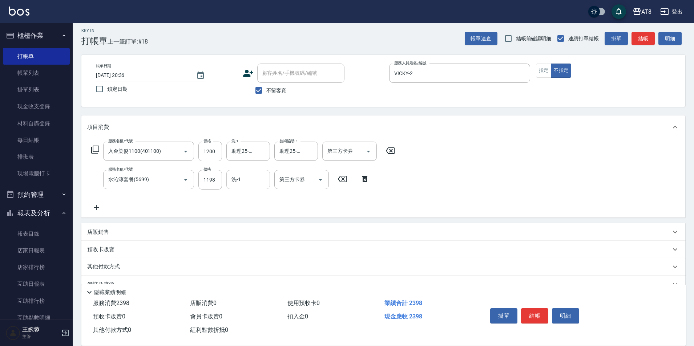
click at [245, 177] on input "洗-1" at bounding box center [248, 179] width 37 height 13
type input "助理25-25"
click at [262, 155] on icon "Clear" at bounding box center [262, 151] width 7 height 7
click at [98, 154] on icon at bounding box center [95, 149] width 9 height 9
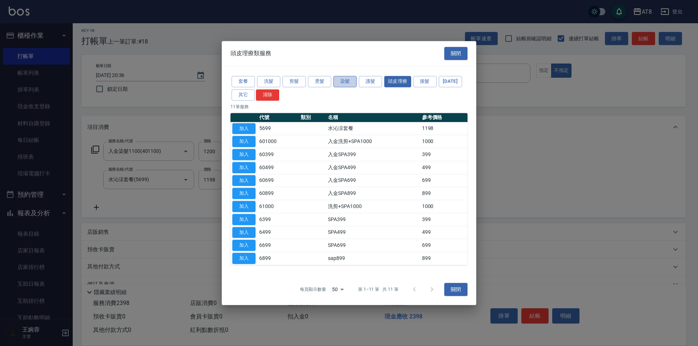
click at [345, 76] on button "染髮" at bounding box center [344, 81] width 23 height 11
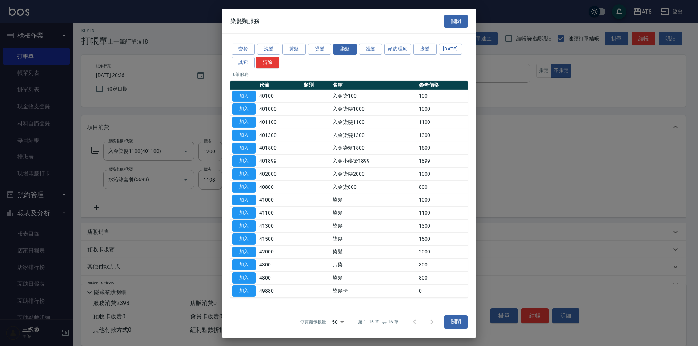
click at [453, 14] on button "關閉" at bounding box center [455, 20] width 23 height 13
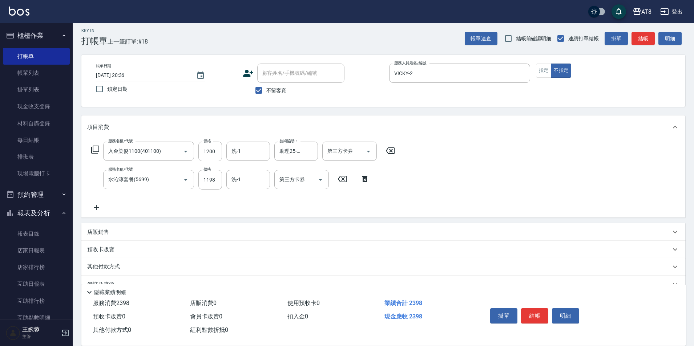
click at [98, 152] on icon at bounding box center [95, 149] width 9 height 9
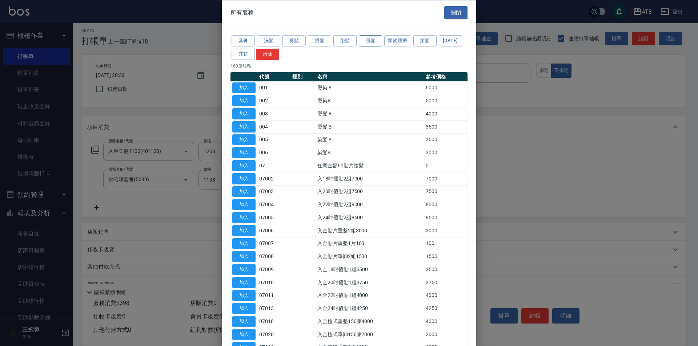
click at [368, 43] on button "護髮" at bounding box center [370, 40] width 23 height 11
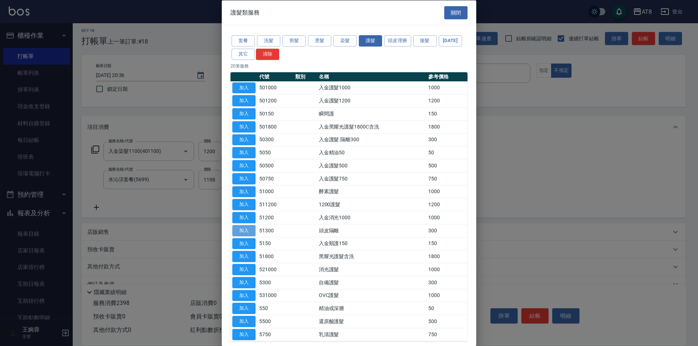
click at [247, 236] on button "加入" at bounding box center [243, 230] width 23 height 11
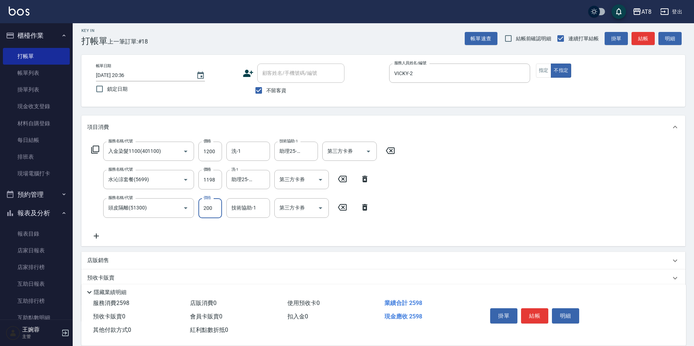
type input "200"
type input "助理25-25"
click at [450, 207] on div "服務名稱/代號 入金染髮1100(401100) 服務名稱/代號 價格 1200 價格 洗-1 洗-1 技術協助-1 助理25-25 技術協助-1 第三方卡券…" at bounding box center [383, 192] width 604 height 107
drag, startPoint x: 529, startPoint y: 300, endPoint x: 534, endPoint y: 308, distance: 9.2
click at [533, 308] on button "結帳" at bounding box center [534, 315] width 27 height 15
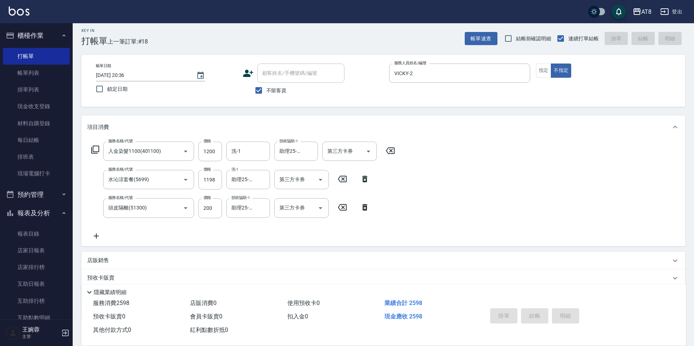
type input "[DATE] 20:38"
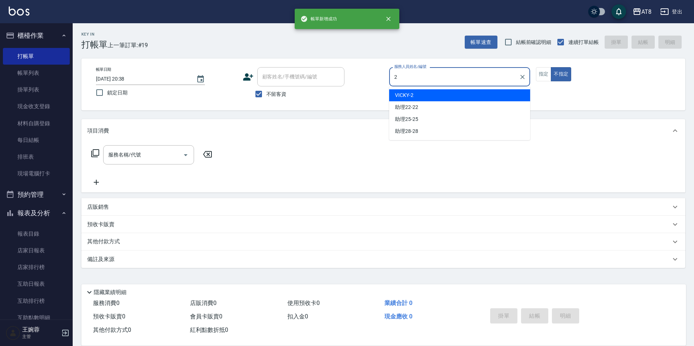
type input "VICKY-2"
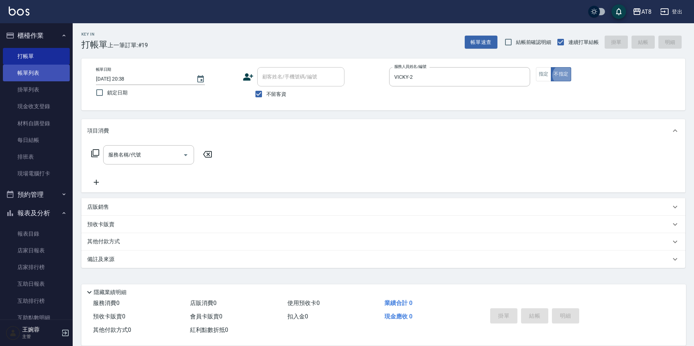
click at [38, 71] on link "帳單列表" at bounding box center [36, 73] width 67 height 17
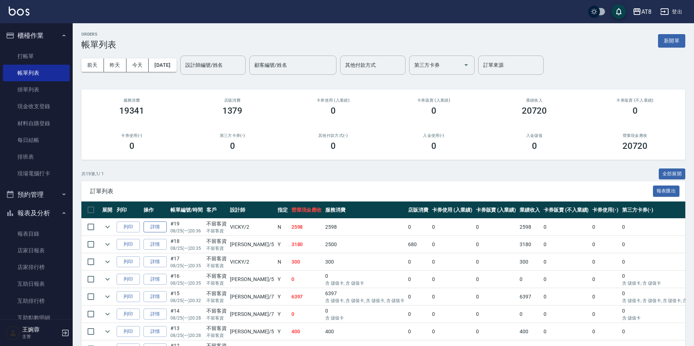
click at [160, 233] on link "詳情" at bounding box center [155, 227] width 23 height 11
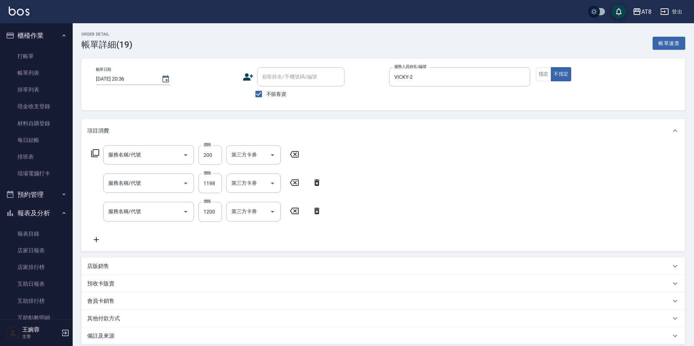
type input "[DATE] 20:36"
checkbox input "true"
type input "VICKY-2"
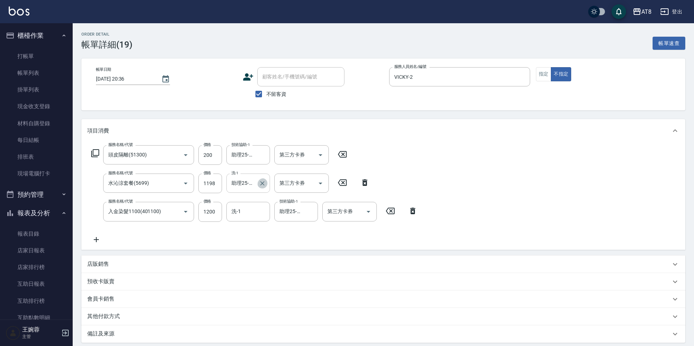
click at [259, 186] on icon "Clear" at bounding box center [262, 183] width 7 height 7
click at [489, 185] on div "服務名稱/代號 頭皮隔離(51300) 服務名稱/代號 價格 200 價格 技術協助-1 助理25-25 技術協助-1 第三方卡券 第三方卡券 服務名稱/代號…" at bounding box center [383, 195] width 604 height 107
click at [261, 159] on icon "Clear" at bounding box center [262, 154] width 7 height 7
click at [468, 184] on div "服務名稱/代號 頭皮隔離(51300) 服務名稱/代號 價格 200 價格 技術協助-1 助理35-35 技術協助-1 第三方卡券 第三方卡券 服務名稱/代號…" at bounding box center [383, 195] width 604 height 107
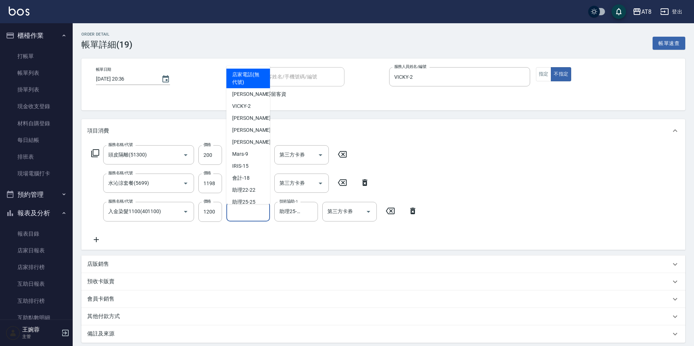
click at [244, 214] on input "洗-1" at bounding box center [248, 211] width 37 height 13
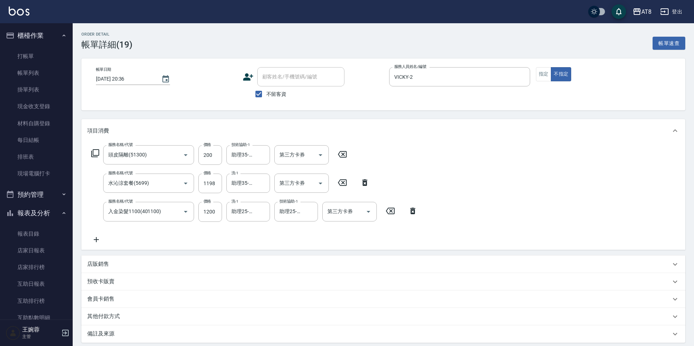
click at [514, 163] on div "服務名稱/代號 頭皮隔離(51300) 服務名稱/代號 價格 200 價格 技術協助-1 助理35-35 技術協助-1 第三方卡券 第三方卡券 服務名稱/代號…" at bounding box center [383, 195] width 604 height 107
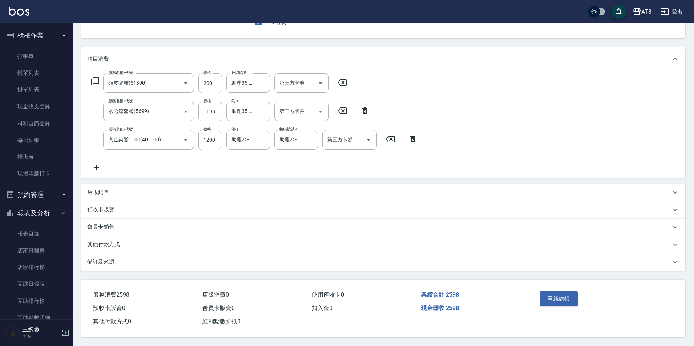
scroll to position [85, 0]
click at [557, 291] on button "重新結帳" at bounding box center [558, 298] width 39 height 15
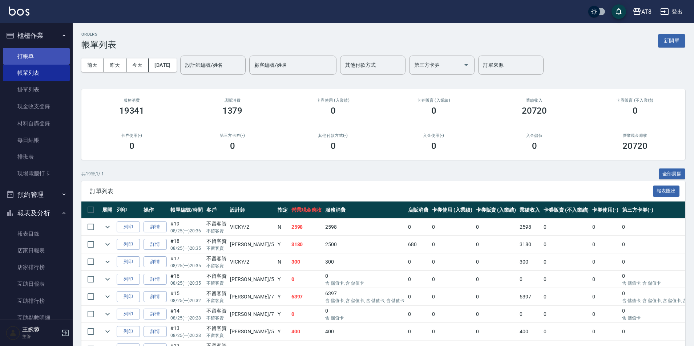
click at [39, 48] on link "打帳單" at bounding box center [36, 56] width 67 height 17
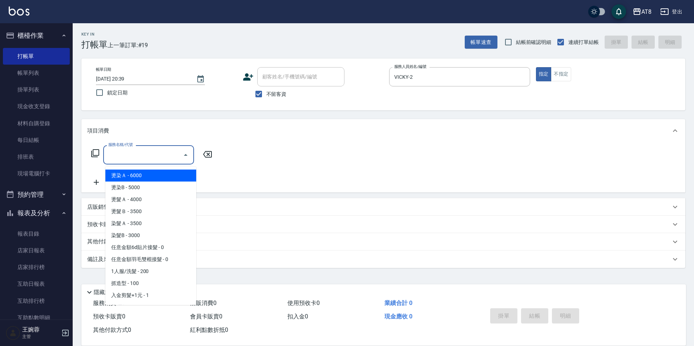
click at [100, 157] on icon at bounding box center [95, 153] width 9 height 9
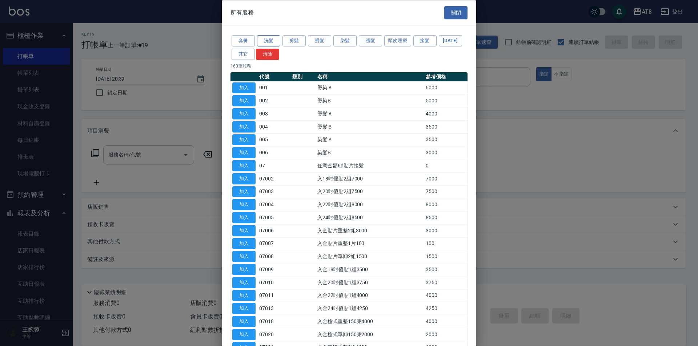
click at [275, 41] on button "洗髮" at bounding box center [268, 40] width 23 height 11
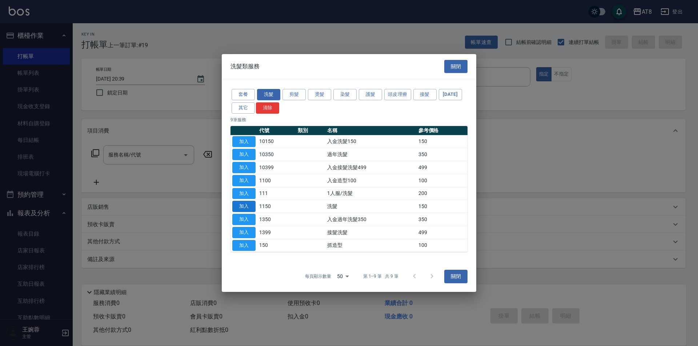
click at [247, 211] on button "加入" at bounding box center [243, 206] width 23 height 11
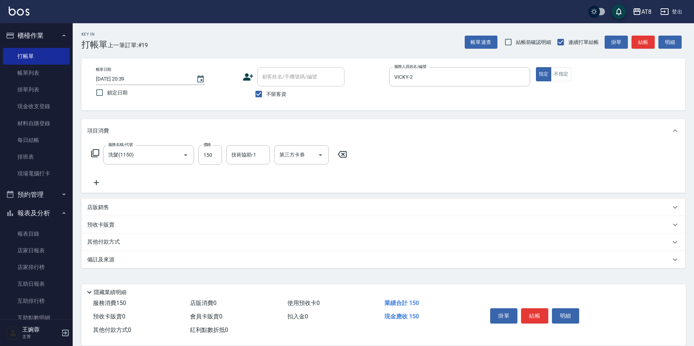
click at [97, 157] on icon at bounding box center [95, 153] width 9 height 9
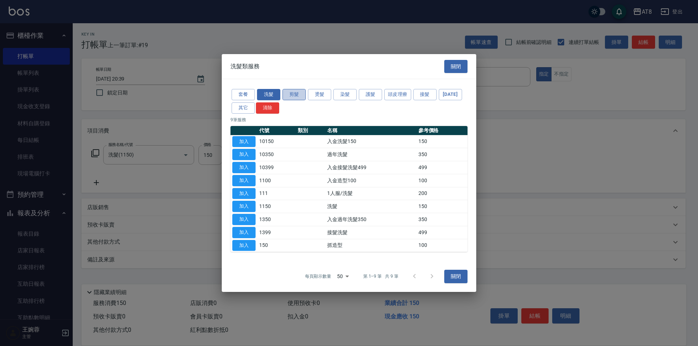
click at [298, 89] on button "剪髮" at bounding box center [293, 94] width 23 height 11
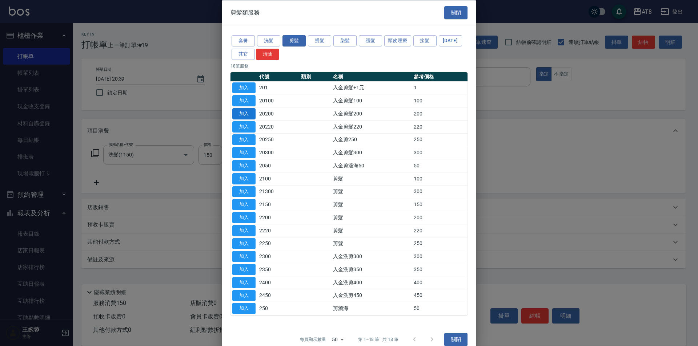
click at [251, 120] on button "加入" at bounding box center [243, 113] width 23 height 11
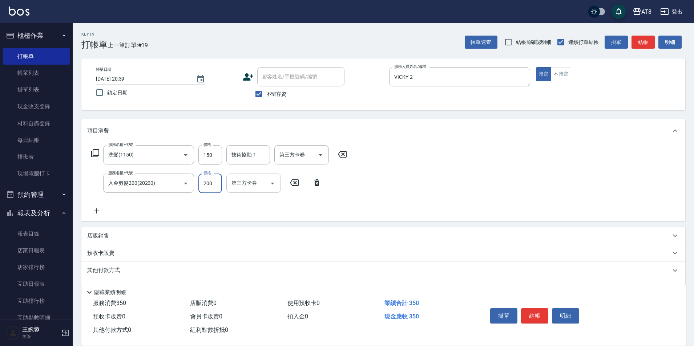
drag, startPoint x: 214, startPoint y: 191, endPoint x: 228, endPoint y: 188, distance: 14.6
click at [214, 191] on input "200" at bounding box center [210, 184] width 24 height 20
click at [256, 158] on input "技術協助-1" at bounding box center [248, 155] width 37 height 13
click at [347, 155] on icon at bounding box center [342, 154] width 9 height 7
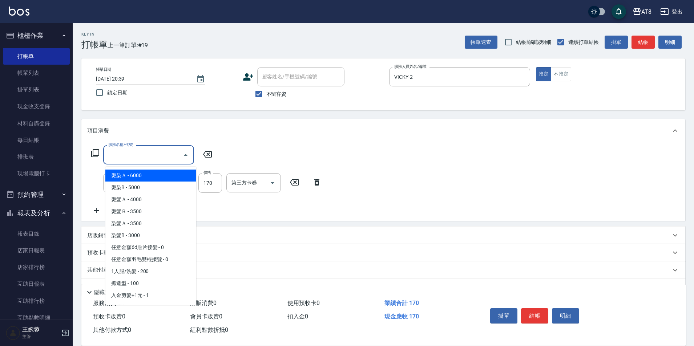
click at [140, 156] on input "服務名稱/代號" at bounding box center [142, 155] width 73 height 13
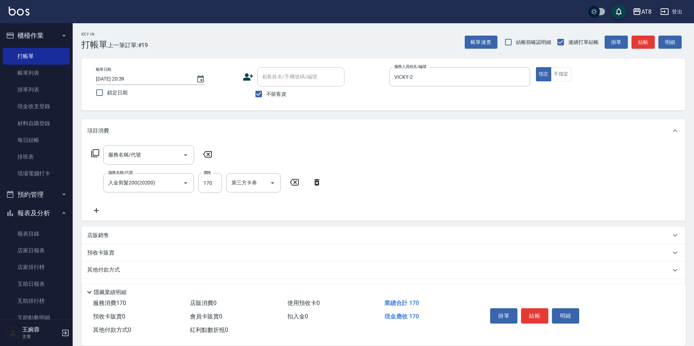
click at [208, 153] on icon at bounding box center [207, 154] width 18 height 9
click at [312, 182] on icon at bounding box center [317, 182] width 18 height 9
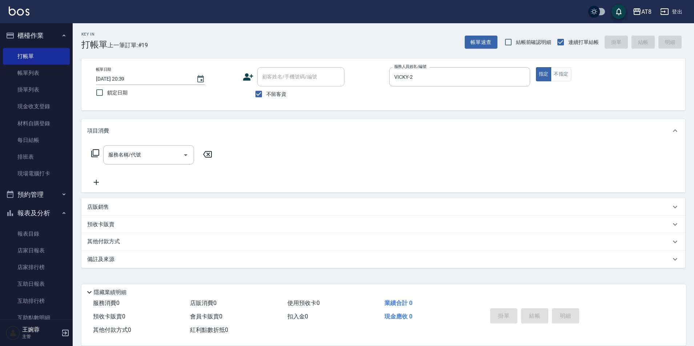
click at [94, 155] on icon at bounding box center [95, 153] width 9 height 9
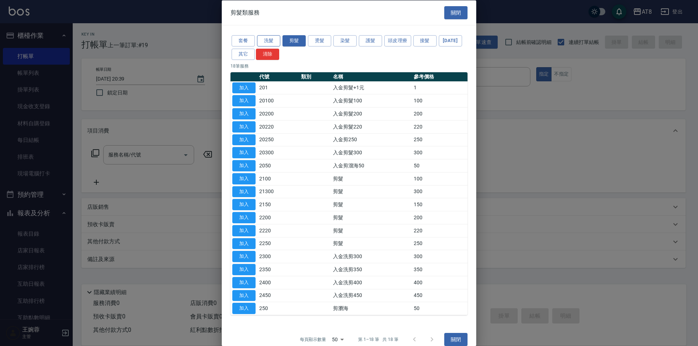
click at [270, 39] on button "洗髮" at bounding box center [268, 40] width 23 height 11
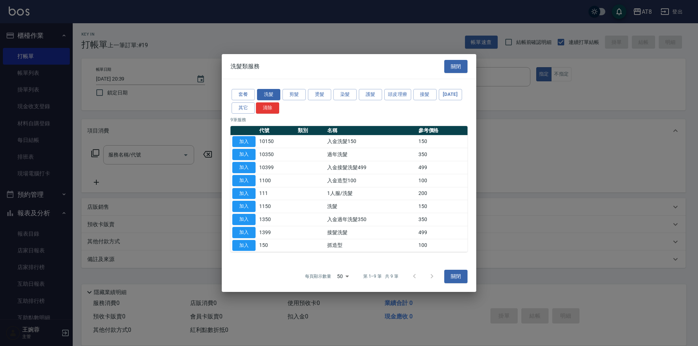
click at [232, 135] on td "加入" at bounding box center [243, 141] width 27 height 13
click at [258, 135] on td "10150" at bounding box center [276, 141] width 39 height 13
click at [242, 136] on button "加入" at bounding box center [243, 141] width 23 height 11
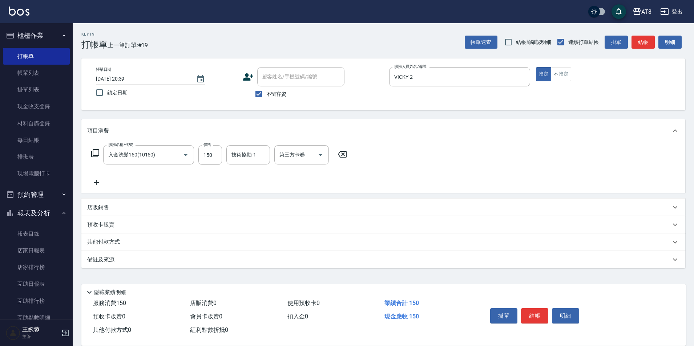
click at [92, 151] on icon at bounding box center [95, 153] width 9 height 9
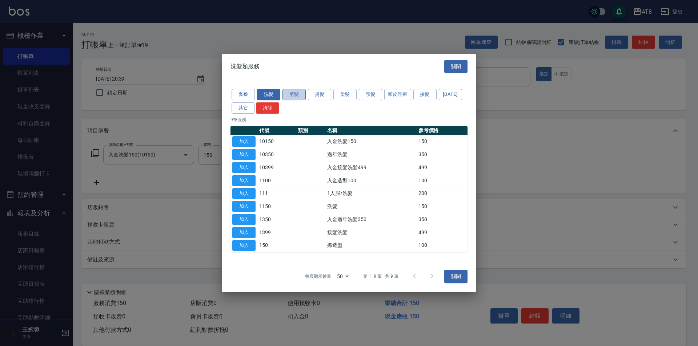
click at [299, 89] on button "剪髮" at bounding box center [293, 94] width 23 height 11
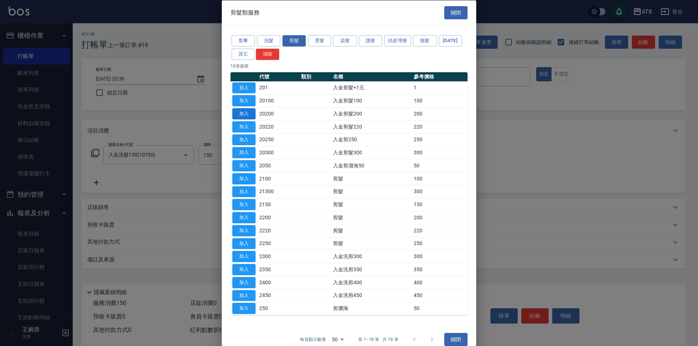
click at [254, 120] on button "加入" at bounding box center [243, 113] width 23 height 11
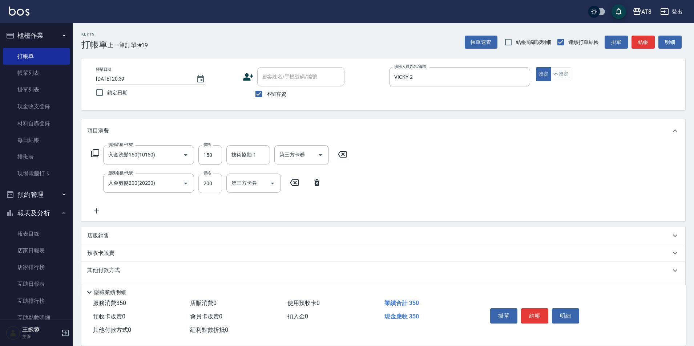
click at [210, 182] on input "200" at bounding box center [210, 184] width 24 height 20
click at [280, 184] on div "第三方卡券" at bounding box center [253, 183] width 54 height 19
click at [272, 187] on icon "Open" at bounding box center [272, 183] width 9 height 9
click at [271, 189] on button "Open" at bounding box center [273, 184] width 12 height 12
drag, startPoint x: 249, startPoint y: 250, endPoint x: 304, endPoint y: 201, distance: 73.8
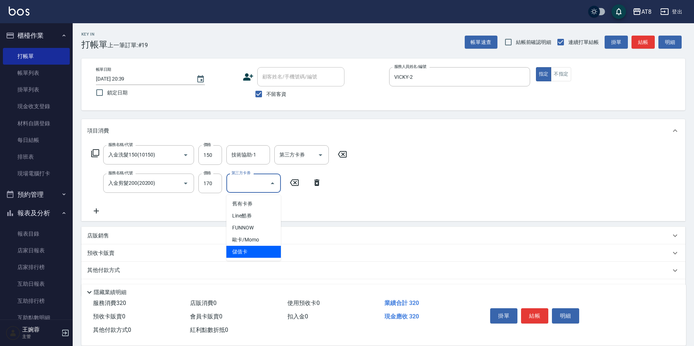
click at [251, 248] on span "儲值卡" at bounding box center [253, 252] width 54 height 12
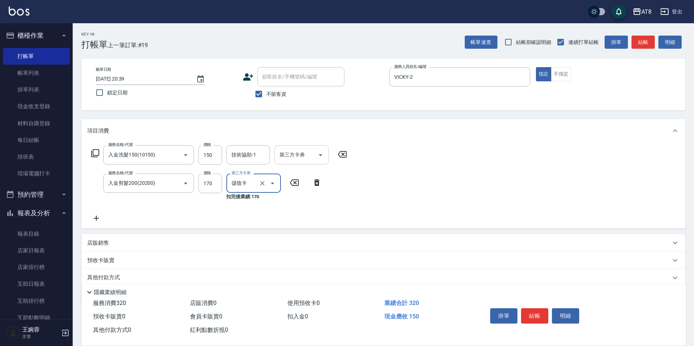
drag, startPoint x: 326, startPoint y: 155, endPoint x: 322, endPoint y: 159, distance: 5.4
click at [325, 156] on icon "Open" at bounding box center [320, 155] width 9 height 9
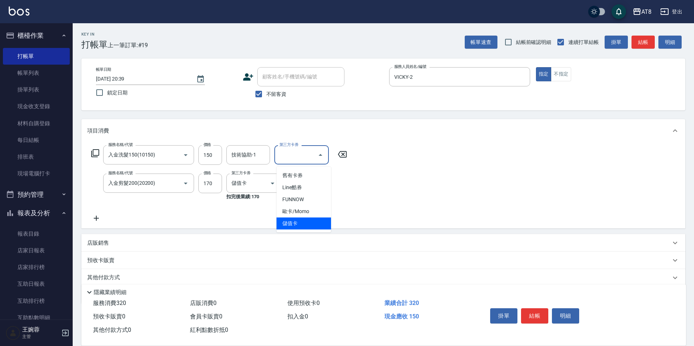
drag, startPoint x: 295, startPoint y: 222, endPoint x: 275, endPoint y: 178, distance: 48.4
click at [296, 221] on span "儲值卡" at bounding box center [303, 224] width 54 height 12
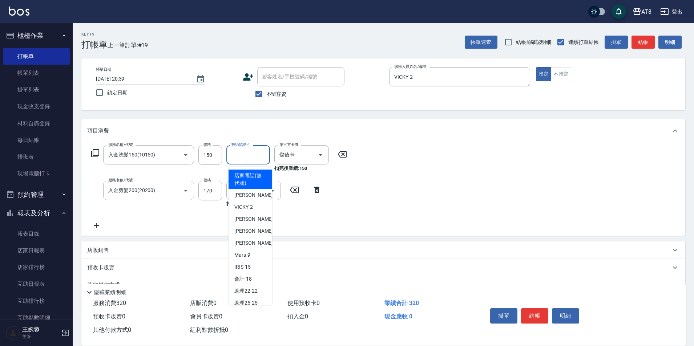
click at [255, 158] on input "技術協助-1" at bounding box center [248, 155] width 37 height 13
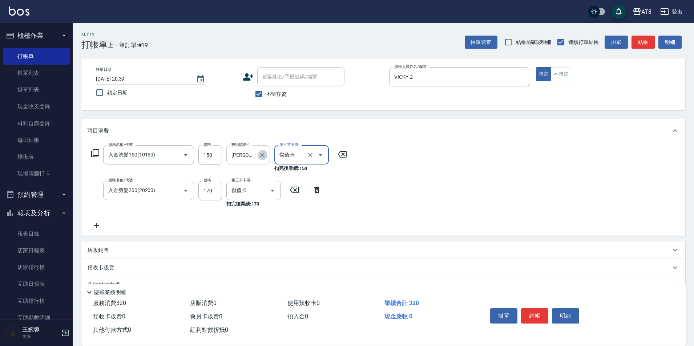
click at [261, 158] on icon "Clear" at bounding box center [262, 154] width 7 height 7
click at [246, 157] on input "技術協助-1" at bounding box center [248, 155] width 37 height 13
click at [541, 171] on div "服務名稱/代號 入金洗髮150(10150) 服務名稱/代號 價格 150 價格 技術協助-1 助理35-35 技術協助-1 第三方卡券 儲值卡 第三方卡券 …" at bounding box center [383, 188] width 604 height 93
click at [538, 311] on button "結帳" at bounding box center [534, 315] width 27 height 15
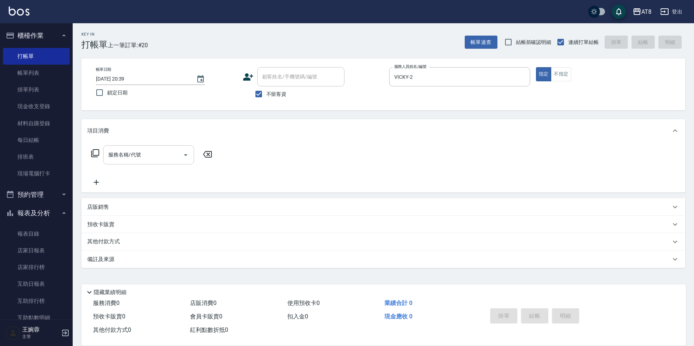
drag, startPoint x: 214, startPoint y: 158, endPoint x: 159, endPoint y: 156, distance: 54.5
click at [214, 158] on icon at bounding box center [207, 154] width 18 height 9
click at [99, 156] on icon at bounding box center [95, 153] width 8 height 8
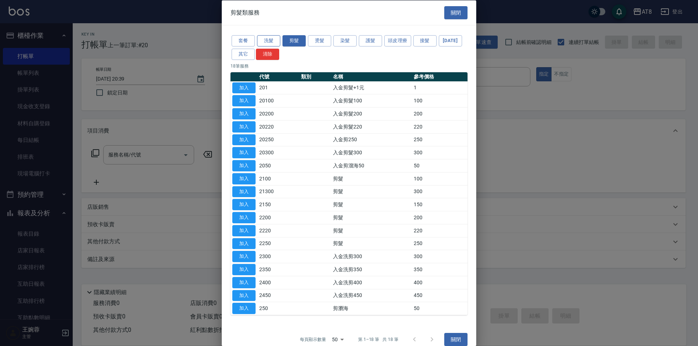
click at [266, 41] on button "洗髮" at bounding box center [268, 40] width 23 height 11
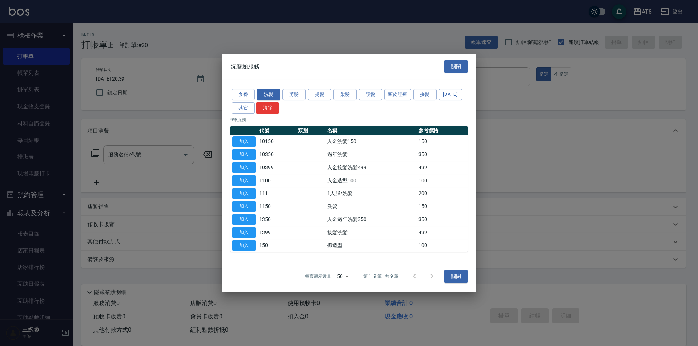
click at [240, 135] on td "加入" at bounding box center [243, 141] width 27 height 13
drag, startPoint x: 242, startPoint y: 133, endPoint x: 229, endPoint y: 139, distance: 13.7
click at [242, 136] on button "加入" at bounding box center [243, 141] width 23 height 11
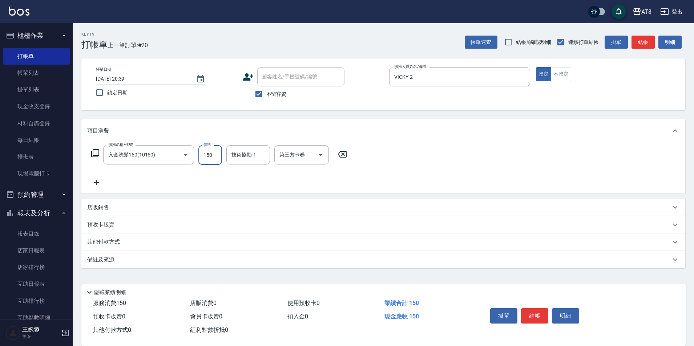
click at [209, 161] on input "150" at bounding box center [210, 155] width 24 height 20
click at [324, 159] on icon "Open" at bounding box center [320, 155] width 9 height 9
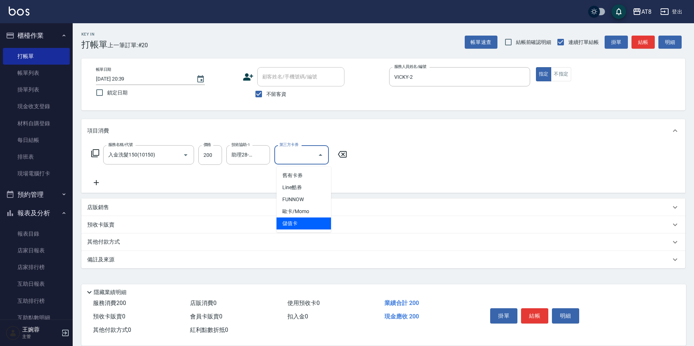
click at [299, 220] on span "儲值卡" at bounding box center [303, 224] width 54 height 12
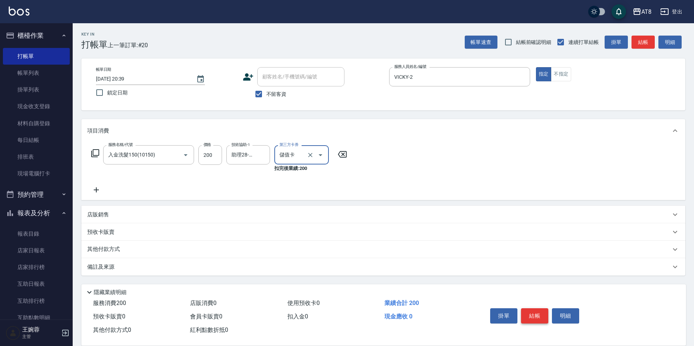
click at [542, 310] on button "結帳" at bounding box center [534, 315] width 27 height 15
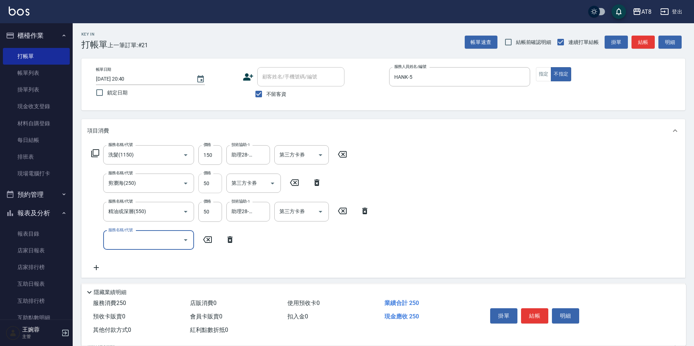
click at [213, 185] on input "50" at bounding box center [210, 184] width 24 height 20
click at [317, 182] on icon at bounding box center [317, 182] width 18 height 9
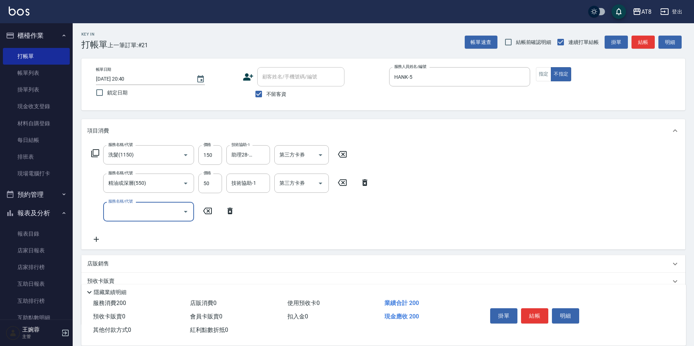
click at [141, 211] on input "服務名稱/代號" at bounding box center [142, 211] width 73 height 13
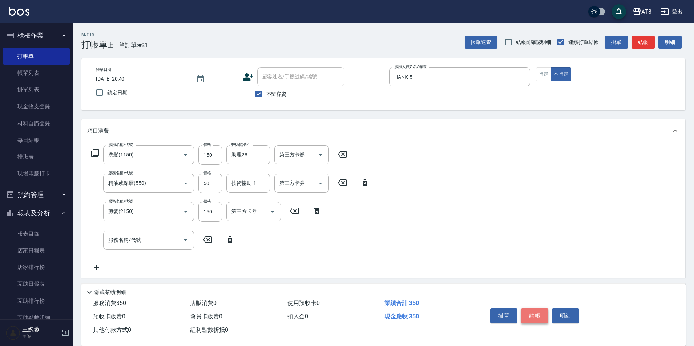
click at [537, 308] on button "結帳" at bounding box center [534, 315] width 27 height 15
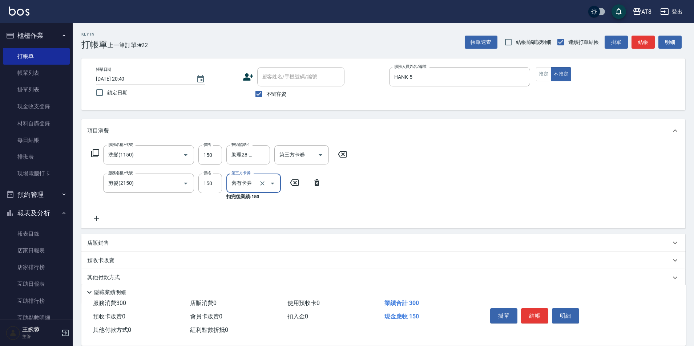
click at [267, 183] on button "Open" at bounding box center [273, 184] width 12 height 12
drag, startPoint x: 256, startPoint y: 185, endPoint x: 242, endPoint y: 189, distance: 14.5
click at [259, 185] on icon "Clear" at bounding box center [262, 183] width 7 height 7
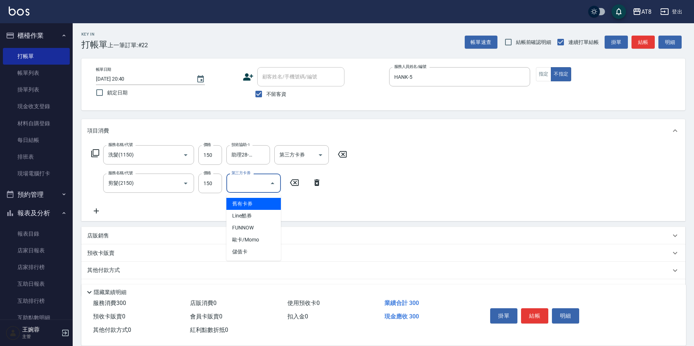
click at [428, 209] on div "服務名稱/代號 洗髮(1150) 服務名稱/代號 價格 150 價格 技術協助-1 助理28-28 技術協助-1 第三方卡券 第三方卡券 服務名稱/代號 剪髮…" at bounding box center [383, 181] width 604 height 79
click at [97, 212] on icon at bounding box center [96, 211] width 18 height 9
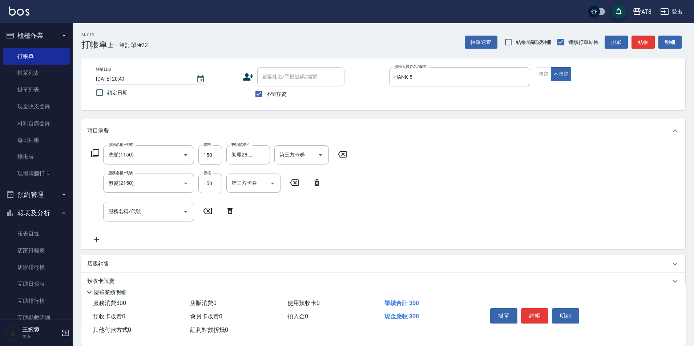
click at [102, 211] on div "服務名稱/代號 服務名稱/代號" at bounding box center [163, 211] width 152 height 19
click at [135, 214] on input "服務名稱/代號" at bounding box center [142, 211] width 73 height 13
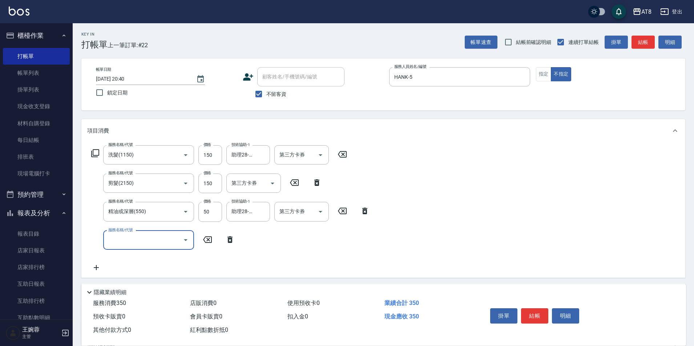
click at [545, 308] on button "結帳" at bounding box center [534, 315] width 27 height 15
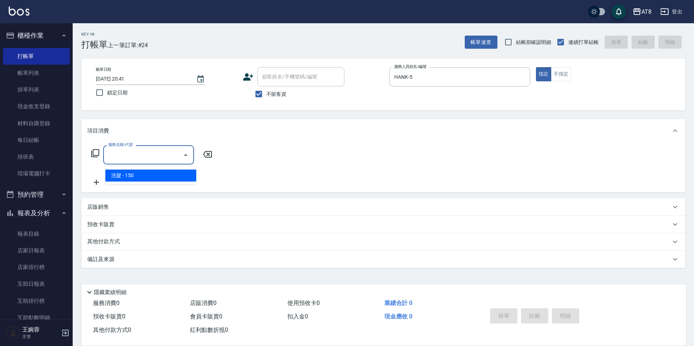
click at [100, 157] on icon at bounding box center [95, 153] width 9 height 9
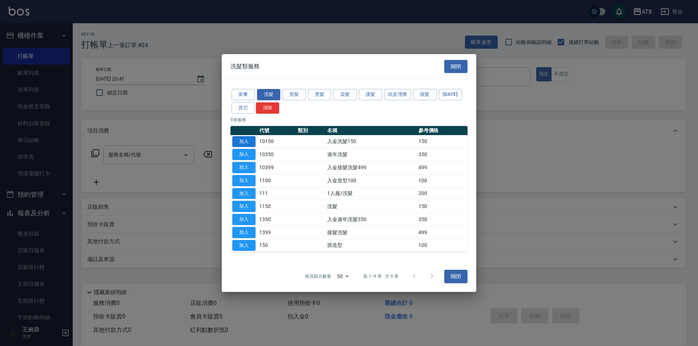
click at [246, 136] on button "加入" at bounding box center [243, 141] width 23 height 11
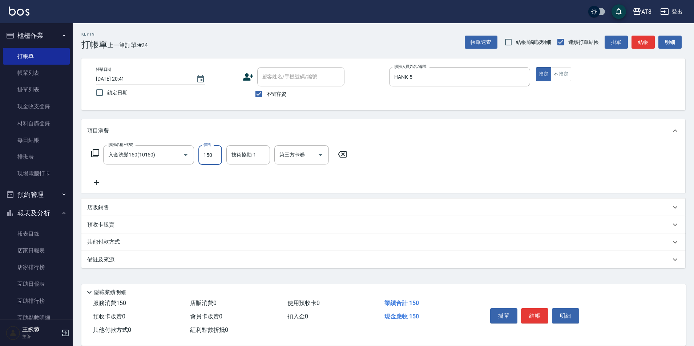
click at [207, 158] on input "150" at bounding box center [210, 155] width 24 height 20
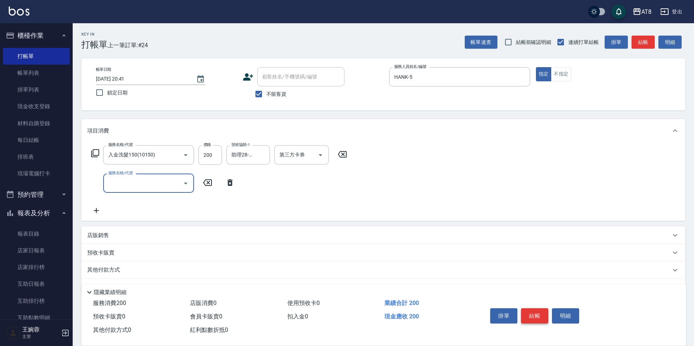
click at [546, 309] on button "結帳" at bounding box center [534, 315] width 27 height 15
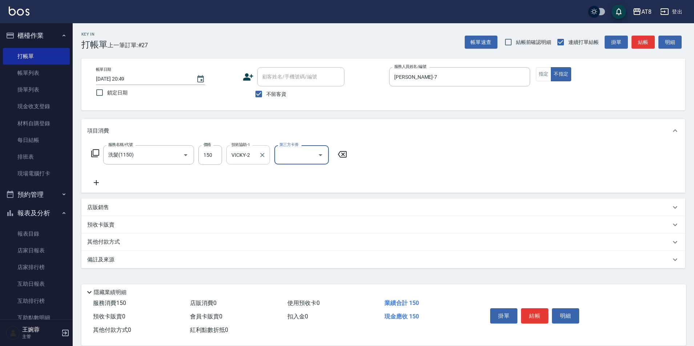
click at [267, 162] on div at bounding box center [261, 154] width 9 height 19
click at [265, 155] on icon "Clear" at bounding box center [262, 154] width 7 height 7
click at [252, 158] on input "技術協助-1" at bounding box center [248, 155] width 37 height 13
click at [394, 153] on icon at bounding box center [390, 154] width 18 height 9
click at [302, 155] on input "技術協助-2" at bounding box center [296, 155] width 37 height 13
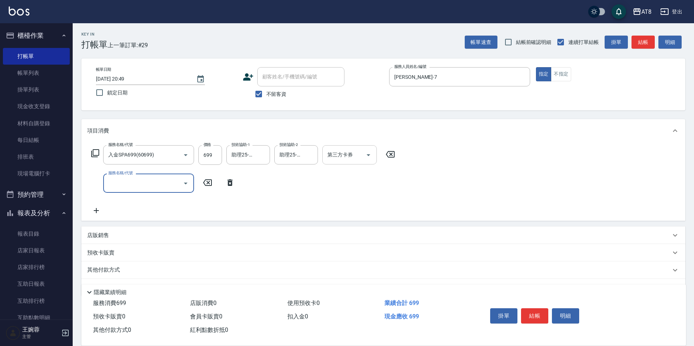
click at [374, 155] on div "第三方卡券 第三方卡券" at bounding box center [351, 155] width 59 height 20
click at [373, 154] on icon "Open" at bounding box center [368, 155] width 9 height 9
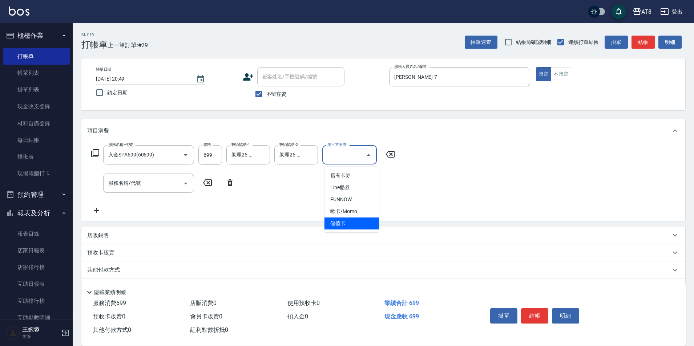
click at [347, 224] on span "儲值卡" at bounding box center [351, 224] width 54 height 12
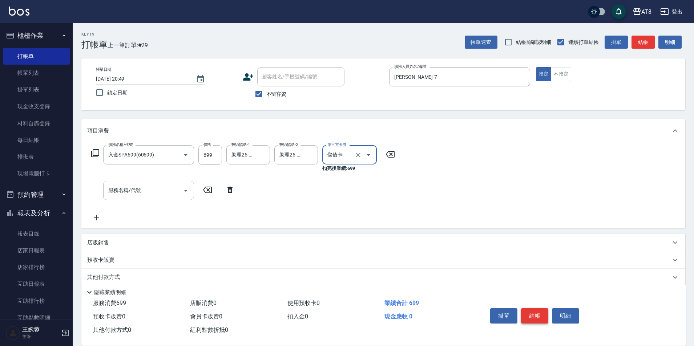
click at [544, 309] on button "結帳" at bounding box center [534, 315] width 27 height 15
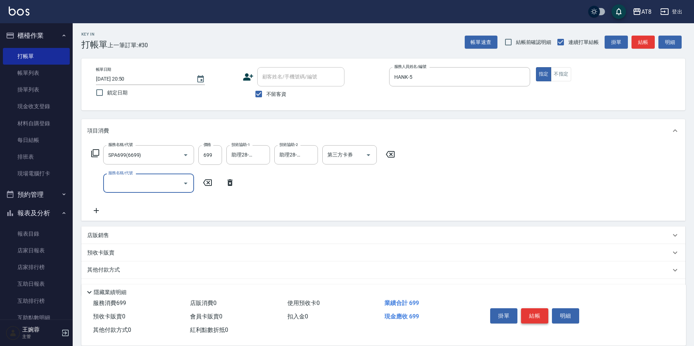
click at [544, 308] on button "結帳" at bounding box center [534, 315] width 27 height 15
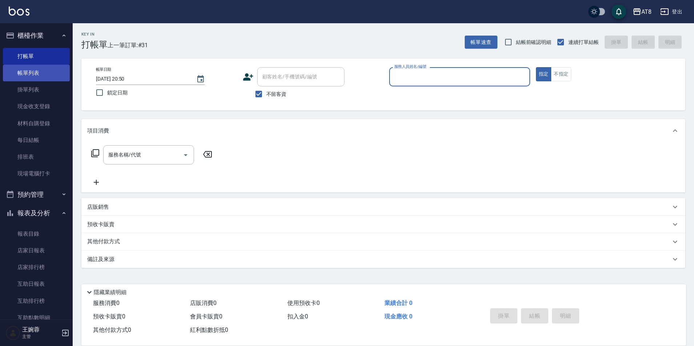
click at [33, 67] on link "帳單列表" at bounding box center [36, 73] width 67 height 17
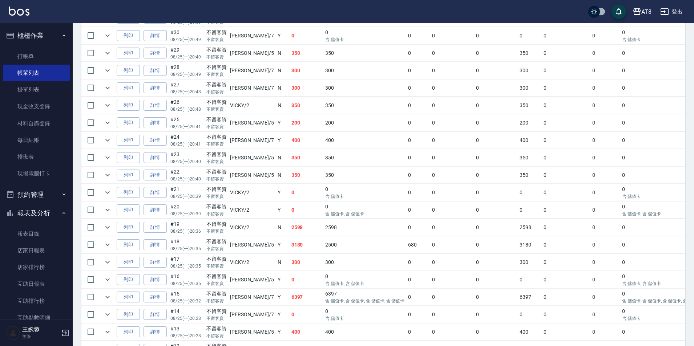
scroll to position [203, 0]
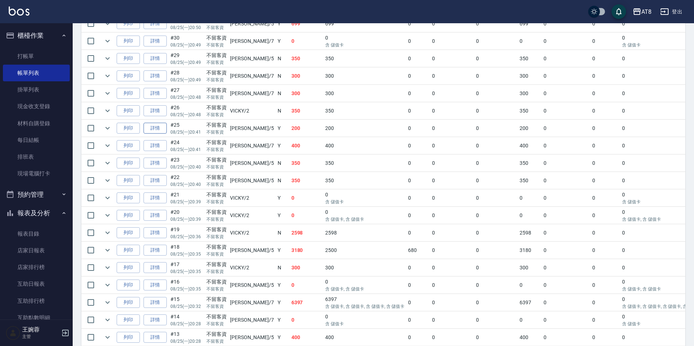
click at [157, 134] on link "詳情" at bounding box center [155, 128] width 23 height 11
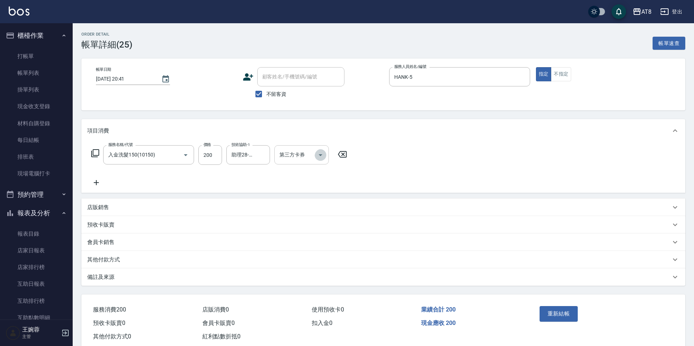
click at [322, 158] on icon "Open" at bounding box center [320, 155] width 9 height 9
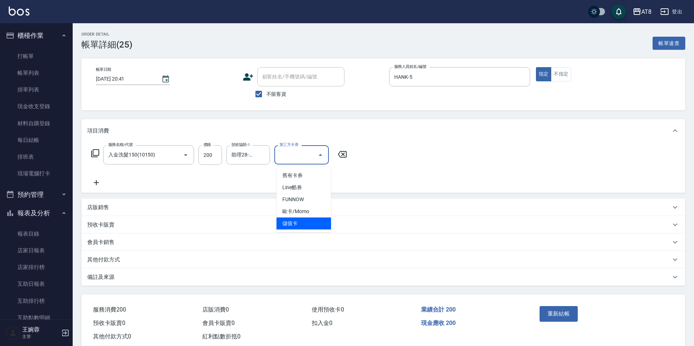
click at [309, 224] on span "儲值卡" at bounding box center [303, 224] width 54 height 12
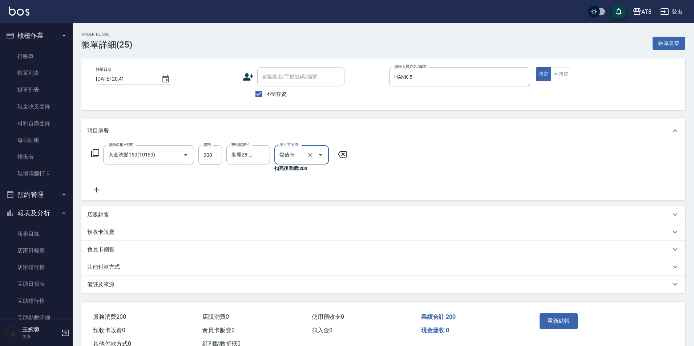
click at [552, 323] on button "重新結帳" at bounding box center [558, 321] width 39 height 15
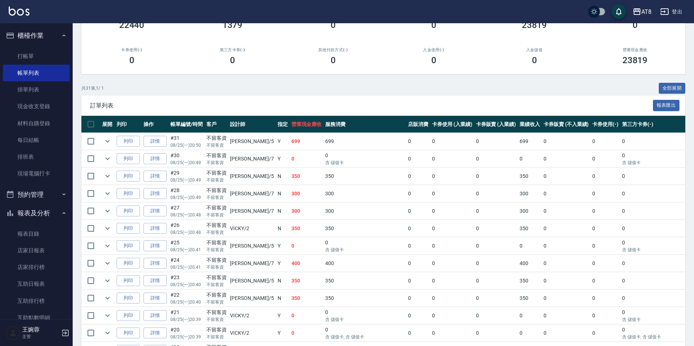
scroll to position [87, 0]
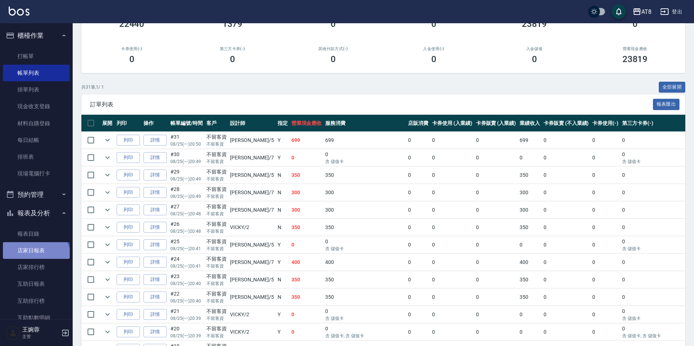
click at [35, 259] on link "店家日報表" at bounding box center [36, 250] width 67 height 17
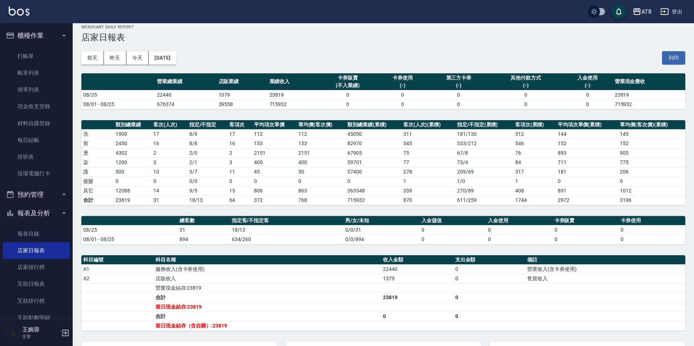
scroll to position [20, 0]
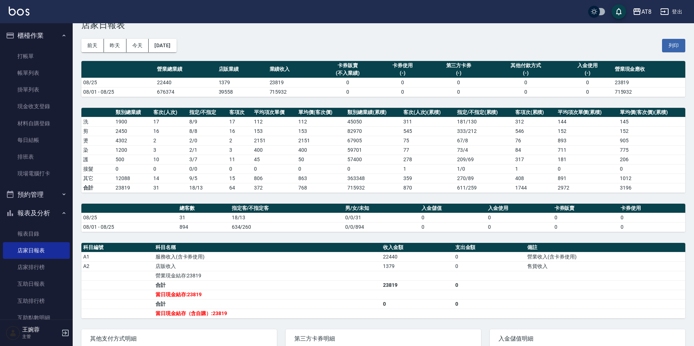
click at [268, 41] on div "[DATE] [DATE] [DATE] [DATE] 列印" at bounding box center [383, 45] width 604 height 31
click at [43, 279] on link "互助日報表" at bounding box center [36, 284] width 67 height 17
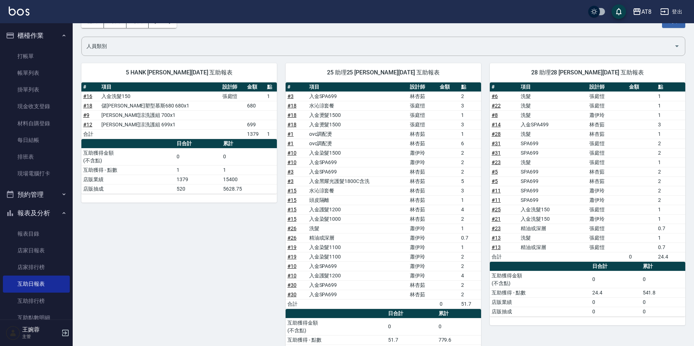
scroll to position [40, 0]
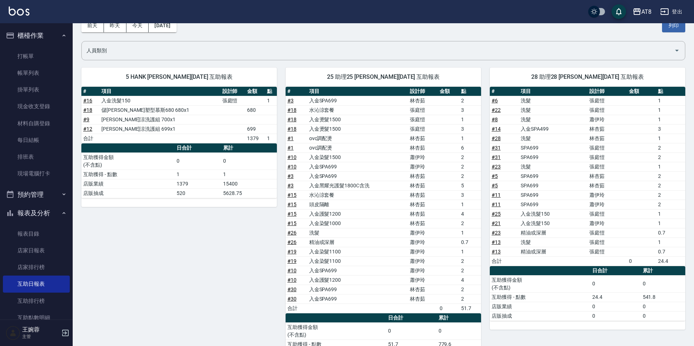
click at [498, 167] on link "# 23" at bounding box center [496, 167] width 9 height 6
click at [498, 110] on link "# 22" at bounding box center [496, 110] width 9 height 6
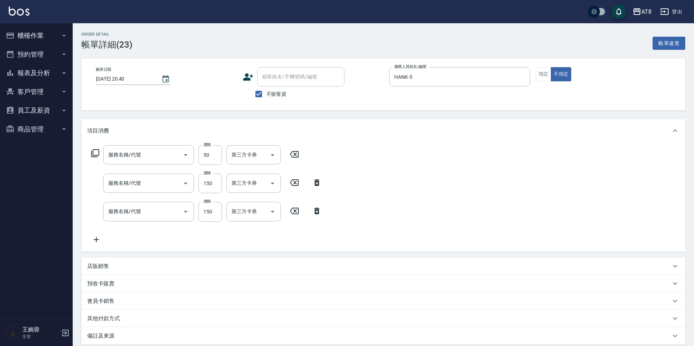
type input "2025/08/25 20:40"
checkbox input "true"
type input "HANK-5"
type input "精油或深層(550)"
type input "剪髮(2150)"
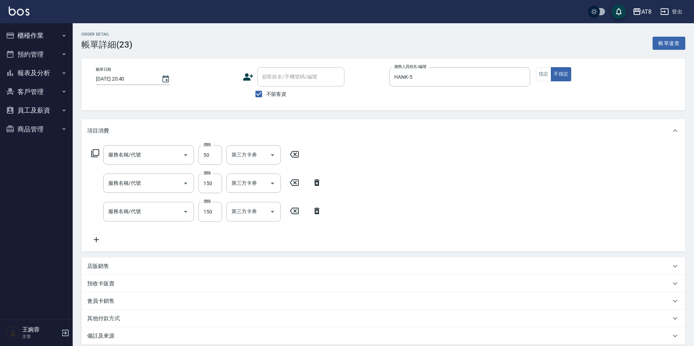
type input "洗髮(1150)"
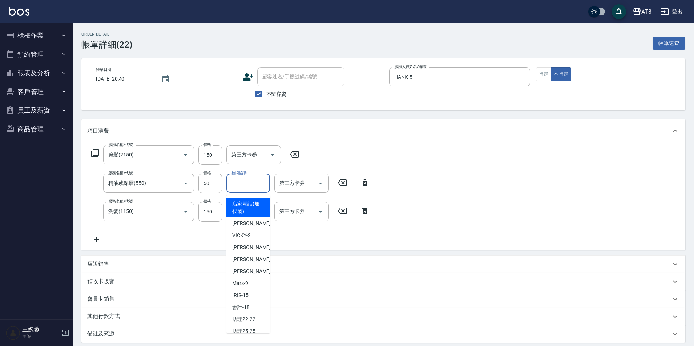
click at [255, 187] on input "技術協助-1" at bounding box center [248, 183] width 37 height 13
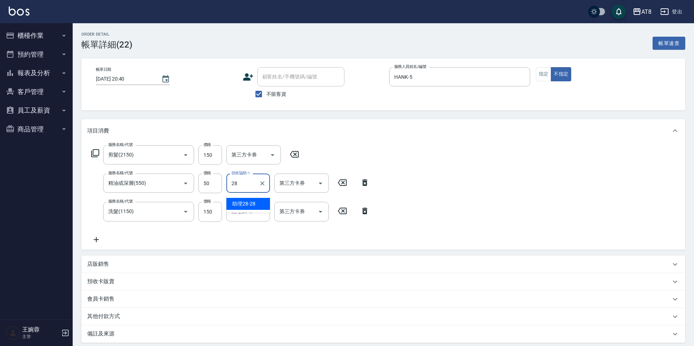
type input "助理28-28"
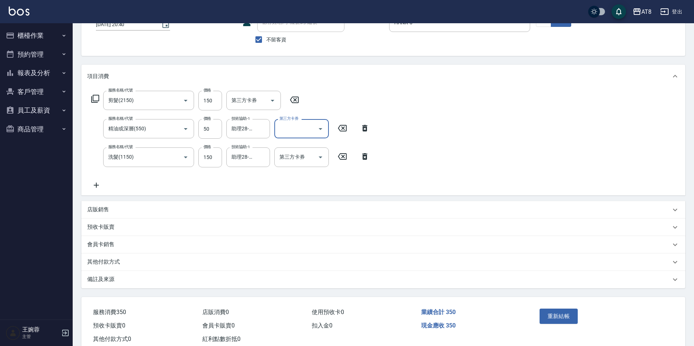
scroll to position [85, 0]
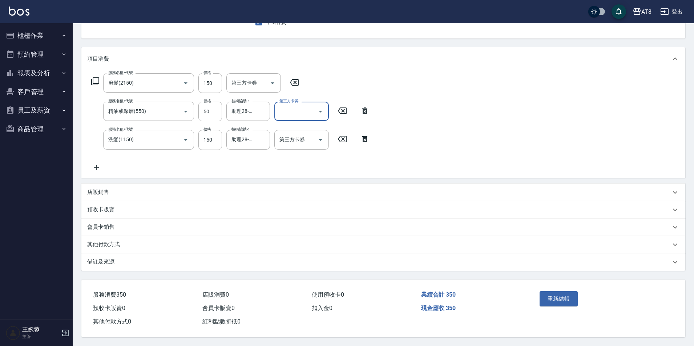
click at [569, 295] on button "重新結帳" at bounding box center [558, 298] width 39 height 15
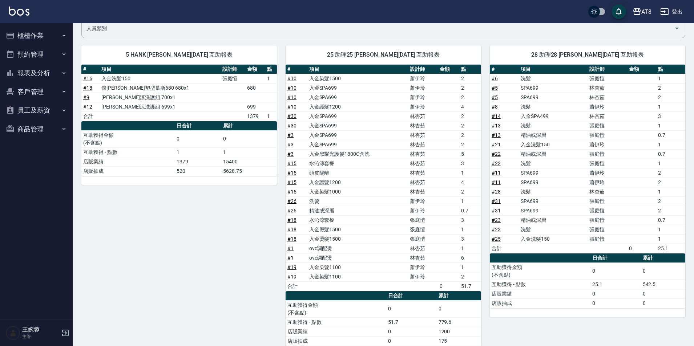
scroll to position [69, 0]
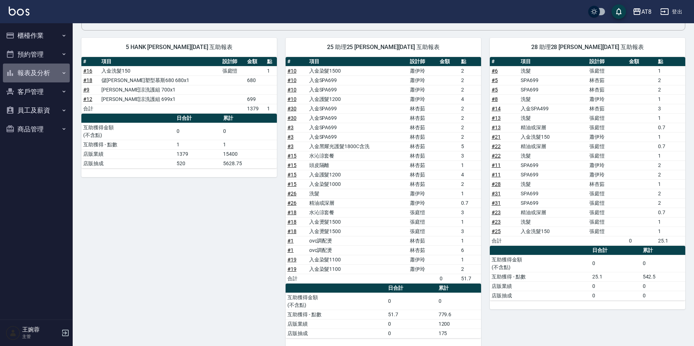
click at [58, 77] on button "報表及分析" at bounding box center [36, 73] width 67 height 19
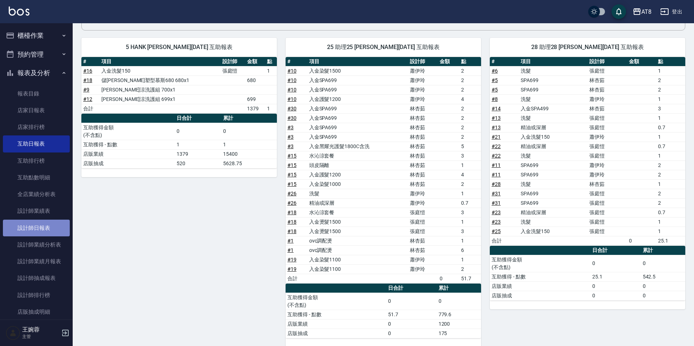
click at [45, 227] on link "設計師日報表" at bounding box center [36, 228] width 67 height 17
